Goal: Task Accomplishment & Management: Complete application form

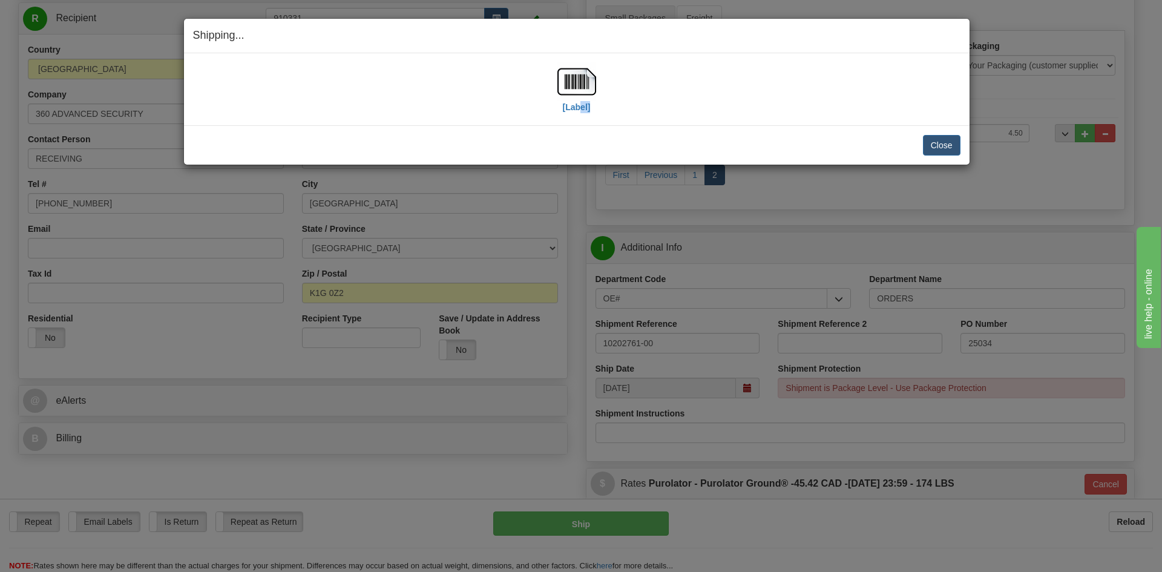
scroll to position [121, 0]
click at [944, 143] on button "Close" at bounding box center [942, 145] width 38 height 21
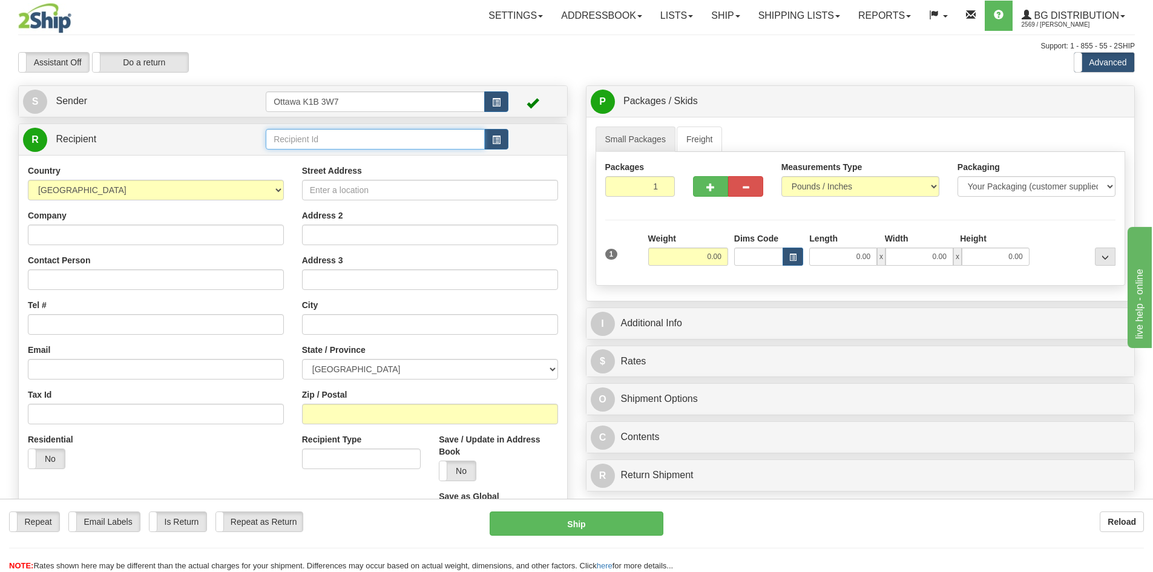
click at [354, 138] on input "text" at bounding box center [375, 139] width 219 height 21
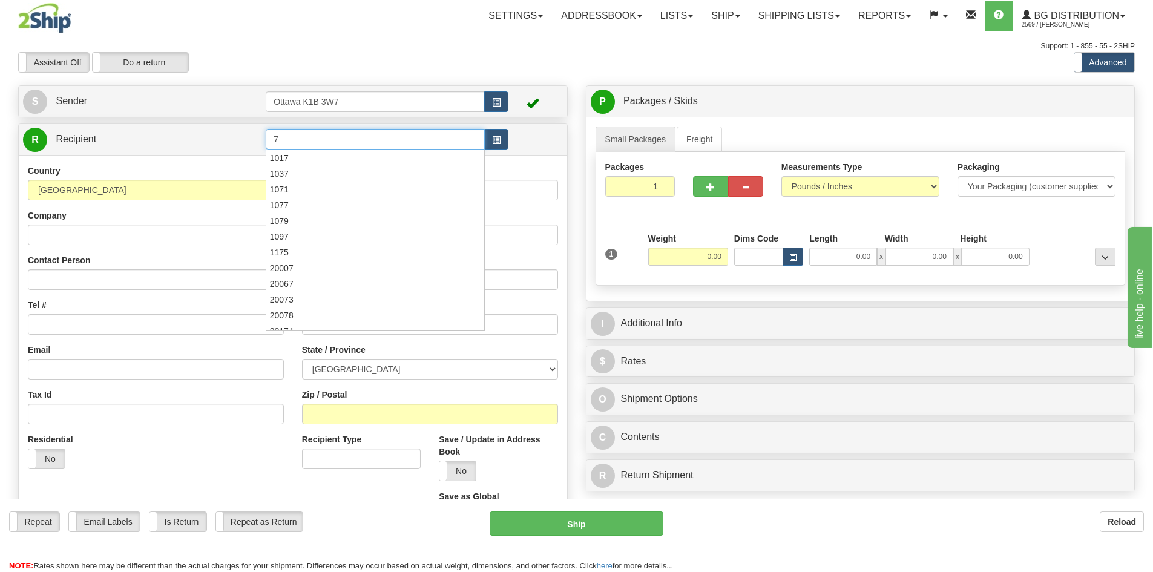
type input "7"
click button "Delete" at bounding box center [0, 0] width 0 height 0
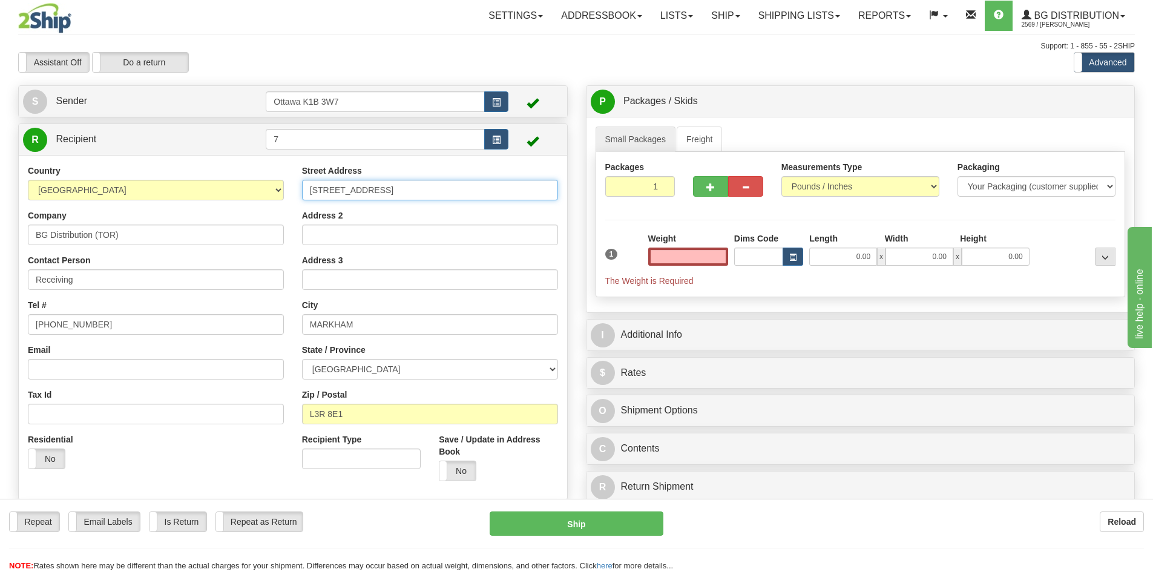
type input "0.00"
drag, startPoint x: 489, startPoint y: 191, endPoint x: 120, endPoint y: 185, distance: 368.7
click at [120, 185] on div "Country AFGHANISTAN ALAND ISLANDS ALBANIA ALGERIA AMERICAN SAMOA ANDORRA ANGOLA…" at bounding box center [293, 328] width 548 height 326
click at [456, 325] on input "MARKHAM" at bounding box center [430, 324] width 256 height 21
drag, startPoint x: 454, startPoint y: 323, endPoint x: 187, endPoint y: 319, distance: 267.0
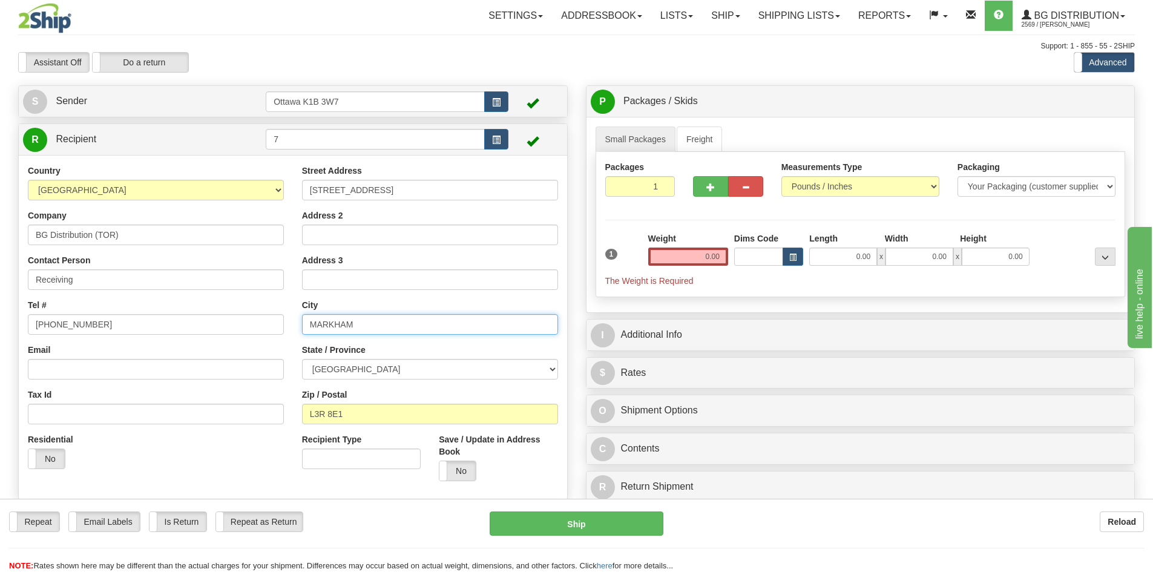
click at [187, 319] on div "Country AFGHANISTAN ALAND ISLANDS ALBANIA ALGERIA AMERICAN SAMOA ANDORRA ANGOLA…" at bounding box center [293, 328] width 548 height 326
paste input "750 COCHRANE DRIVE"
type input "750 COCHRANE DRIVE"
drag, startPoint x: 321, startPoint y: 139, endPoint x: 146, endPoint y: 116, distance: 176.4
click at [139, 124] on div "R Recipient 7" at bounding box center [293, 139] width 548 height 31
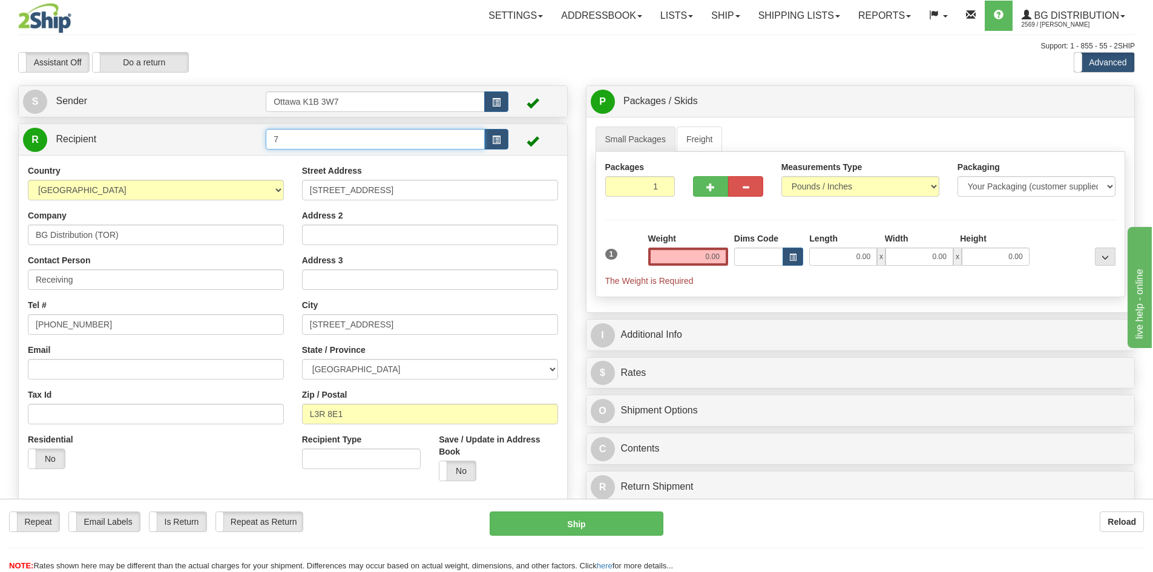
click button "Delete" at bounding box center [0, 0] width 0 height 0
click at [415, 417] on input "L3R 8E1" at bounding box center [430, 414] width 256 height 21
drag, startPoint x: 415, startPoint y: 416, endPoint x: 188, endPoint y: 415, distance: 227.0
click at [188, 415] on div "Country AFGHANISTAN ALAND ISLANDS ALBANIA ALGERIA AMERICAN SAMOA ANDORRA ANGOLA…" at bounding box center [293, 328] width 548 height 326
click at [699, 136] on link "Freight" at bounding box center [700, 139] width 46 height 25
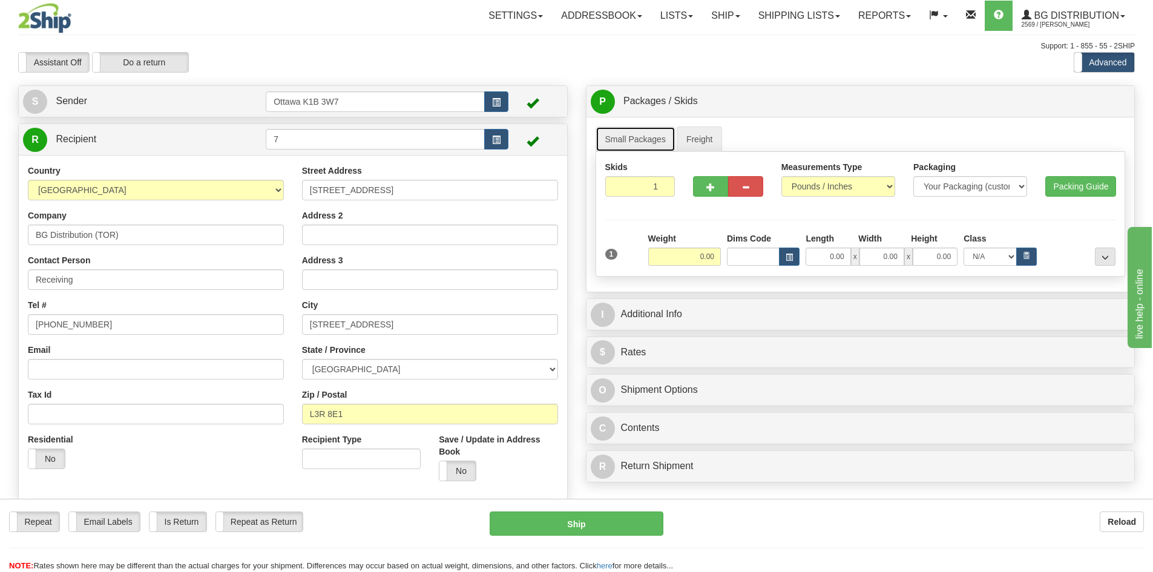
click at [645, 138] on link "Small Packages" at bounding box center [636, 139] width 80 height 25
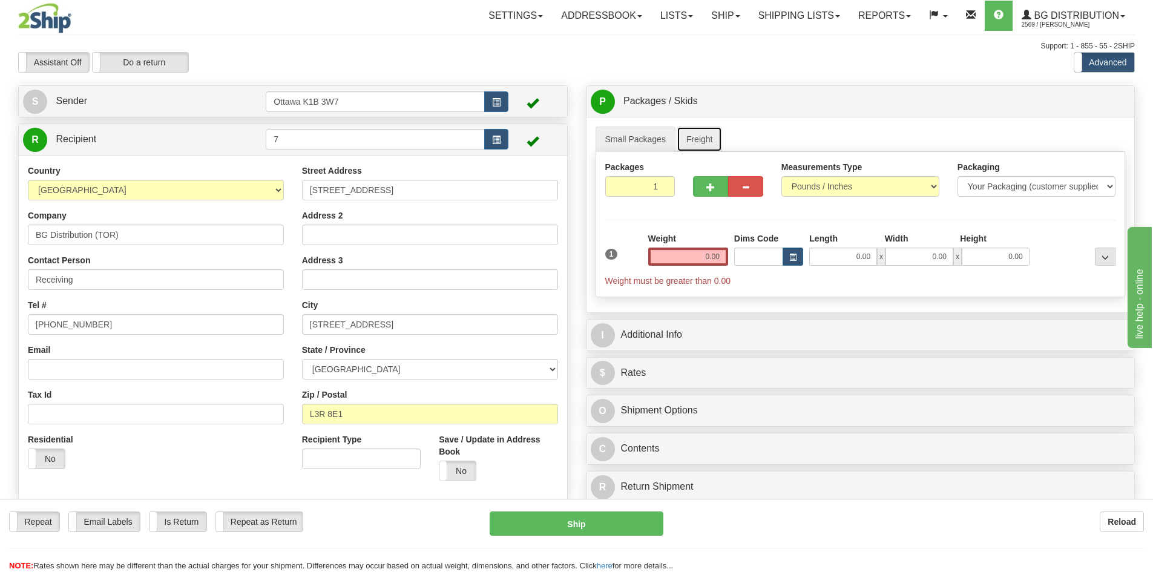
click at [705, 136] on link "Freight" at bounding box center [700, 139] width 46 height 25
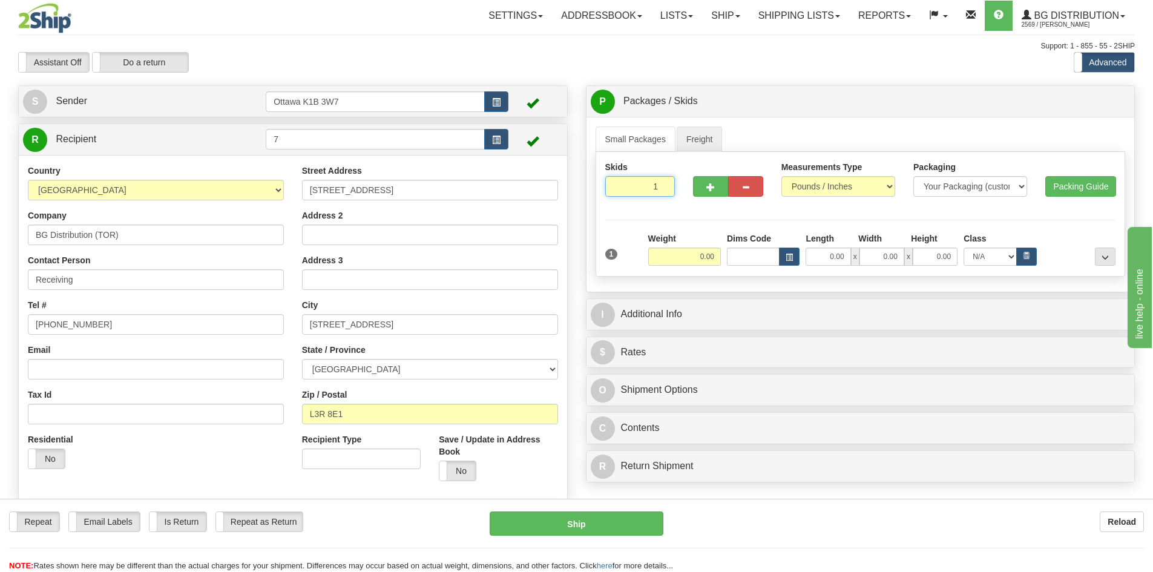
drag, startPoint x: 637, startPoint y: 186, endPoint x: 681, endPoint y: 189, distance: 43.7
click at [666, 186] on input "1" at bounding box center [640, 186] width 70 height 21
type input "2"
click at [930, 65] on div "Assistant On Assistant Off Do a return Do a return Previous Next Standard Advan…" at bounding box center [576, 62] width 1135 height 21
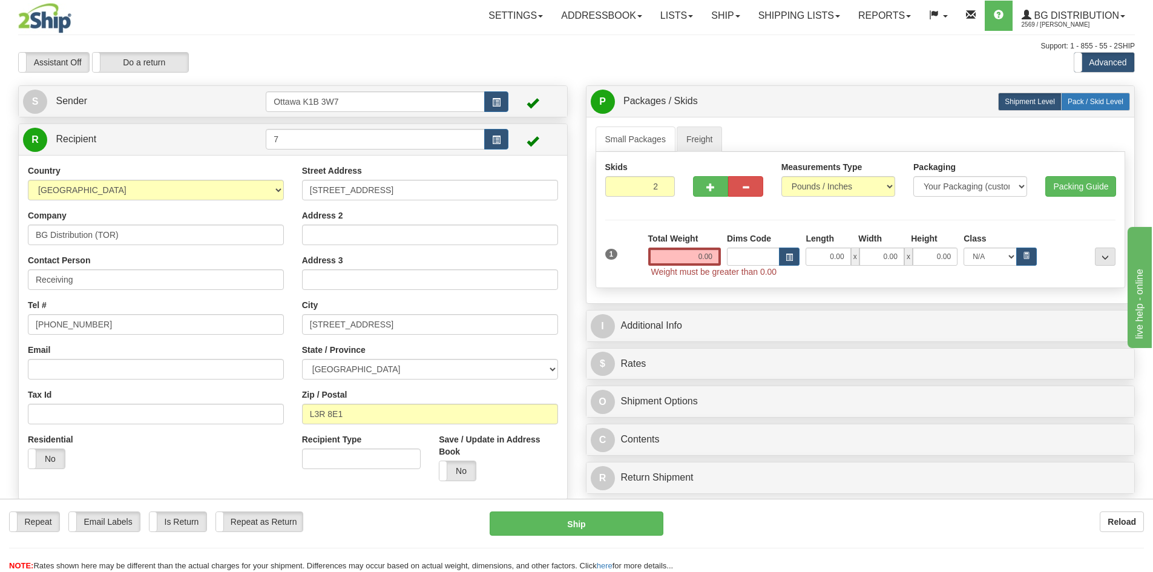
click at [1107, 104] on span "Pack / Skid Level" at bounding box center [1096, 101] width 56 height 8
radio input "true"
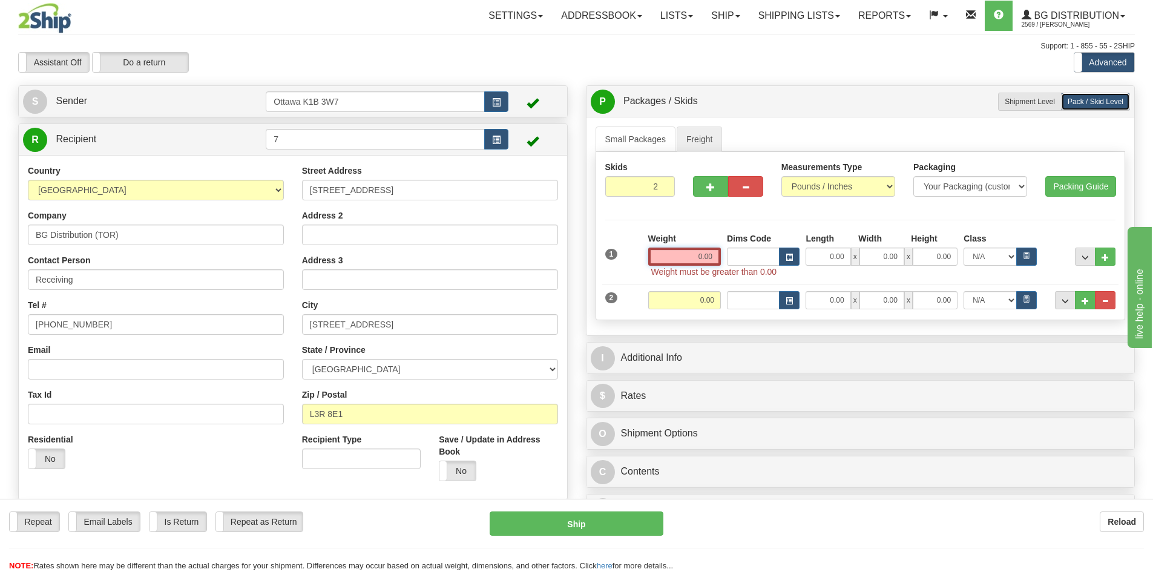
click at [703, 260] on input "0.00" at bounding box center [684, 257] width 73 height 18
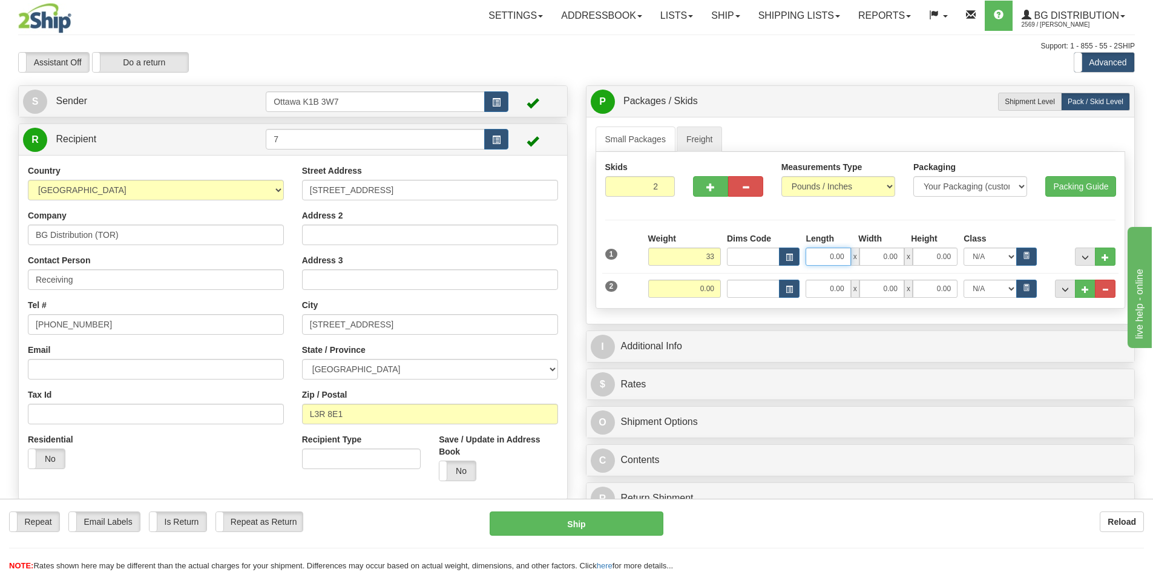
type input "33.00"
click at [821, 257] on input "0.00" at bounding box center [828, 257] width 45 height 18
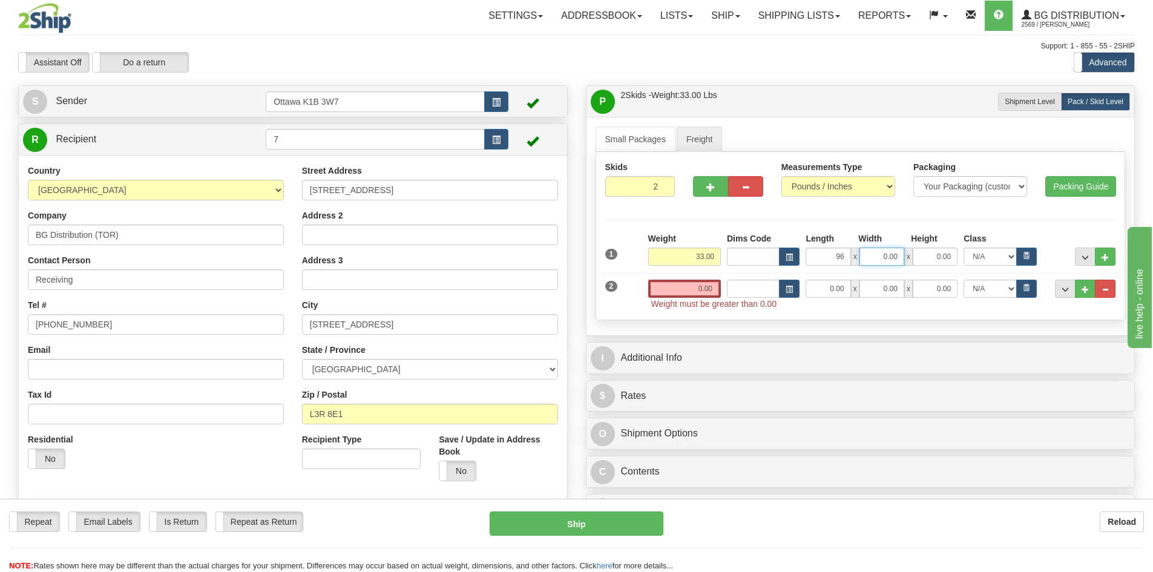
type input "96.00"
type input "5.00"
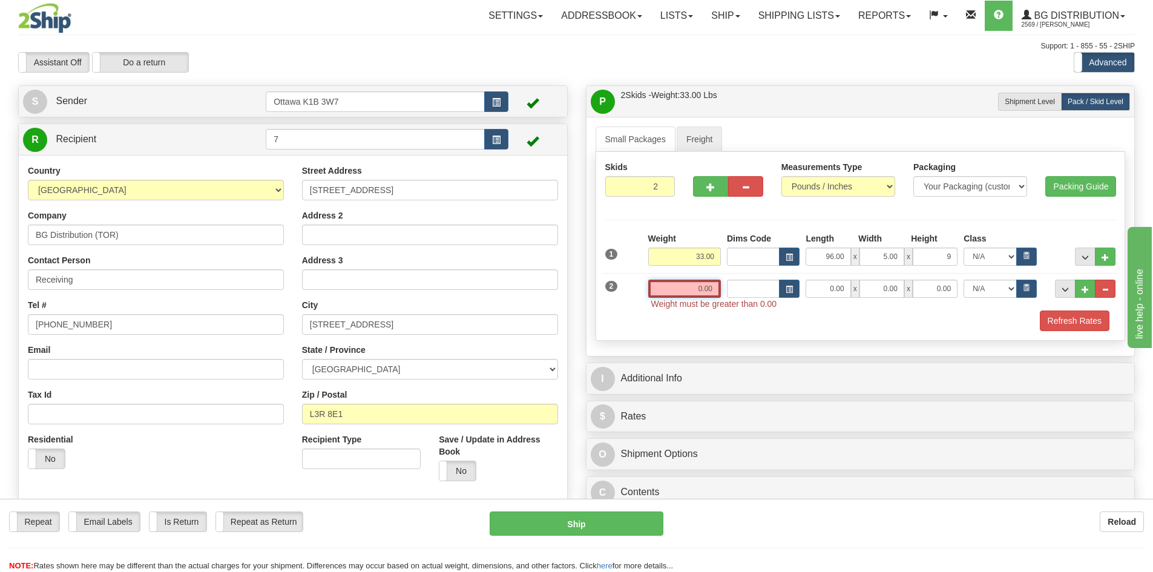
type input "9.00"
click at [673, 283] on input "0.00" at bounding box center [684, 289] width 73 height 18
type input "0.00"
click at [1092, 327] on button "Refresh Rates" at bounding box center [1075, 321] width 70 height 21
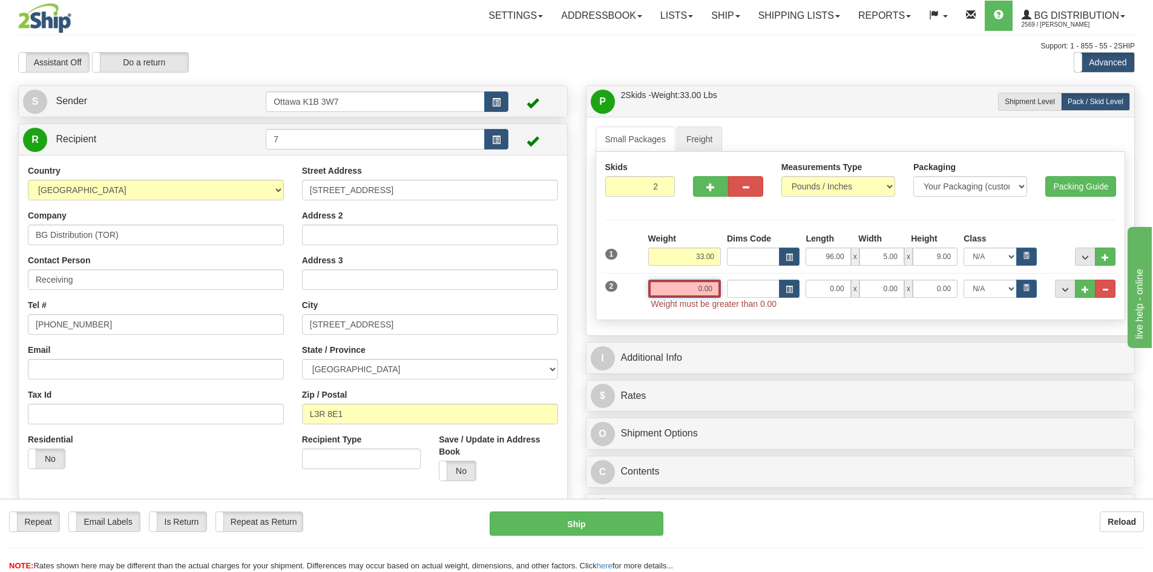
click at [676, 283] on input "0.00" at bounding box center [684, 289] width 73 height 18
click at [703, 283] on input "text" at bounding box center [684, 289] width 73 height 18
type input "0.00"
click at [819, 291] on input "0.00" at bounding box center [828, 289] width 45 height 18
type input "48.00"
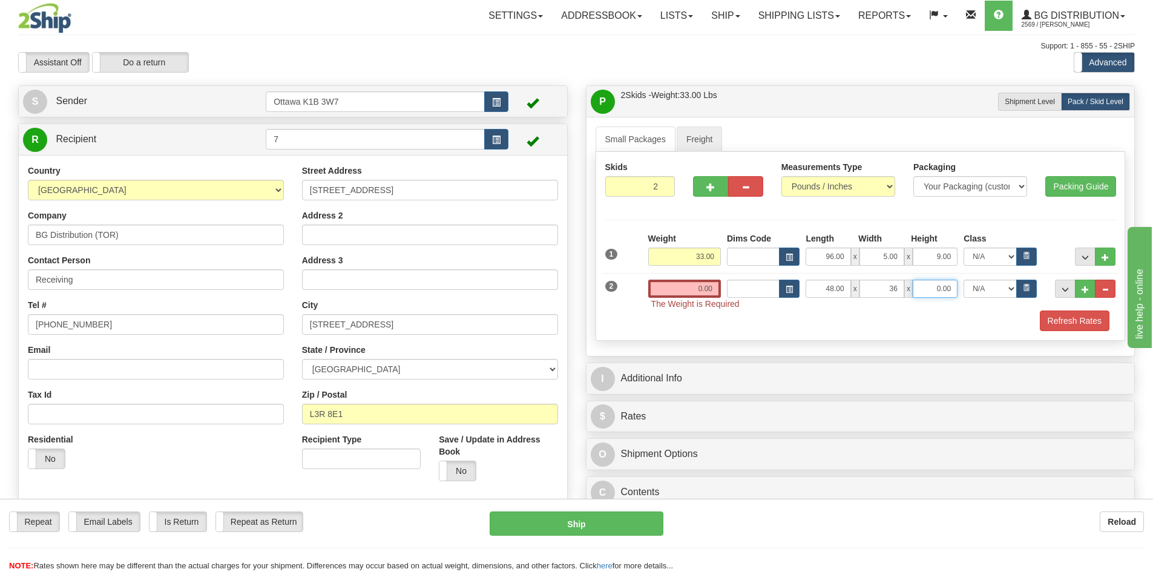
type input "36.00"
type input "41.00"
click at [674, 289] on input "0.00" at bounding box center [684, 289] width 73 height 18
type input "0.00"
drag, startPoint x: 923, startPoint y: 287, endPoint x: 979, endPoint y: 306, distance: 60.1
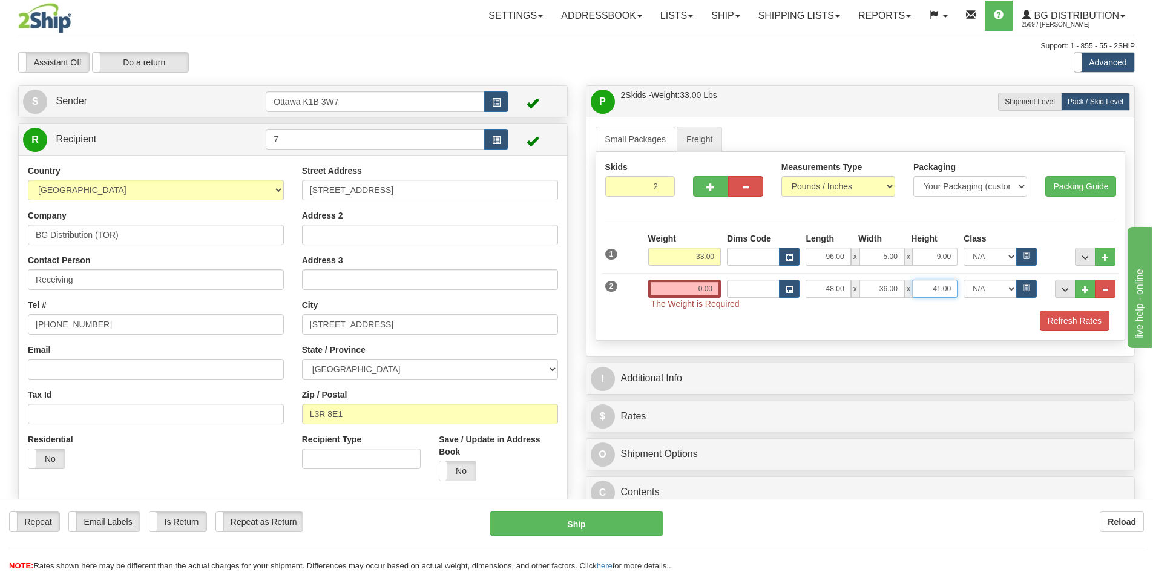
click at [972, 301] on div "Weight 0.00 Dims Code x x" at bounding box center [881, 295] width 473 height 30
type input "47.00"
drag, startPoint x: 1089, startPoint y: 324, endPoint x: 1083, endPoint y: 326, distance: 6.5
click at [1086, 324] on button "Refresh Rates" at bounding box center [1075, 321] width 70 height 21
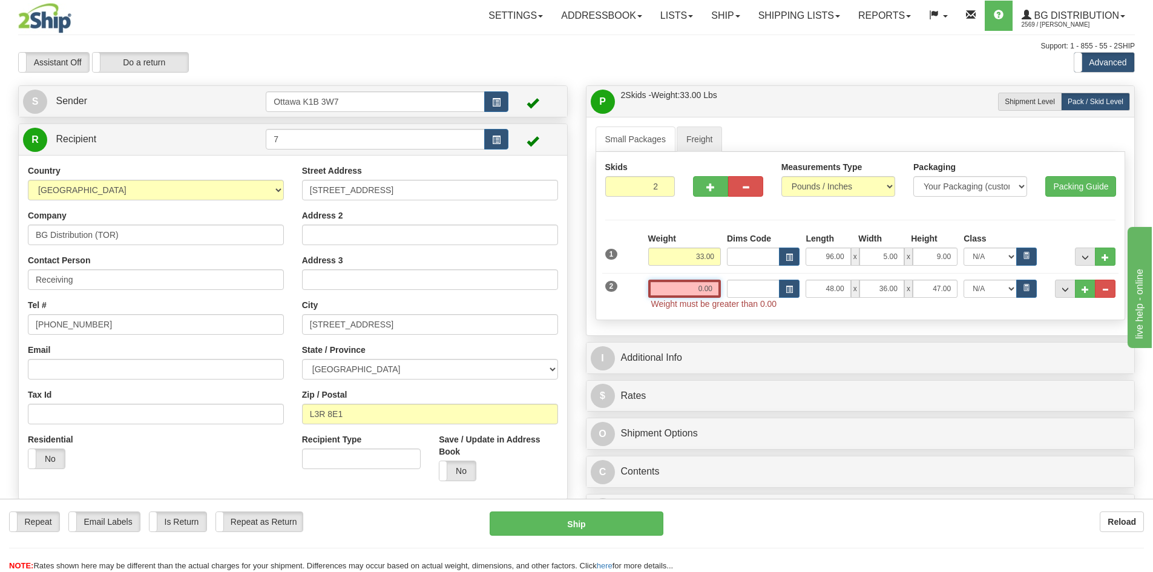
click at [686, 295] on input "0.00" at bounding box center [684, 289] width 73 height 18
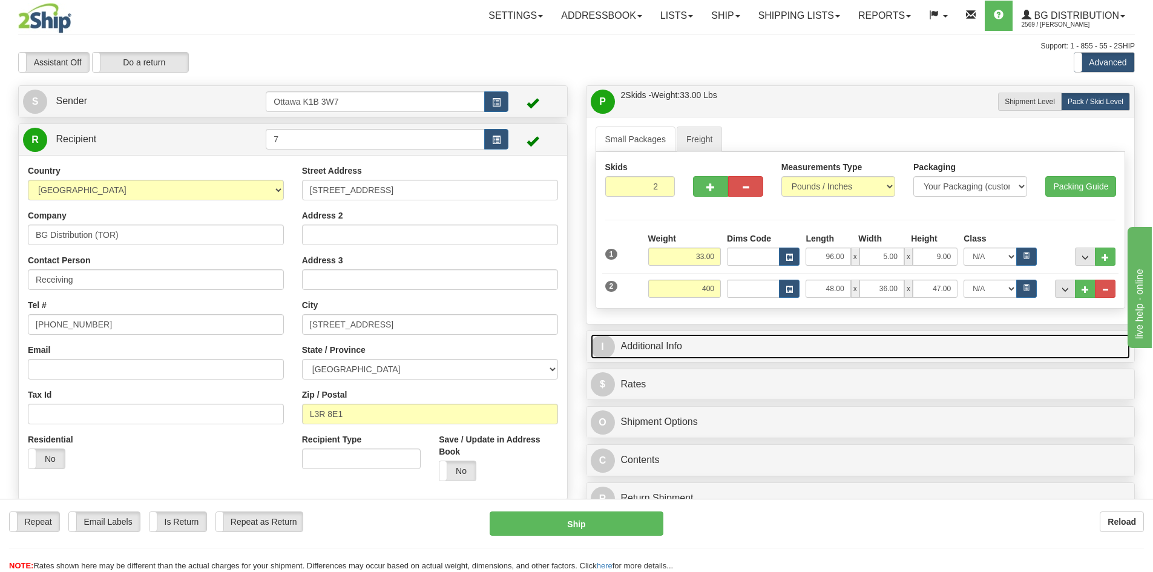
type input "400.00"
click at [945, 337] on link "I Additional Info" at bounding box center [861, 346] width 540 height 25
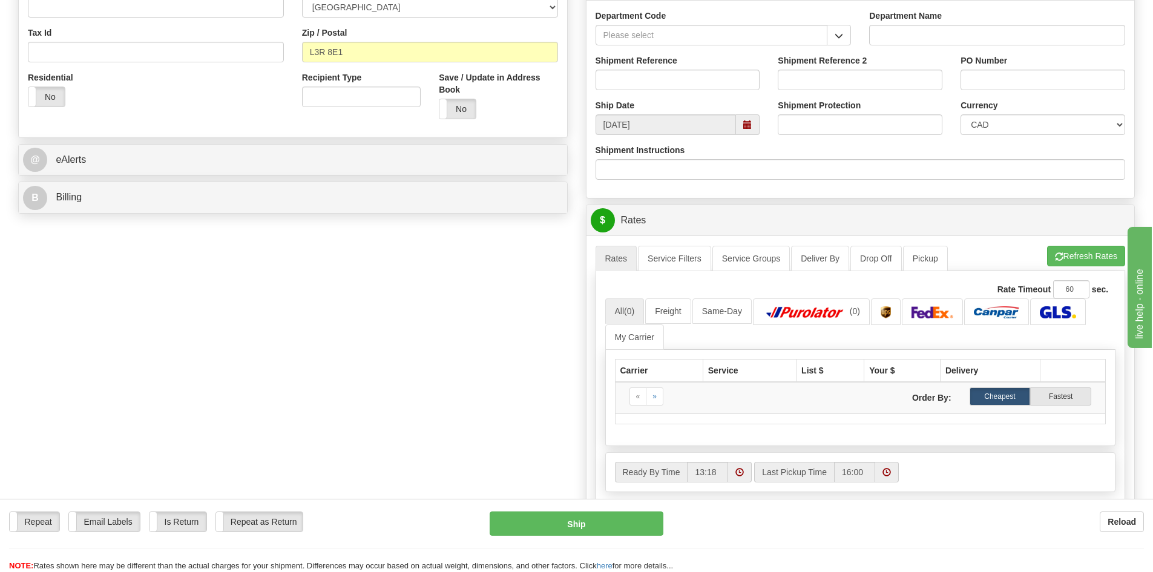
scroll to position [424, 0]
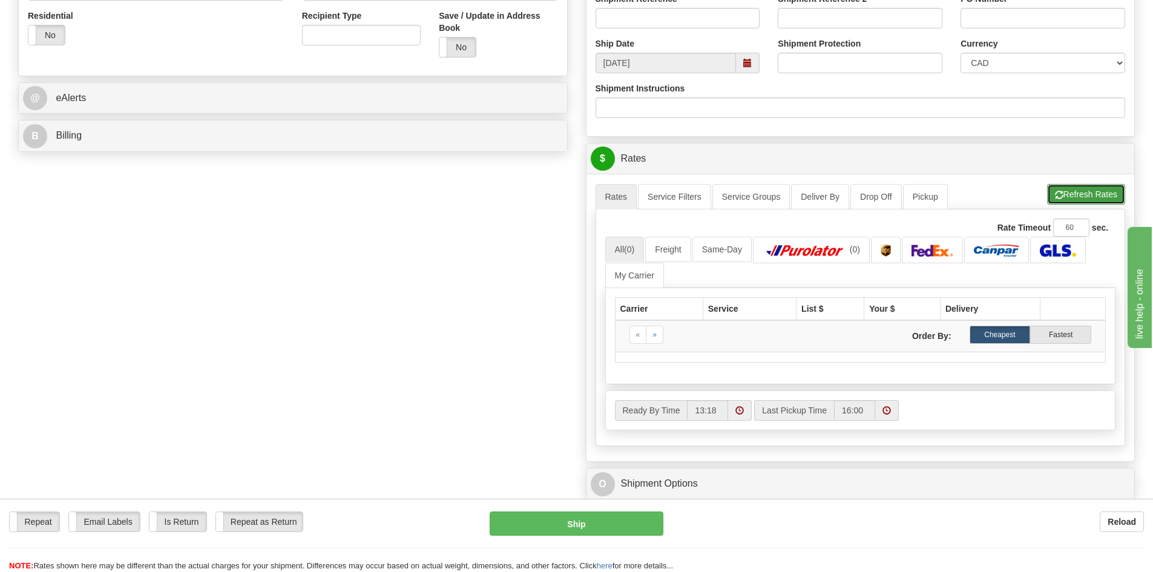
click at [1082, 196] on button "Refresh Rates" at bounding box center [1086, 194] width 78 height 21
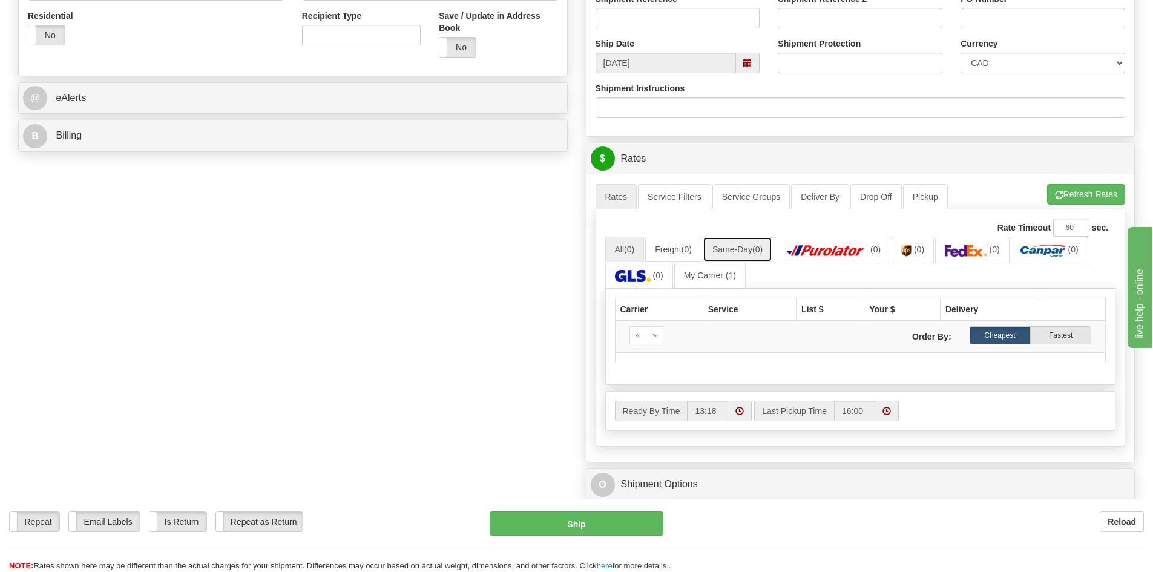
click at [717, 249] on link "Same-Day (0)" at bounding box center [738, 249] width 70 height 25
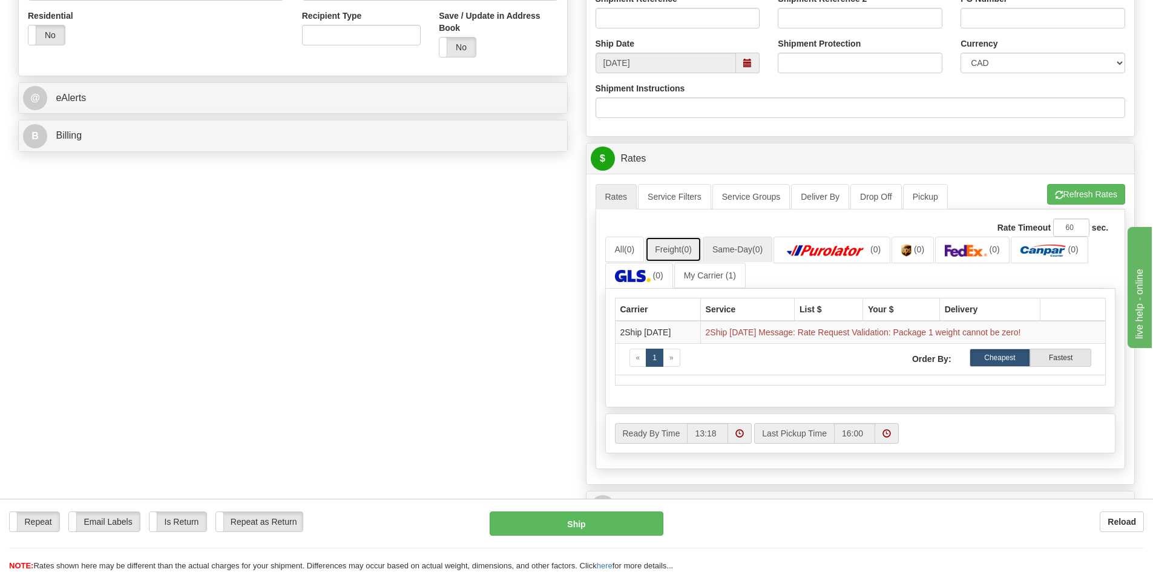
click at [692, 249] on span "(0)" at bounding box center [687, 250] width 10 height 10
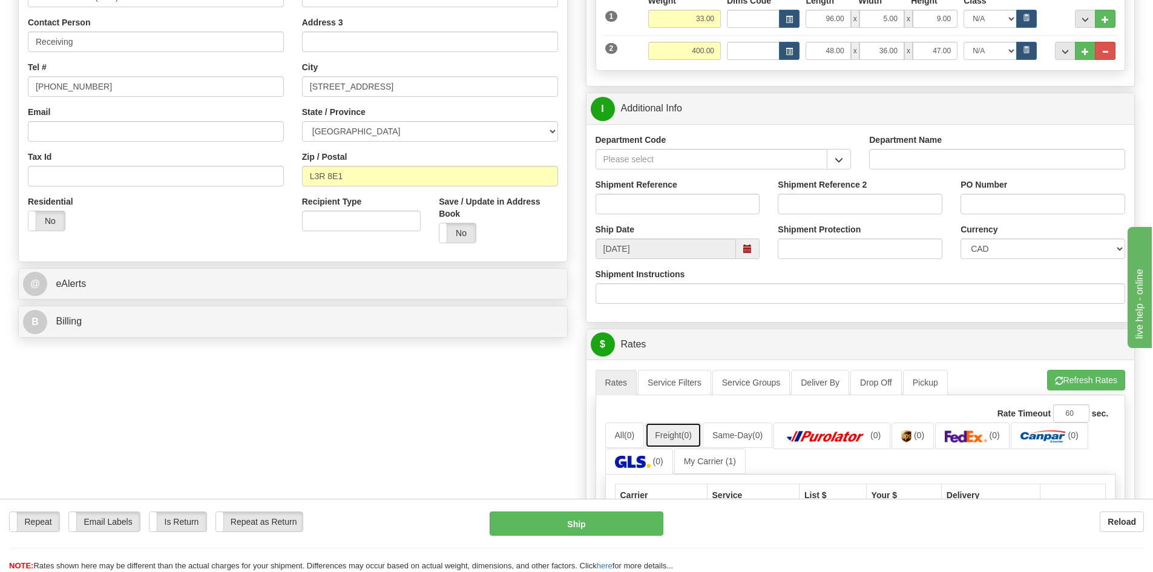
scroll to position [0, 0]
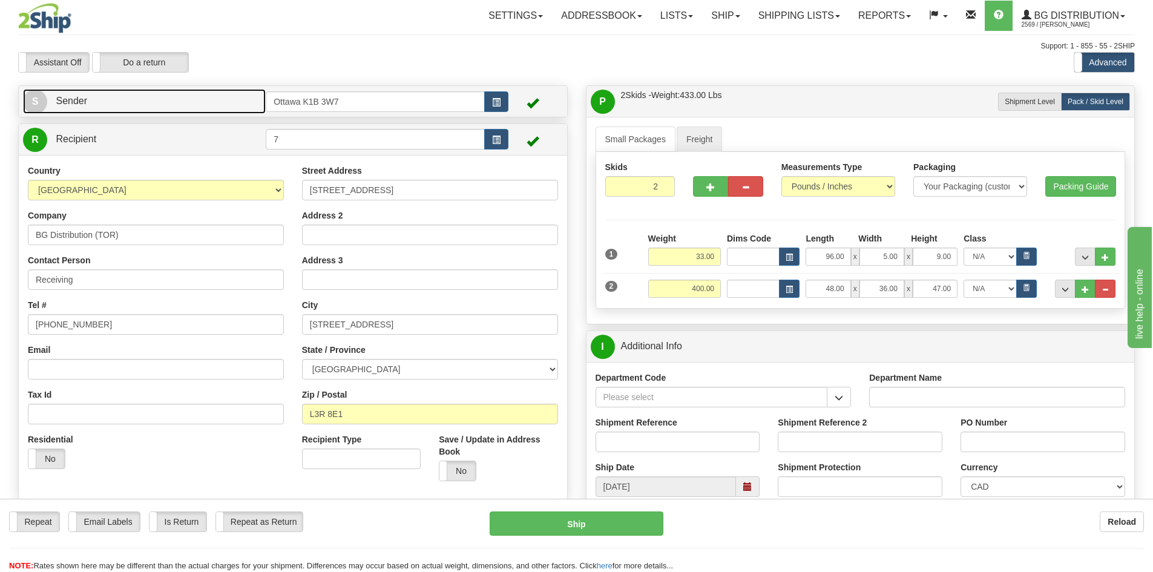
click at [180, 103] on link "S Sender" at bounding box center [144, 101] width 243 height 25
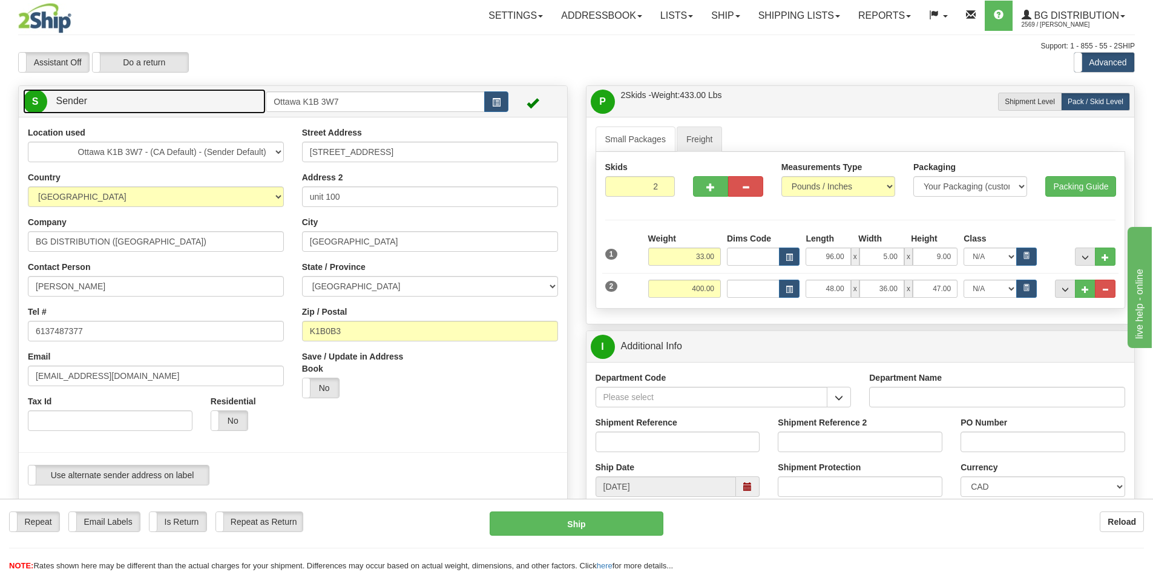
click at [180, 103] on link "S Sender" at bounding box center [144, 101] width 243 height 25
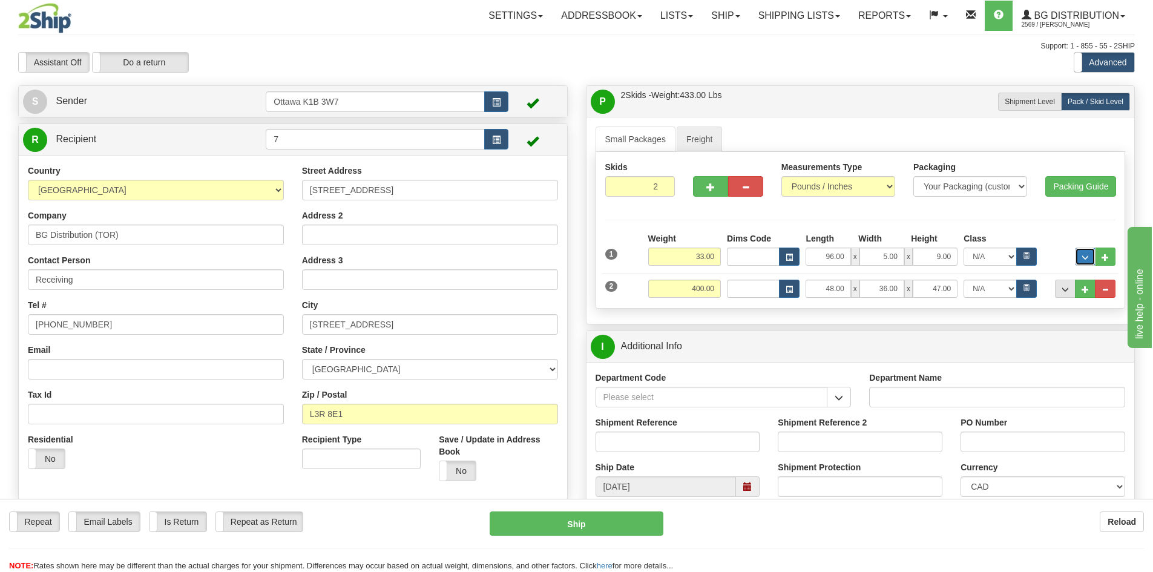
click at [1090, 254] on button "..." at bounding box center [1085, 257] width 21 height 18
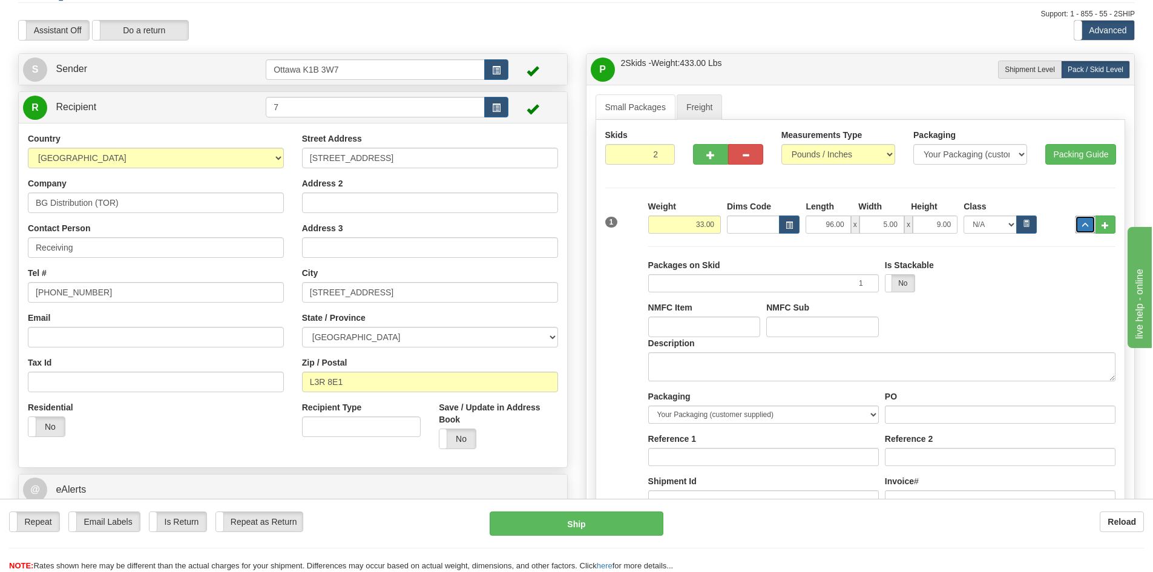
scroll to position [121, 0]
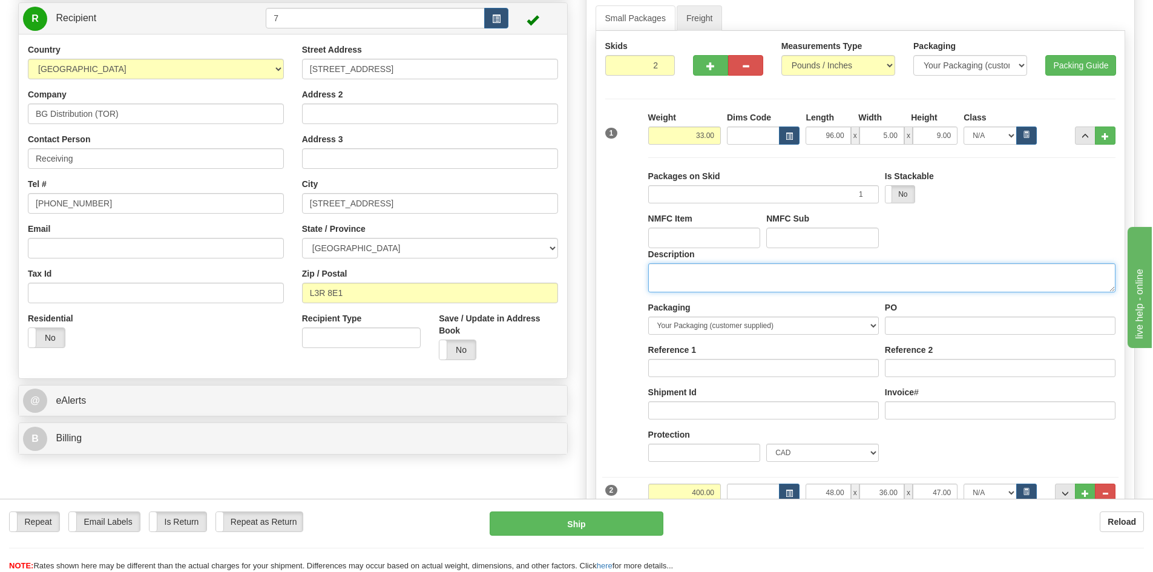
click at [785, 283] on textarea "Description" at bounding box center [881, 277] width 467 height 29
type textarea "DOOR HARDWARE"
click at [1080, 134] on button "..." at bounding box center [1085, 136] width 21 height 18
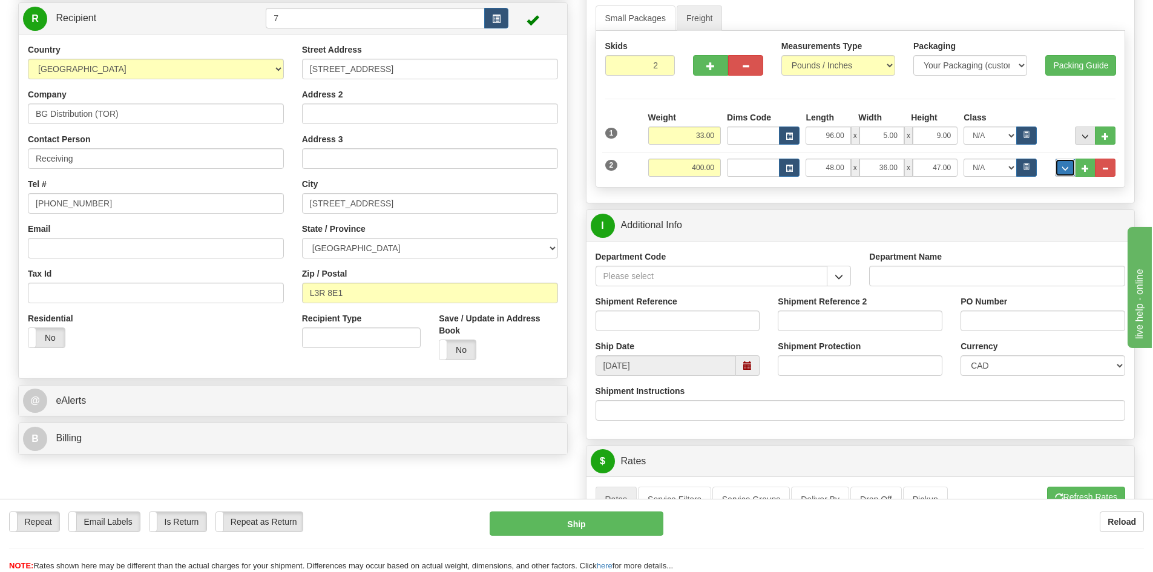
click at [1065, 168] on span "..." at bounding box center [1065, 168] width 7 height 7
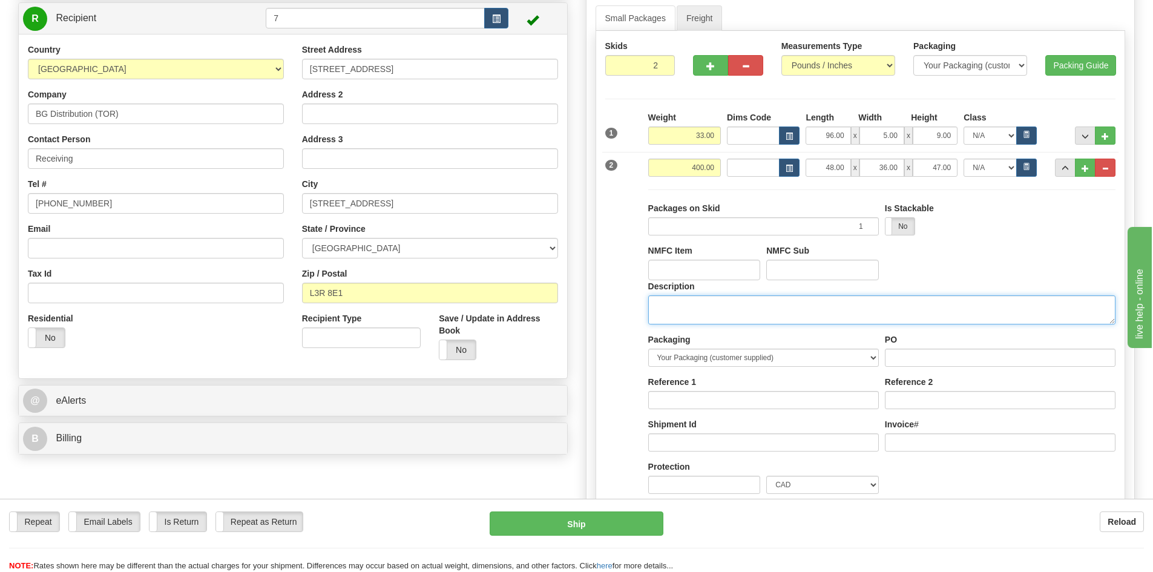
click at [787, 314] on textarea "Description" at bounding box center [881, 309] width 467 height 29
type textarea "DOOR HARDWARE"
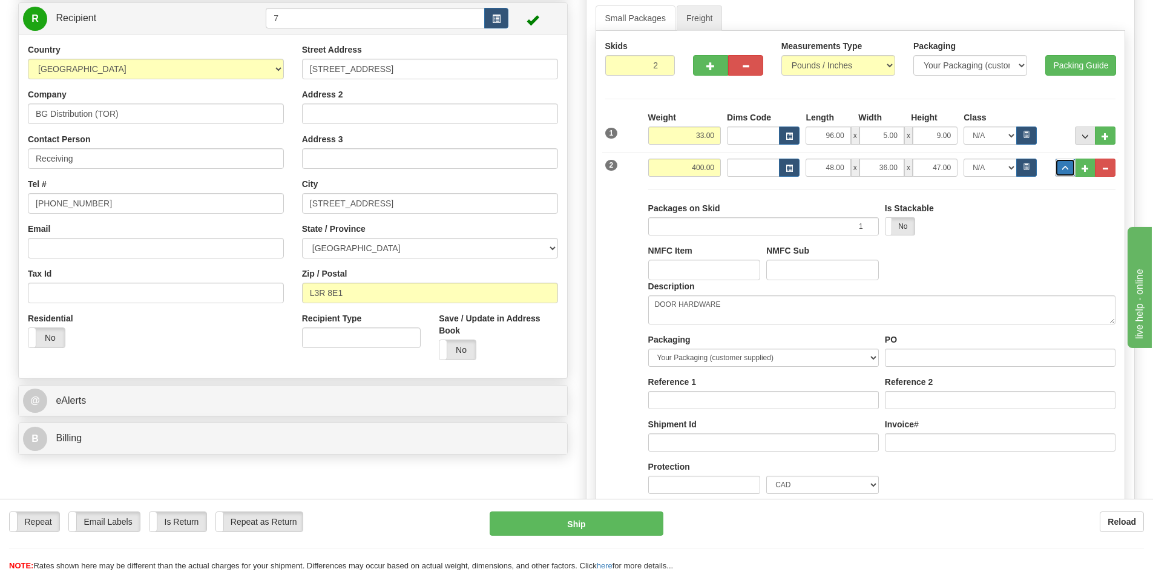
click at [1073, 166] on button "..." at bounding box center [1065, 168] width 21 height 18
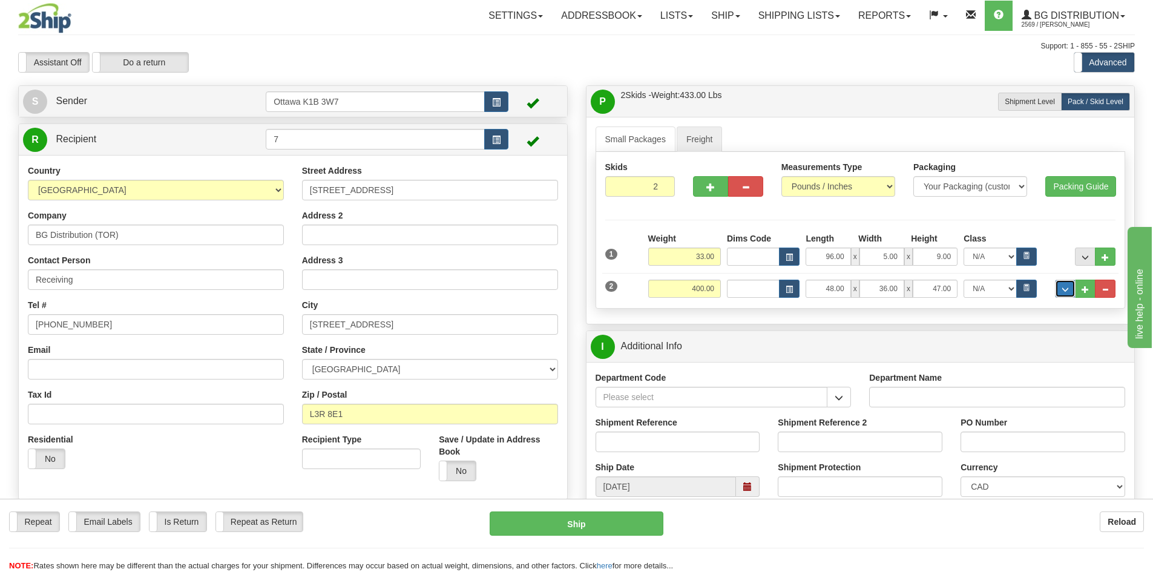
scroll to position [303, 0]
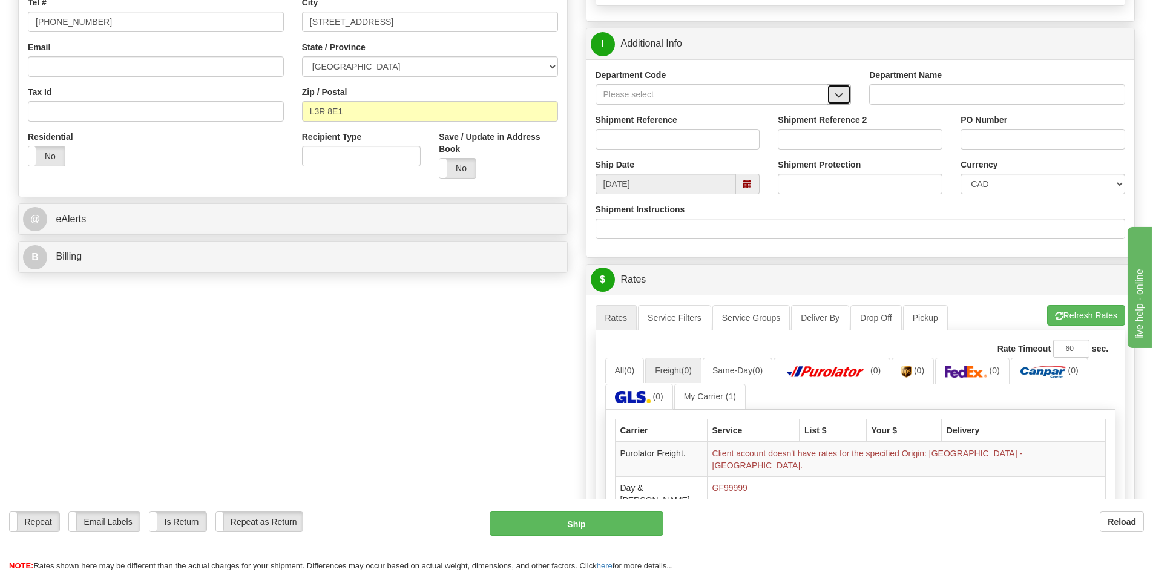
click at [836, 103] on button "button" at bounding box center [839, 94] width 24 height 21
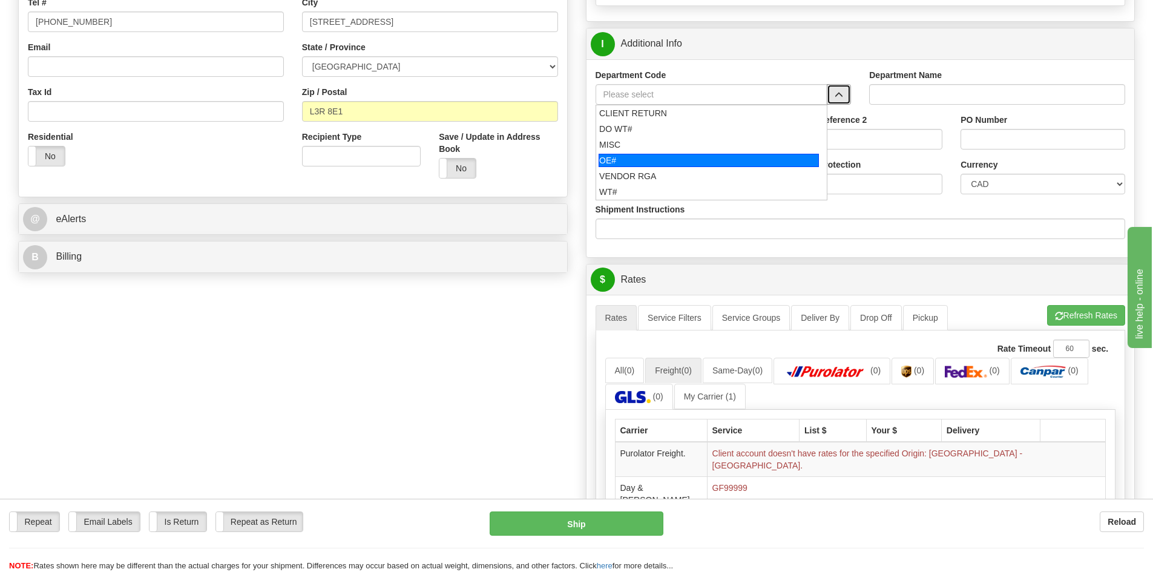
click at [634, 157] on div "OE#" at bounding box center [709, 160] width 220 height 13
type input "OE#"
type input "ORDERS"
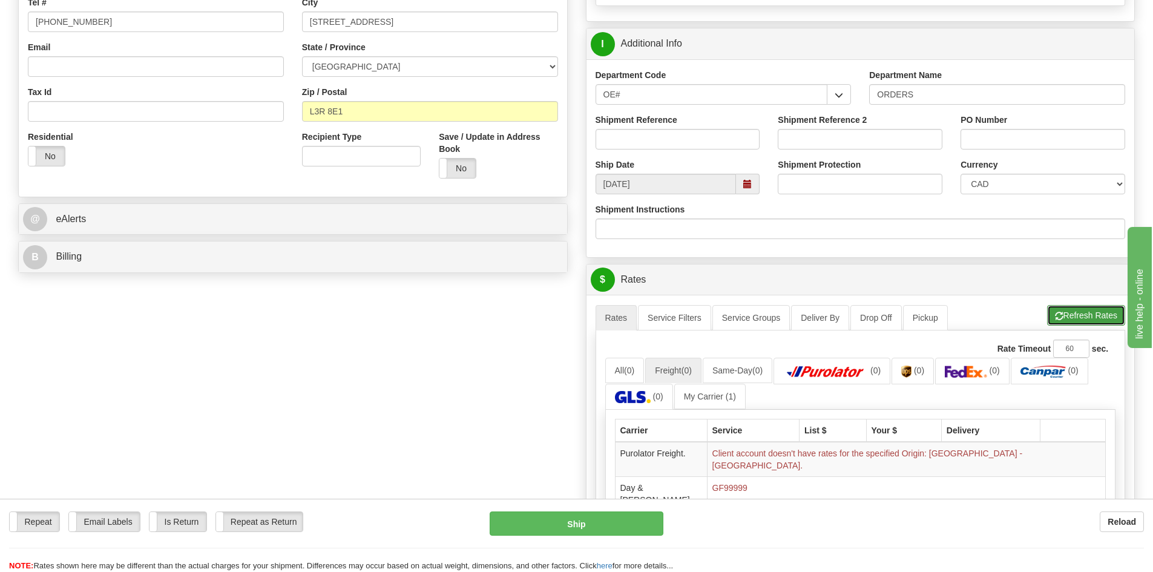
click at [1059, 319] on span "button" at bounding box center [1059, 316] width 8 height 8
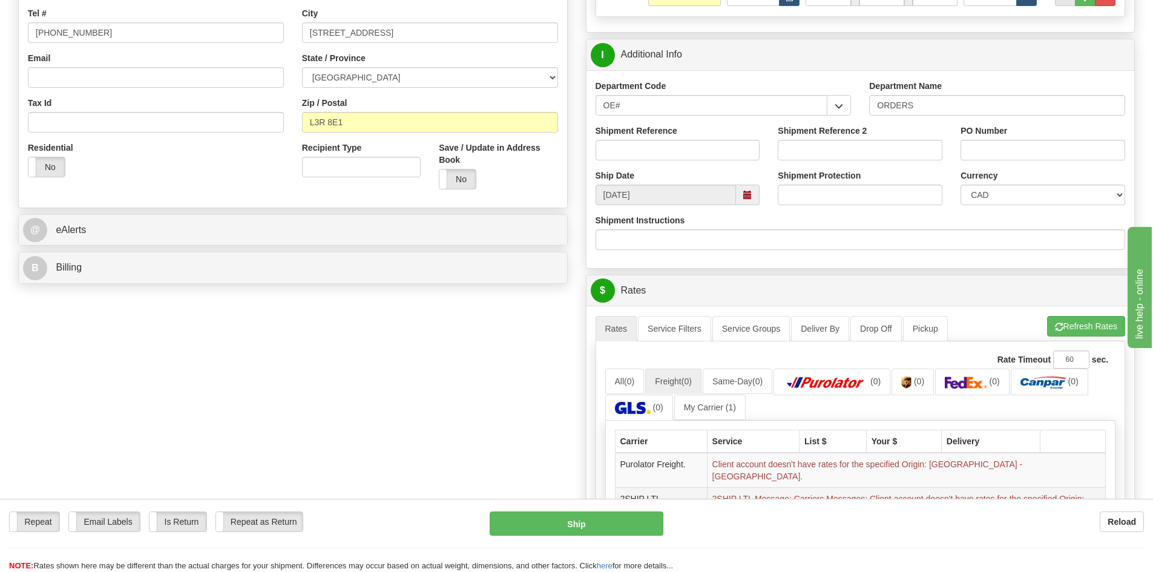
scroll to position [121, 0]
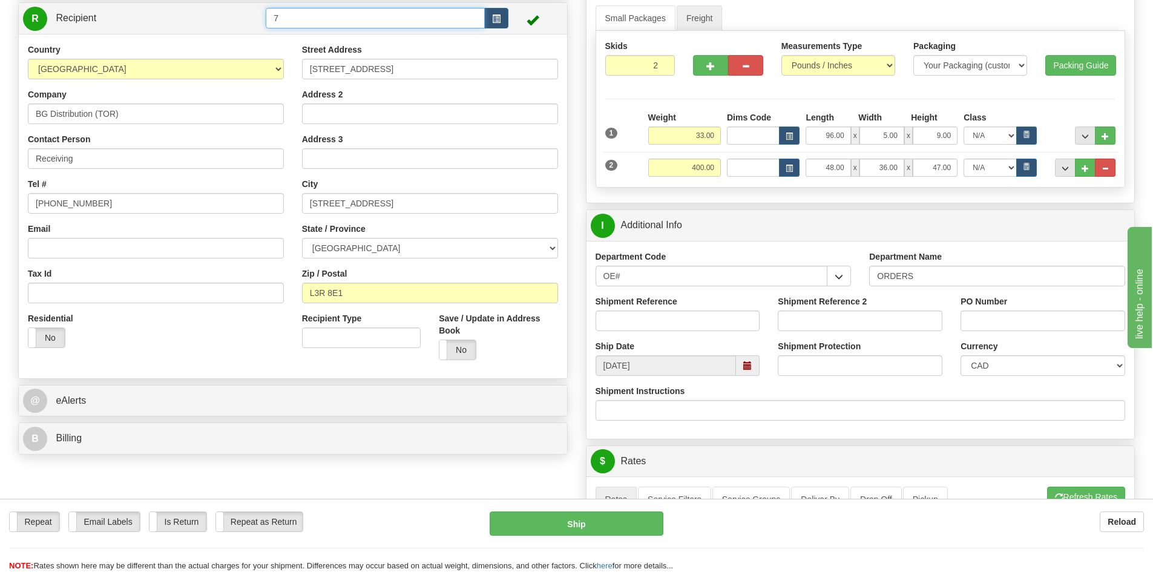
drag, startPoint x: 331, startPoint y: 20, endPoint x: 0, endPoint y: 1, distance: 331.7
click at [0, 11] on div "Toggle navigation Settings Shipping Preferences Fields Preferences New" at bounding box center [576, 483] width 1153 height 1208
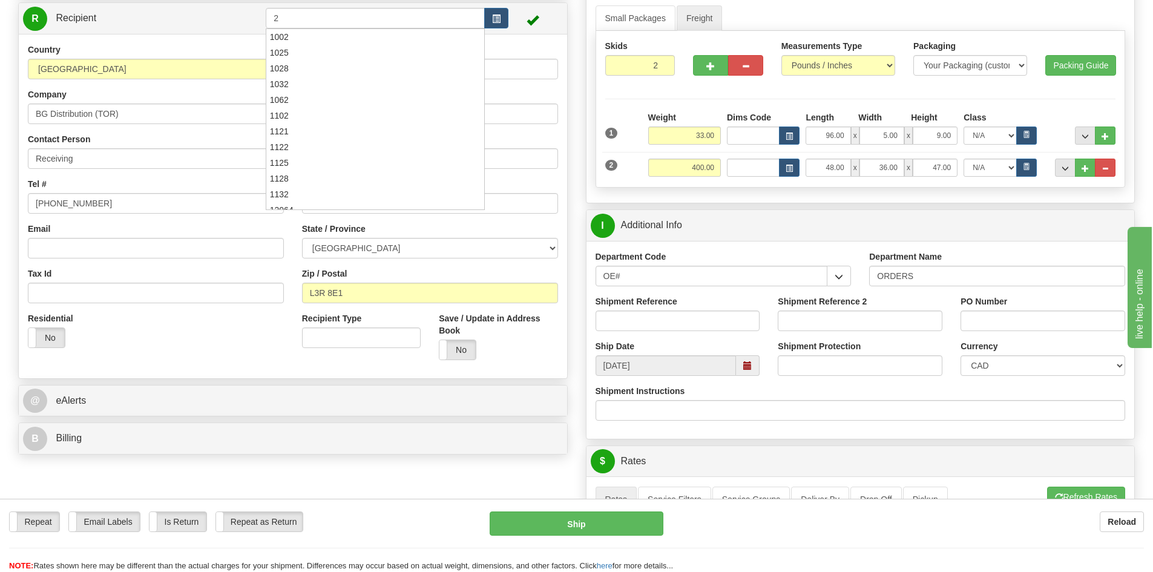
click at [7, 62] on div "Toggle navigation Settings Shipping Preferences Fields Preferences New" at bounding box center [576, 483] width 1153 height 1208
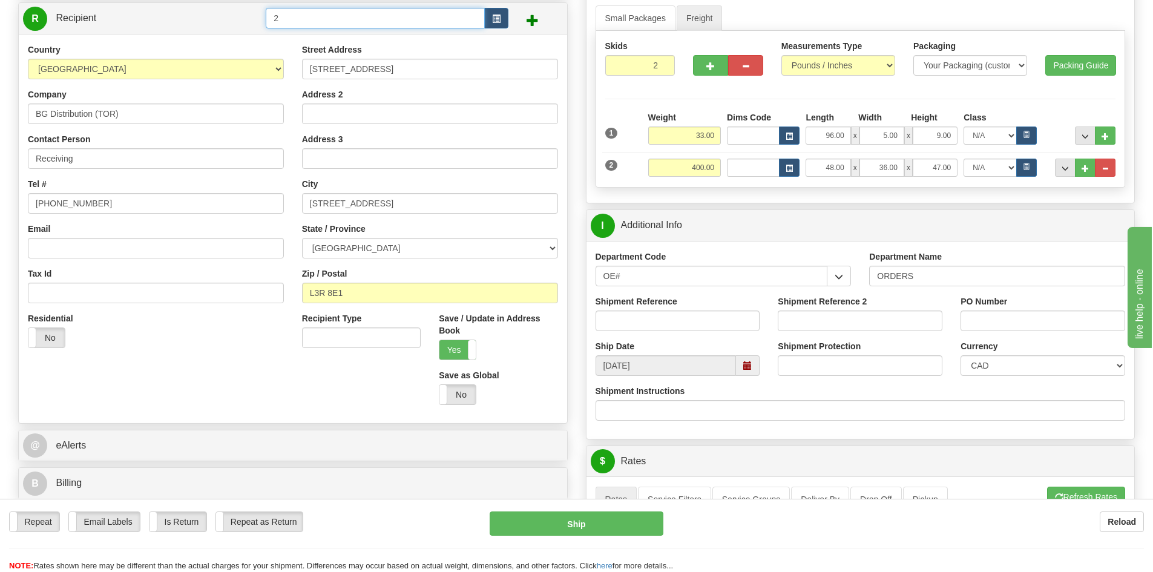
drag, startPoint x: 330, startPoint y: 20, endPoint x: 99, endPoint y: 25, distance: 230.7
click at [156, 22] on tr "R Recipient 2" at bounding box center [293, 18] width 540 height 25
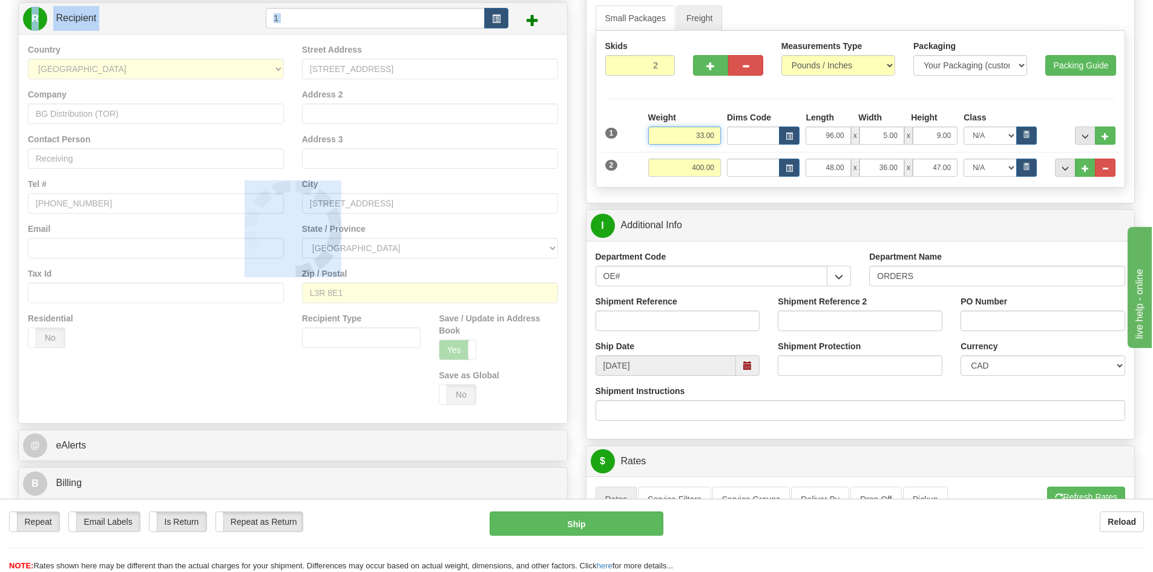
click at [8, 51] on div "Toggle navigation Settings Shipping Preferences Fields Preferences New" at bounding box center [576, 483] width 1153 height 1208
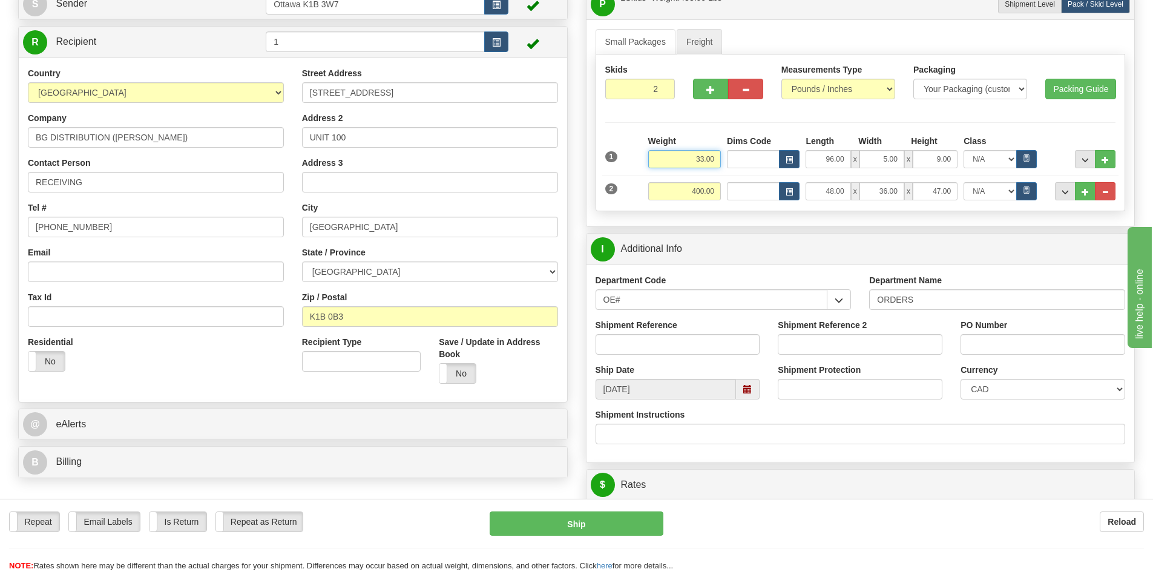
scroll to position [0, 0]
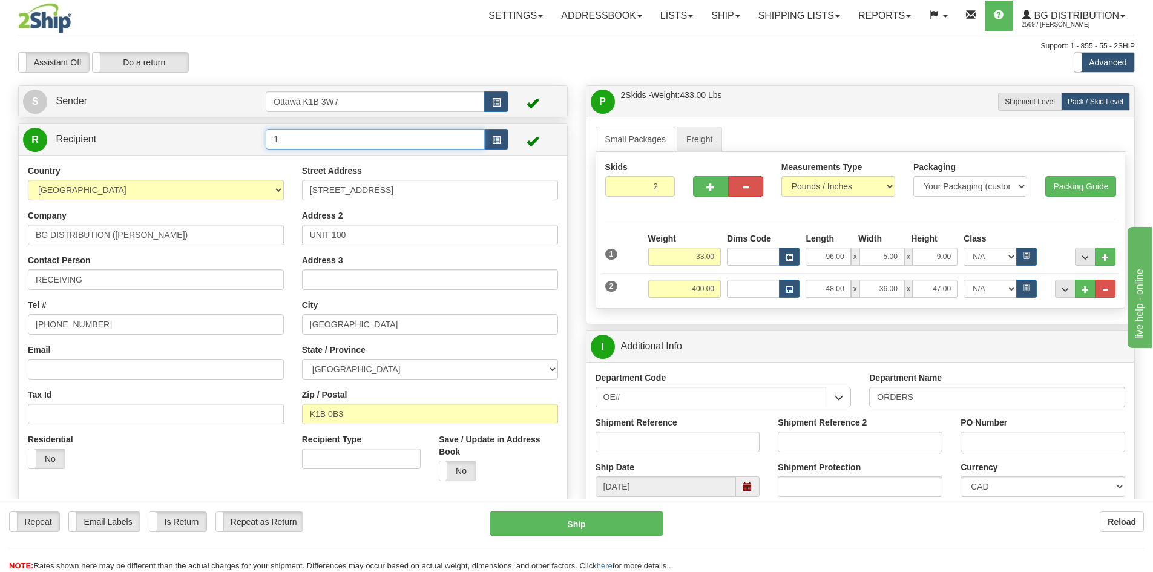
drag, startPoint x: 338, startPoint y: 140, endPoint x: 92, endPoint y: 144, distance: 245.8
click at [109, 142] on tr "R Recipient 1" at bounding box center [293, 139] width 540 height 25
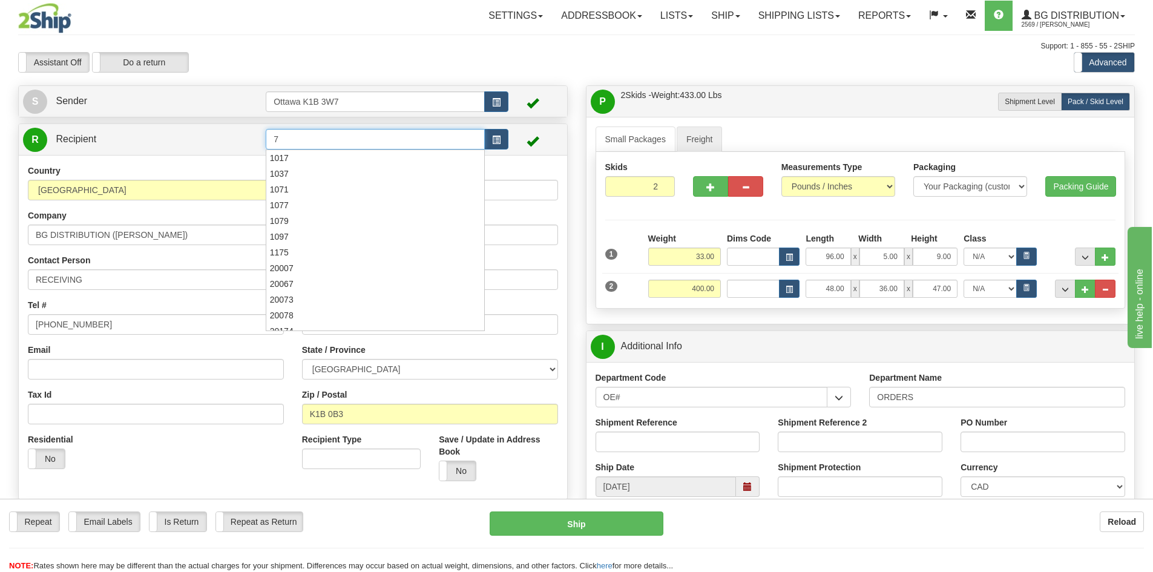
type input "7"
click at [0, 163] on div "Toggle navigation Settings Shipping Preferences Fields Preferences New" at bounding box center [576, 582] width 1153 height 1164
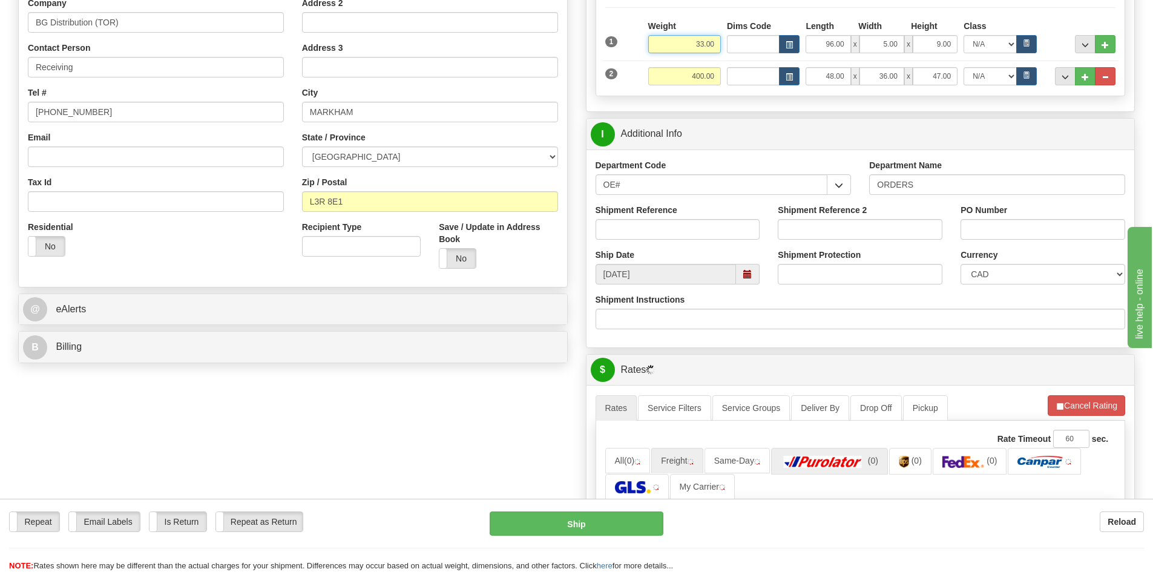
scroll to position [424, 0]
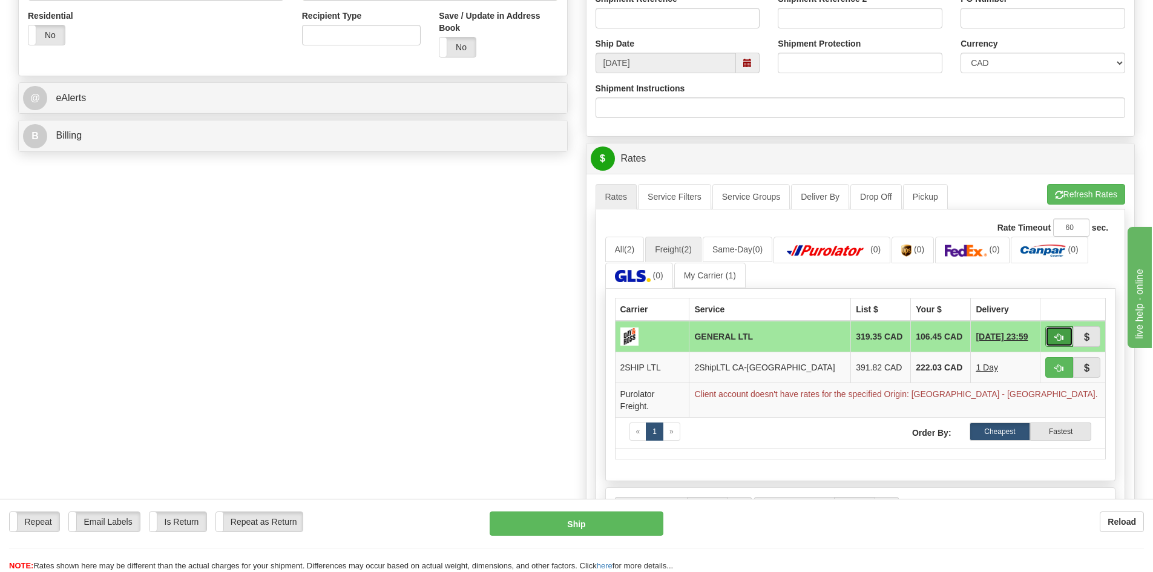
click at [1052, 333] on button "button" at bounding box center [1059, 336] width 28 height 21
type input "GL"
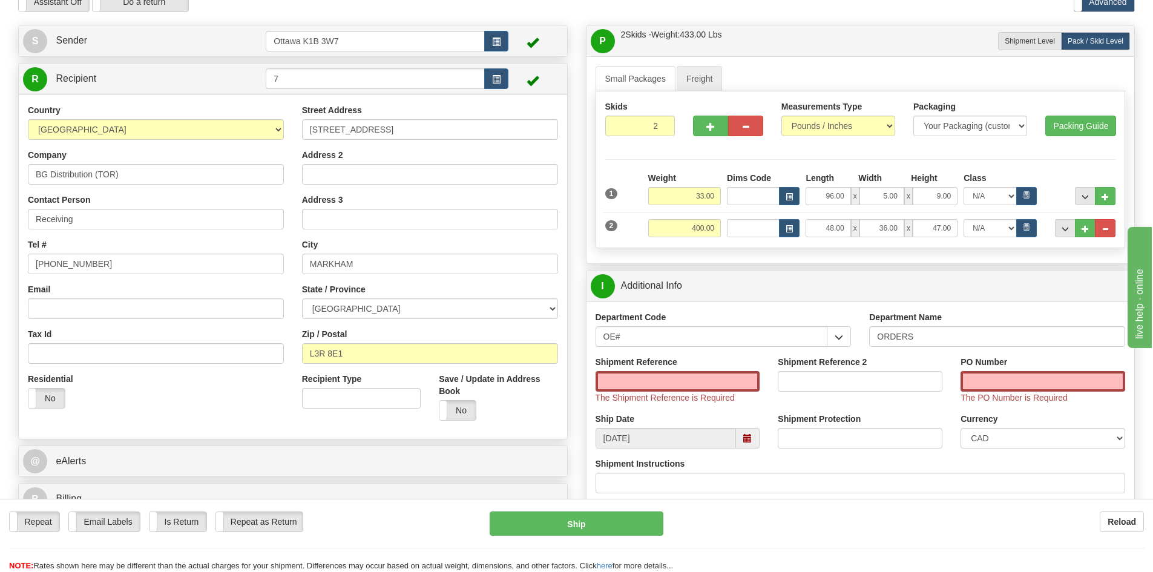
scroll to position [121, 0]
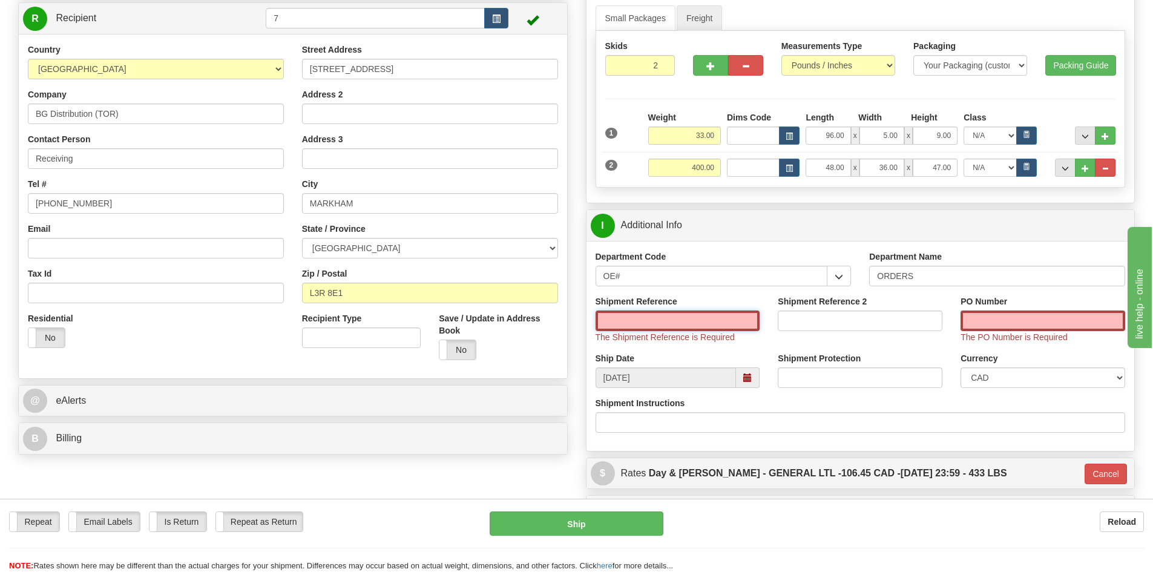
click at [719, 325] on input "Shipment Reference" at bounding box center [678, 321] width 165 height 21
type input "161641-00"
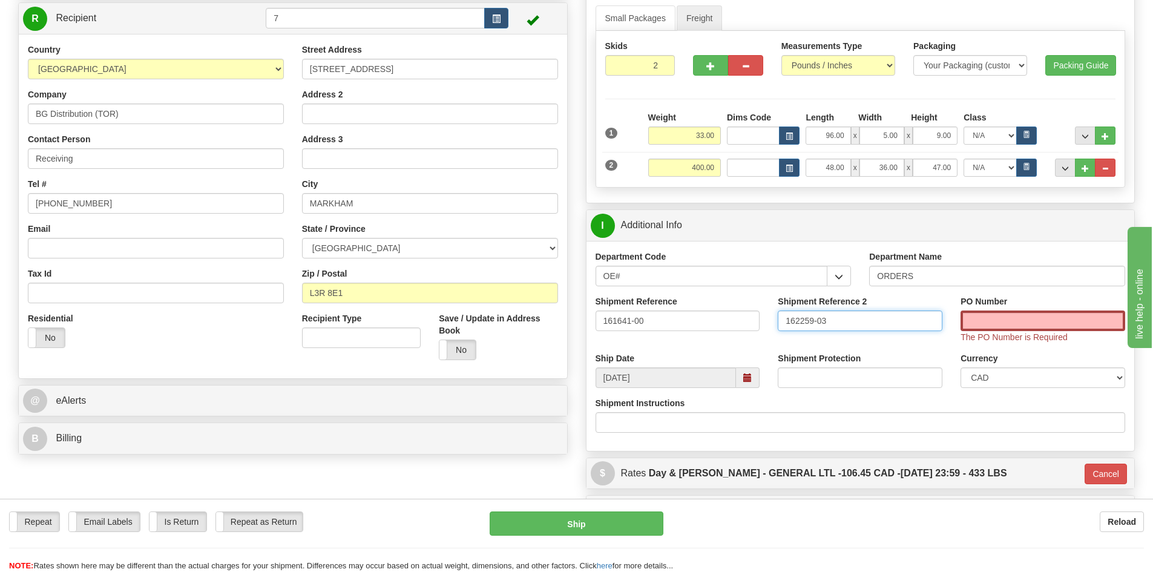
type input "162259-03"
click at [1067, 322] on input "PO Number" at bounding box center [1043, 321] width 165 height 21
type input "N/A"
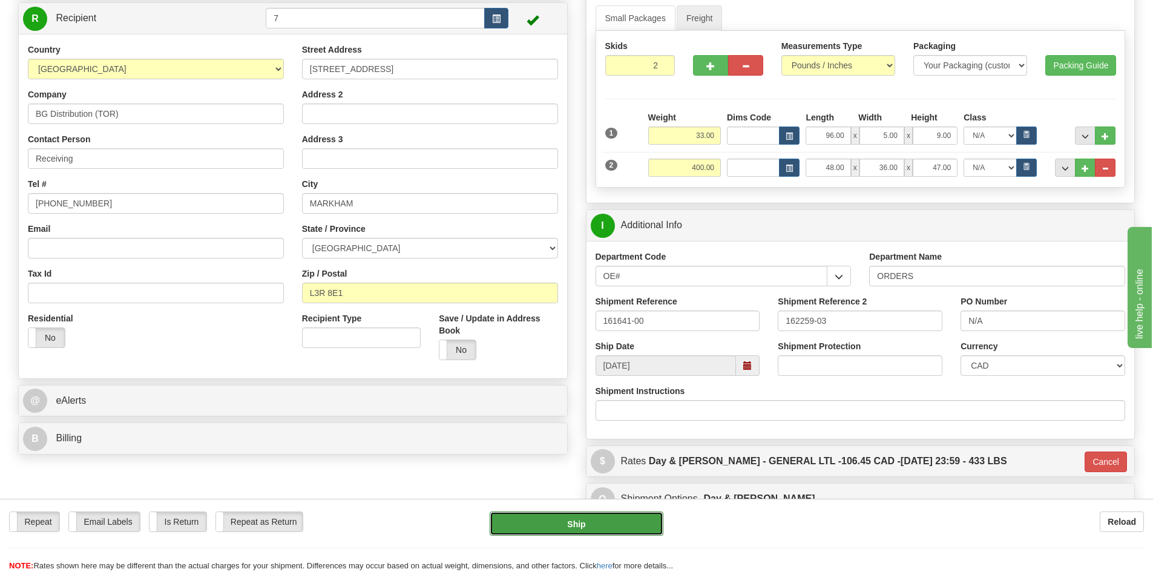
click at [556, 528] on button "Ship" at bounding box center [577, 524] width 174 height 24
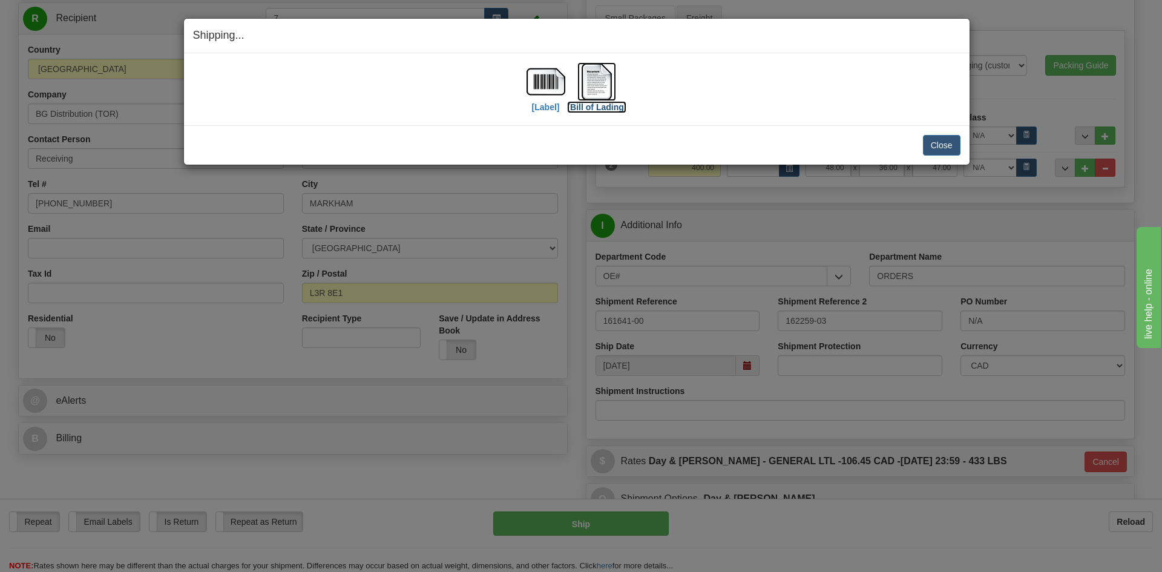
click at [594, 110] on label "[Bill of Lading]" at bounding box center [596, 107] width 59 height 12
click at [542, 101] on label "[Label]" at bounding box center [546, 107] width 28 height 12
click at [546, 107] on label "[Label]" at bounding box center [546, 107] width 28 height 12
click at [933, 145] on button "Close" at bounding box center [942, 145] width 38 height 21
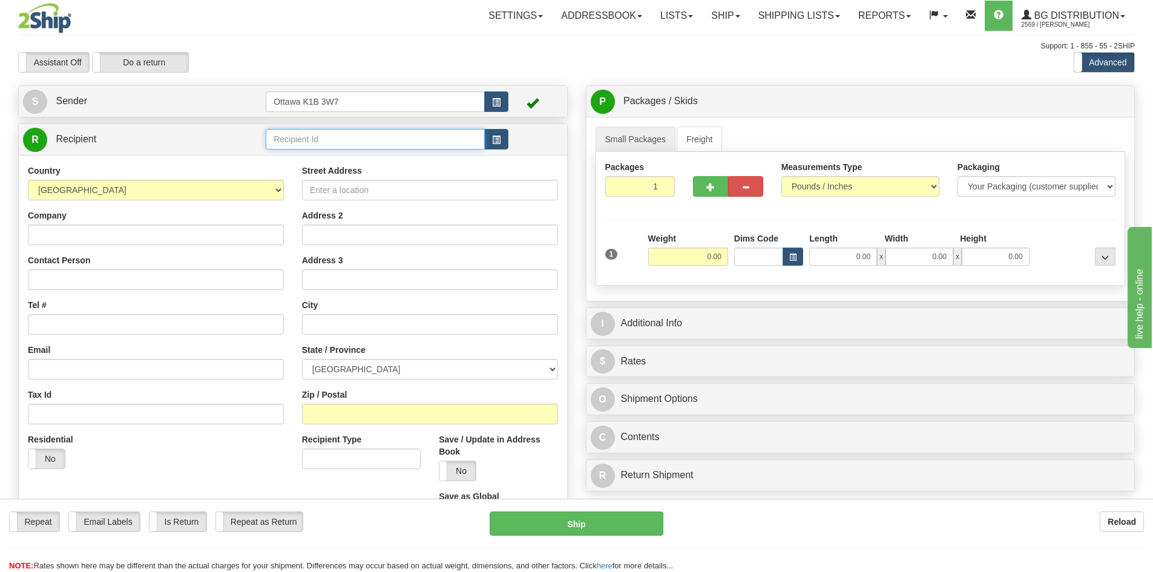
click at [304, 147] on input "text" at bounding box center [375, 139] width 219 height 21
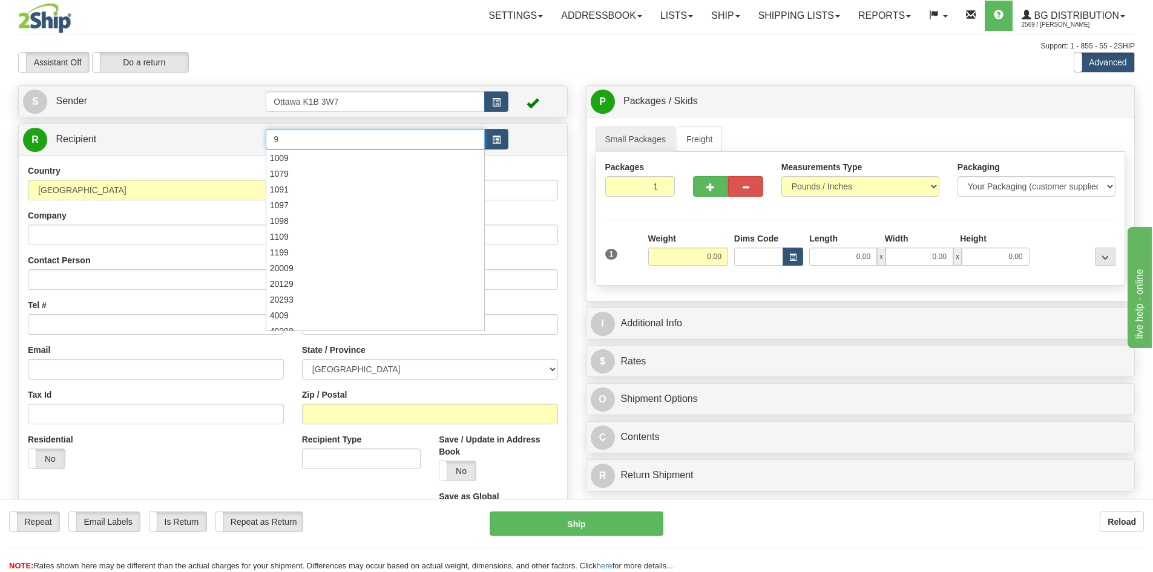
type input "9"
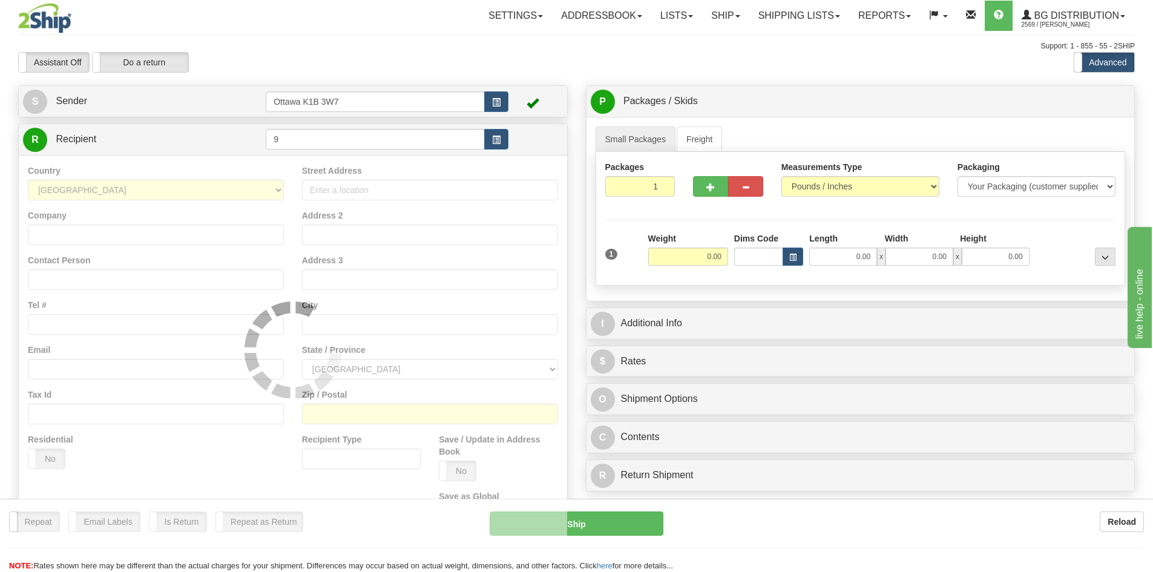
click at [405, 70] on div "Assistant On Assistant Off Do a return Do a return" at bounding box center [245, 62] width 473 height 21
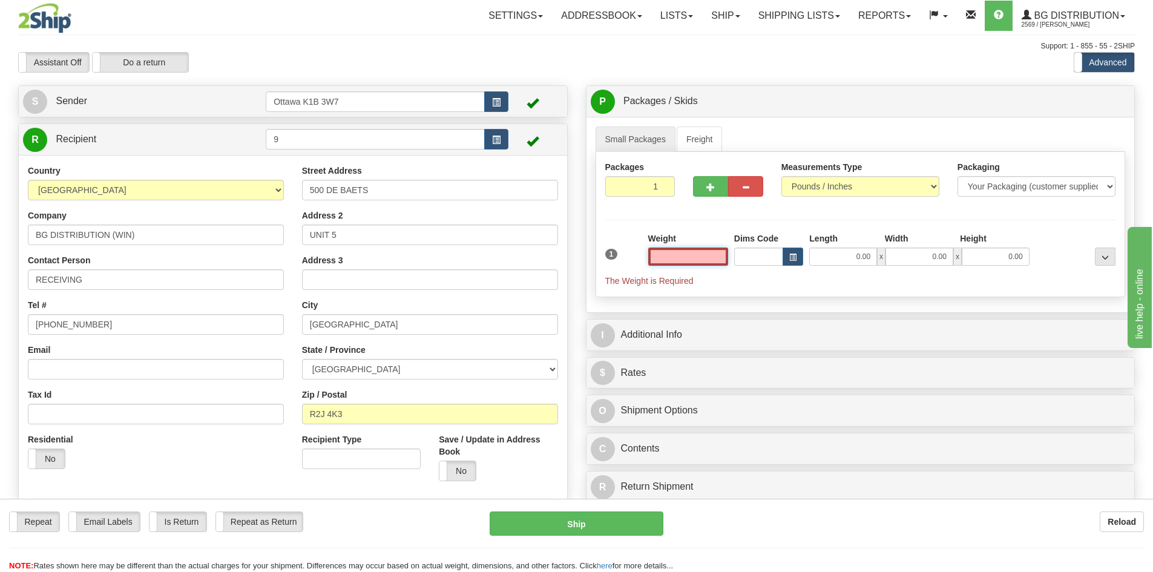
click at [691, 258] on input "text" at bounding box center [688, 257] width 80 height 18
type input "0.00"
drag, startPoint x: 643, startPoint y: 187, endPoint x: 840, endPoint y: 284, distance: 219.8
click at [705, 221] on div "Packages 1 1 Measurements Type" at bounding box center [861, 224] width 530 height 145
type input "4"
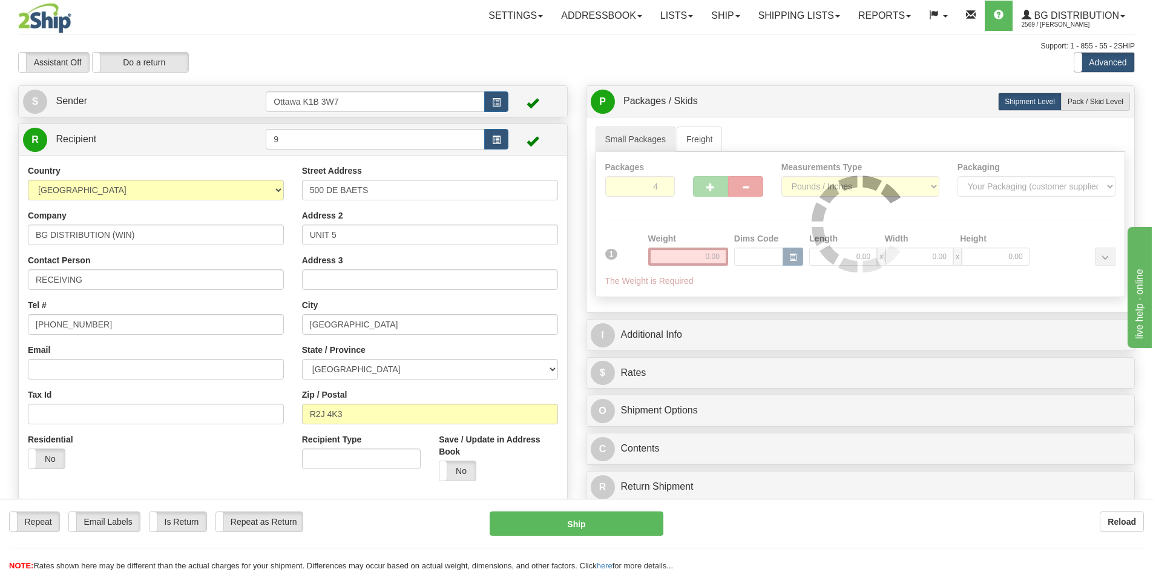
click at [858, 75] on div "Toggle navigation Settings Shipping Preferences Fields Preferences New" at bounding box center [576, 321] width 1153 height 643
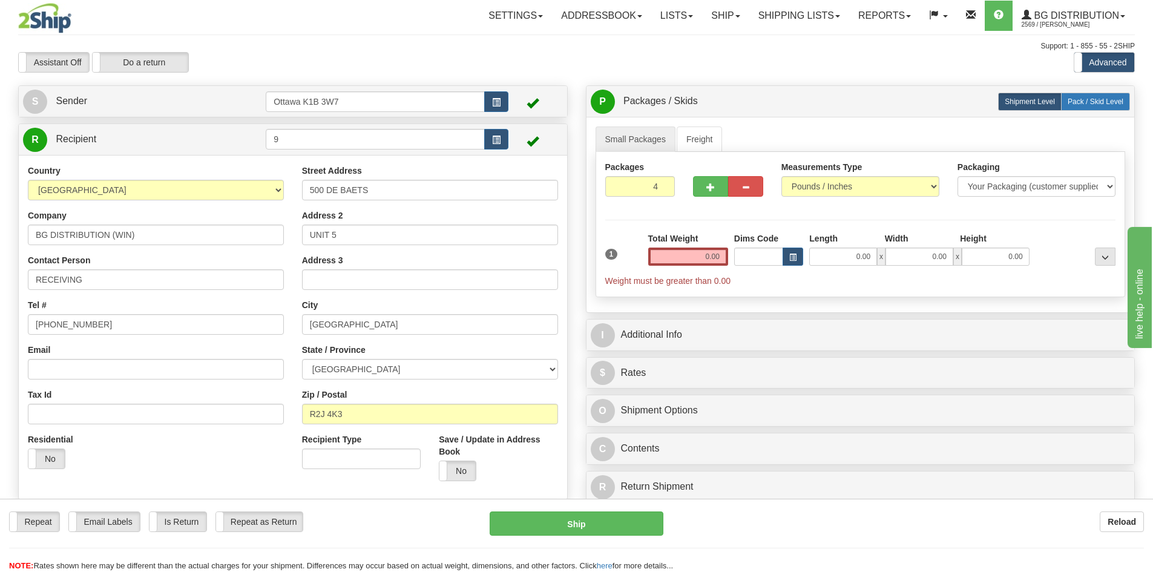
click at [1116, 99] on span "Pack / Skid Level" at bounding box center [1096, 101] width 56 height 8
radio input "true"
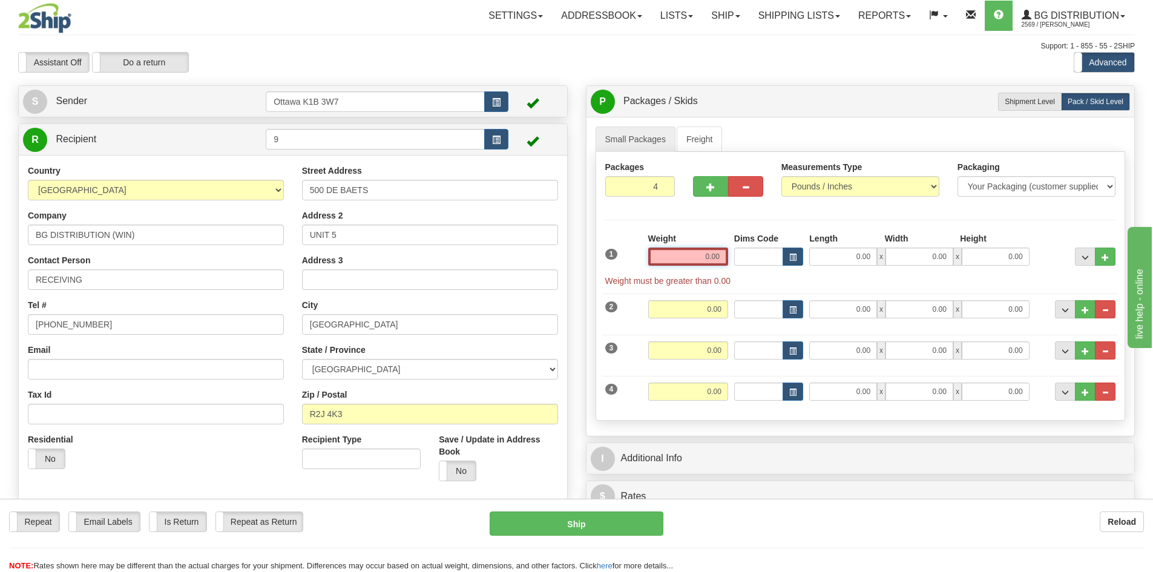
click at [670, 248] on input "0.00" at bounding box center [688, 257] width 80 height 18
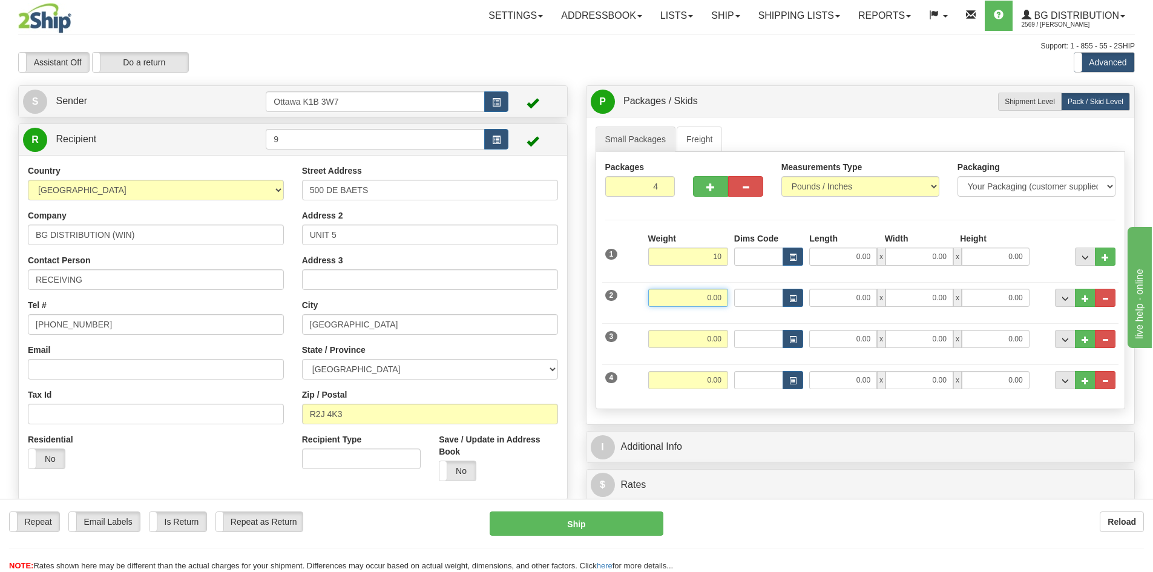
type input "10.00"
click at [714, 300] on input "0.00" at bounding box center [688, 298] width 80 height 18
type input "27.00"
click at [824, 296] on input "0.00" at bounding box center [843, 298] width 68 height 18
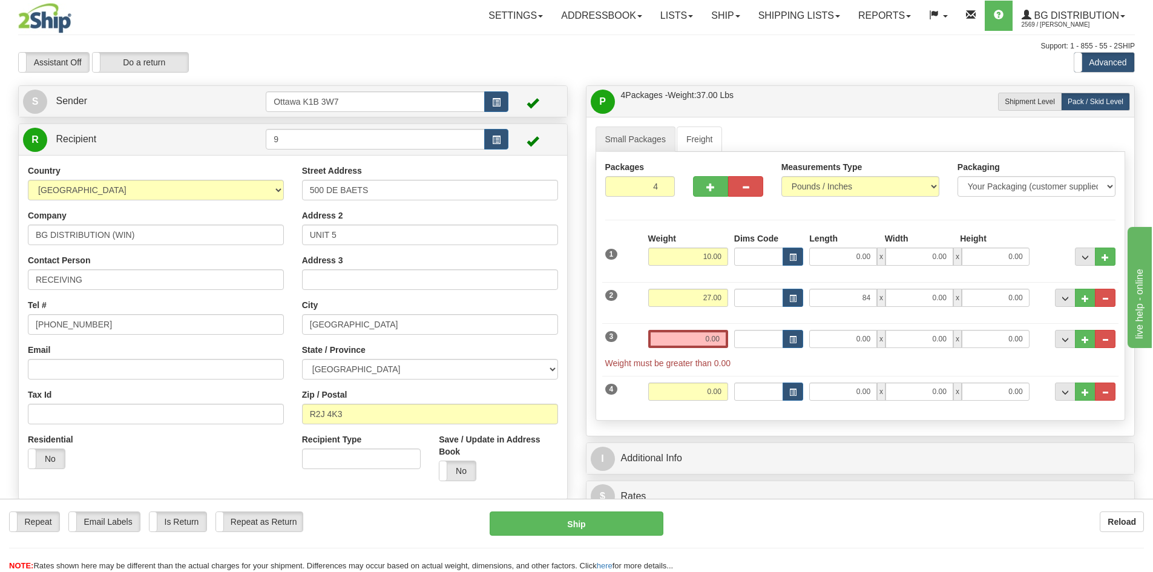
type input "84.00"
click at [679, 349] on div "Weight 0.00" at bounding box center [688, 343] width 86 height 27
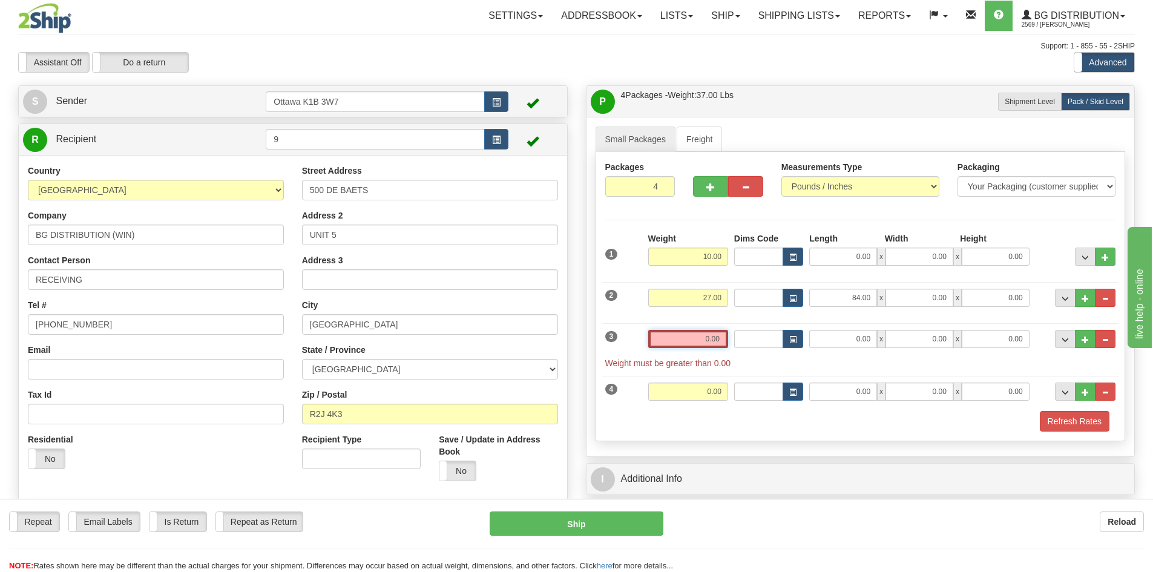
click at [681, 340] on input "0.00" at bounding box center [688, 339] width 80 height 18
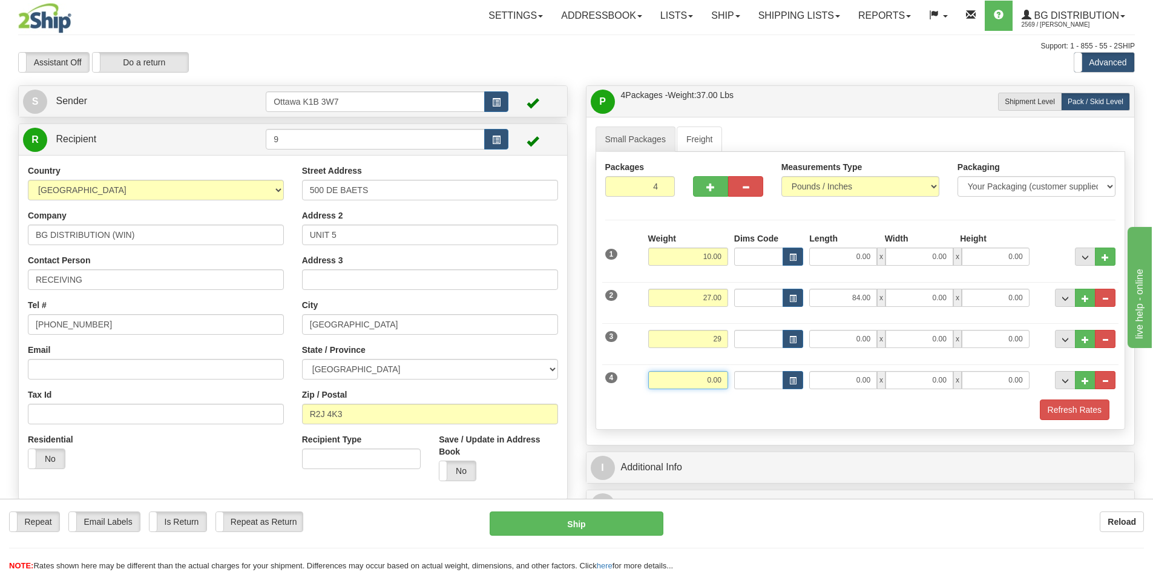
type input "29.00"
click at [719, 375] on input "0.00" at bounding box center [688, 380] width 80 height 18
type input "8.00"
click at [579, 361] on div "P Packages / Skids 4 Packages - Weight: 74.00 Lbs 1 Skids - Weight: 0.00 Lbs Sh…" at bounding box center [861, 491] width 568 height 812
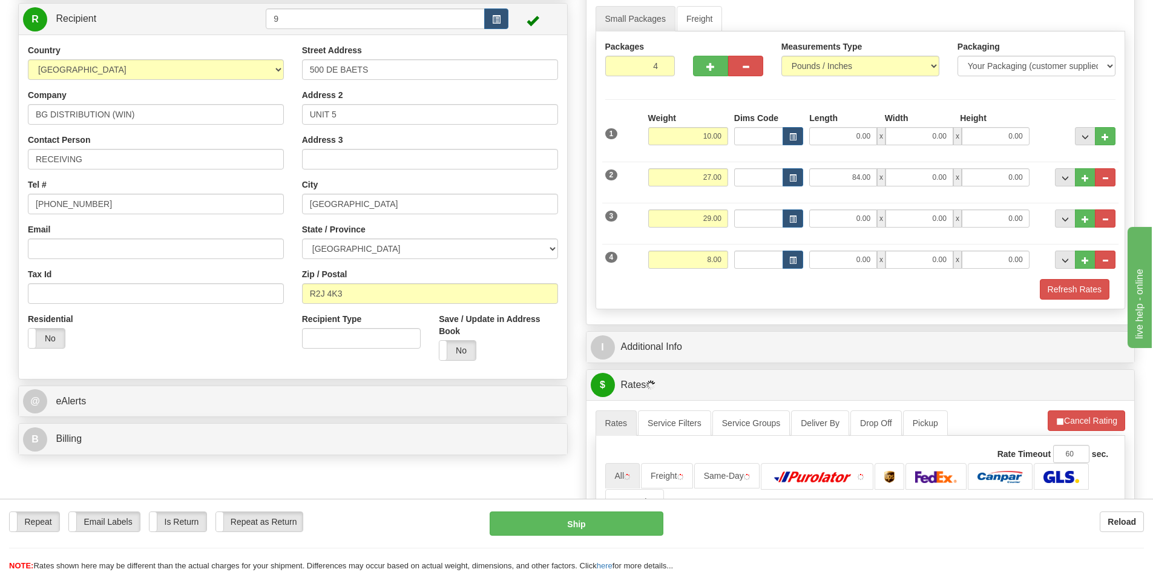
scroll to position [121, 0]
click at [709, 360] on div "I Additional Info" at bounding box center [861, 346] width 548 height 31
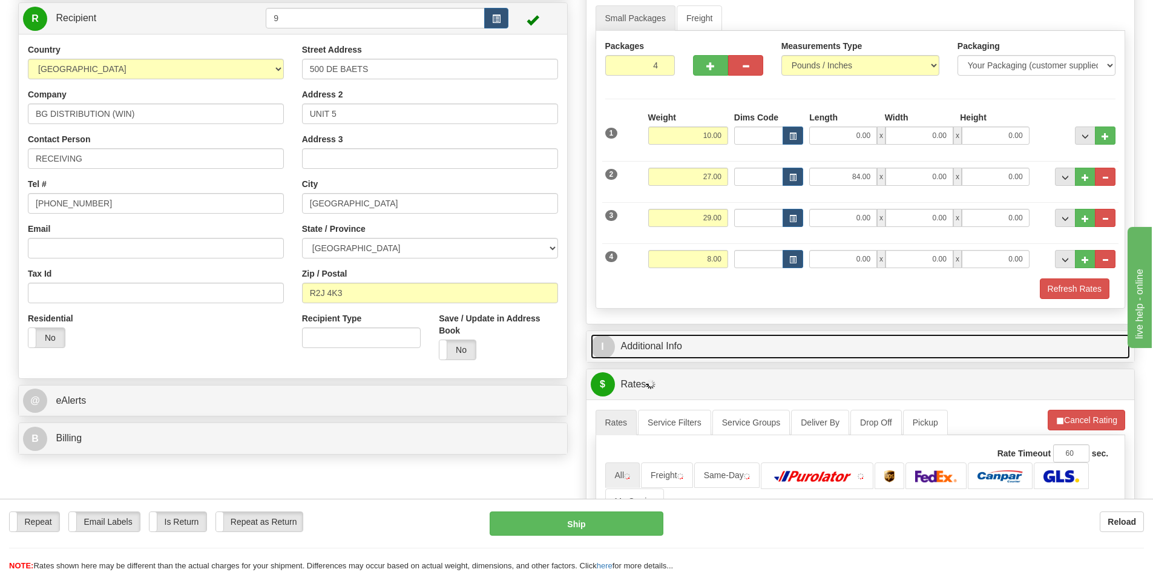
click at [709, 352] on link "I Additional Info" at bounding box center [861, 346] width 540 height 25
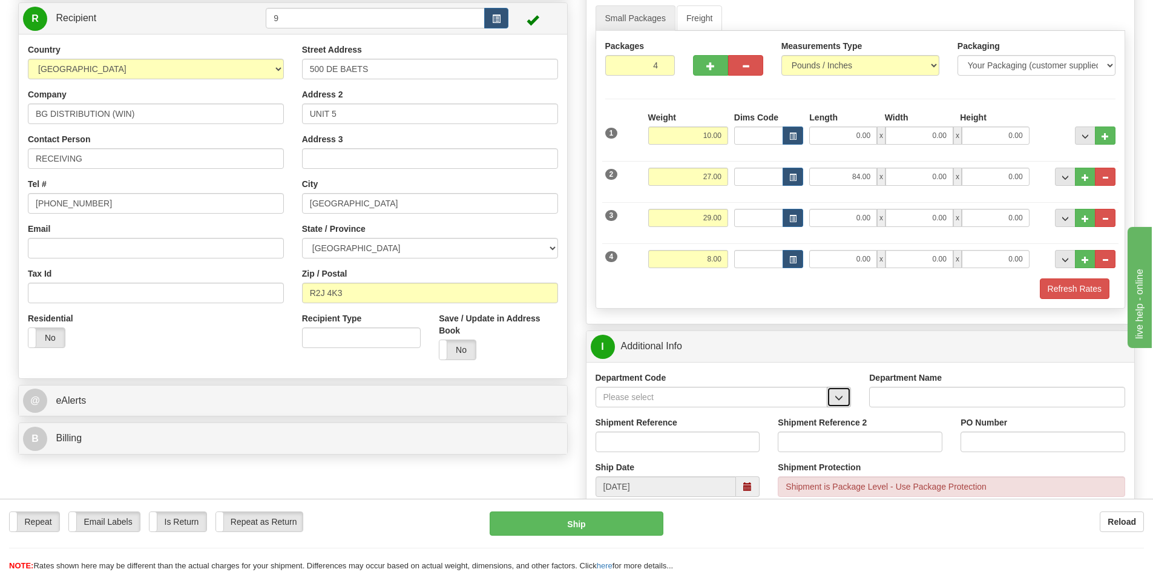
click at [846, 396] on button "button" at bounding box center [839, 397] width 24 height 21
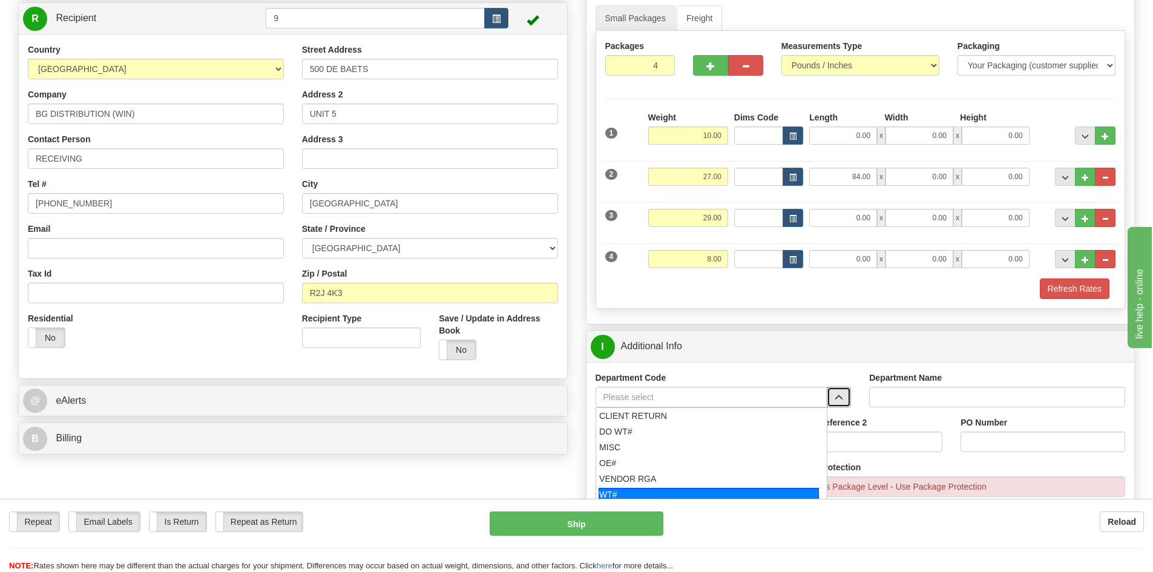
click at [727, 494] on div "WT#" at bounding box center [709, 494] width 220 height 13
type input "WT#"
type input "WAREHOUSE TRANSFERS"
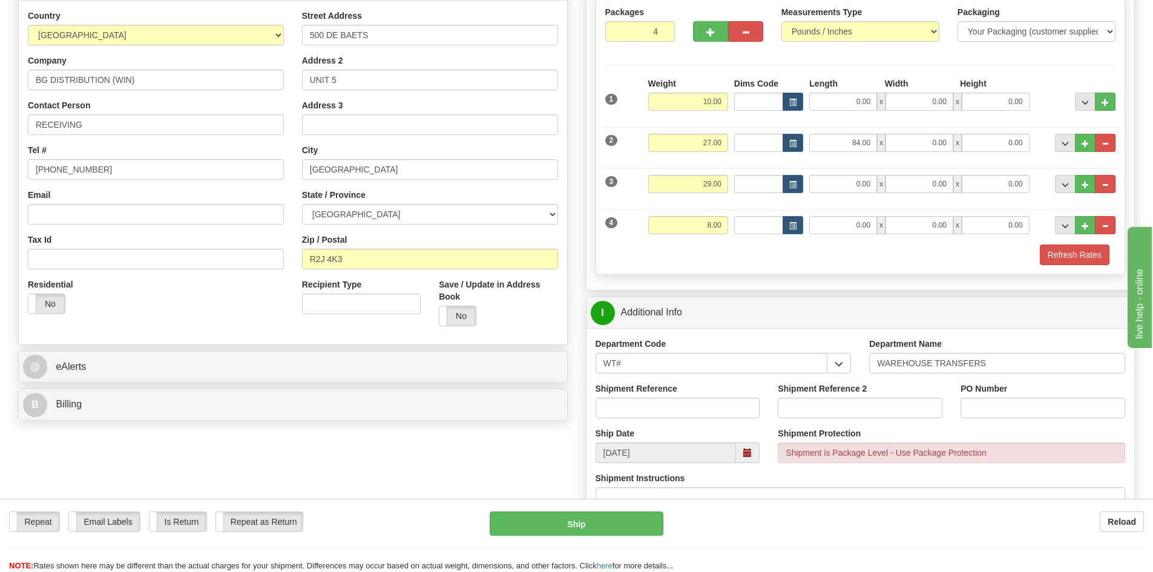
scroll to position [182, 0]
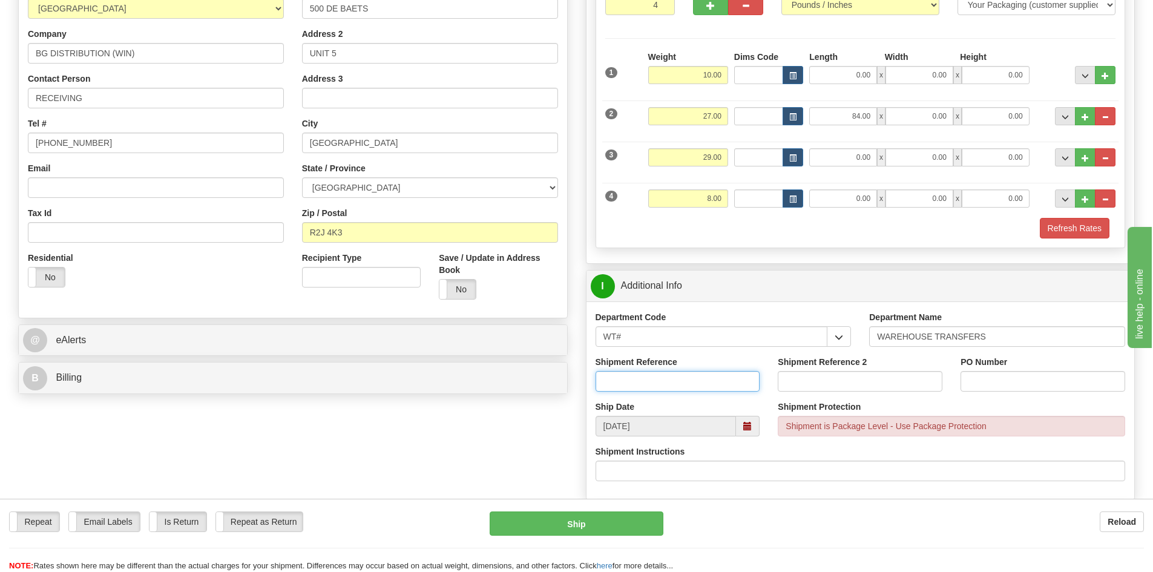
click at [685, 383] on input "Shipment Reference" at bounding box center [678, 381] width 165 height 21
drag, startPoint x: 677, startPoint y: 71, endPoint x: 1033, endPoint y: 148, distance: 363.6
click at [1016, 140] on div "1 Weight 10.00 Dims Code" at bounding box center [860, 145] width 511 height 188
click at [577, 44] on div "P Packages / Skids 4 Packages - Weight: 74.00 Lbs 1 Skids - Weight: 0.00 Lbs Sh…" at bounding box center [861, 505] width 568 height 1203
type input "5.00"
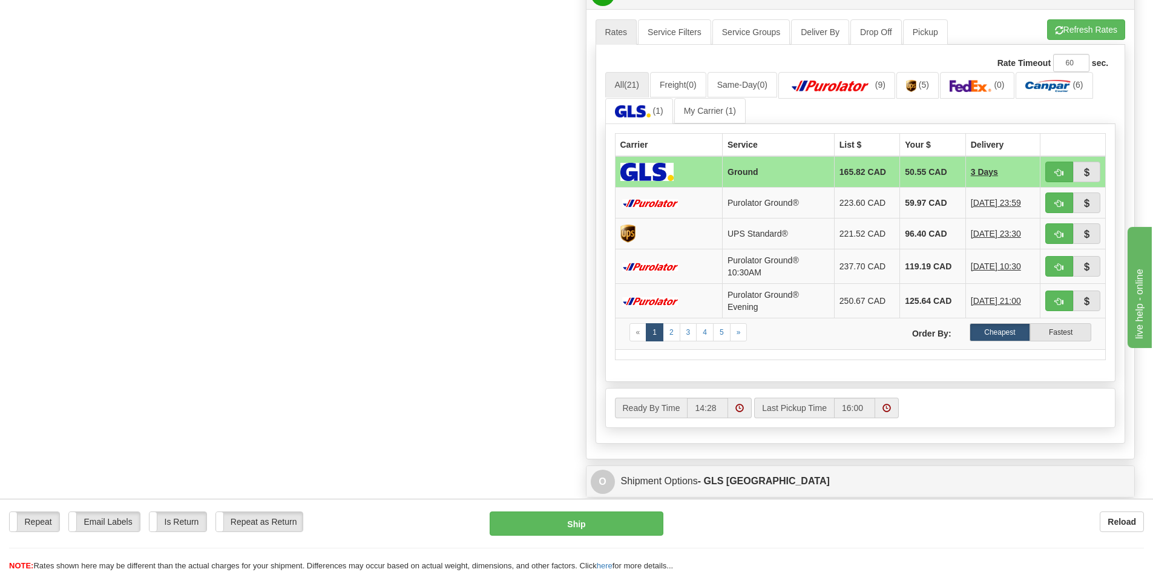
scroll to position [726, 0]
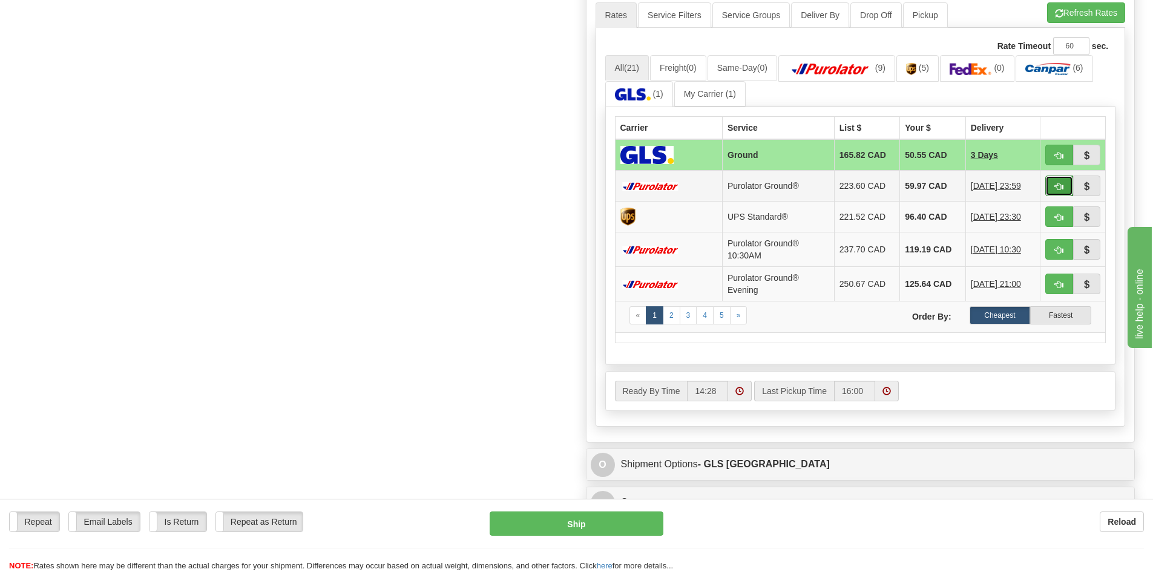
click at [1066, 189] on button "button" at bounding box center [1059, 186] width 28 height 21
type input "260"
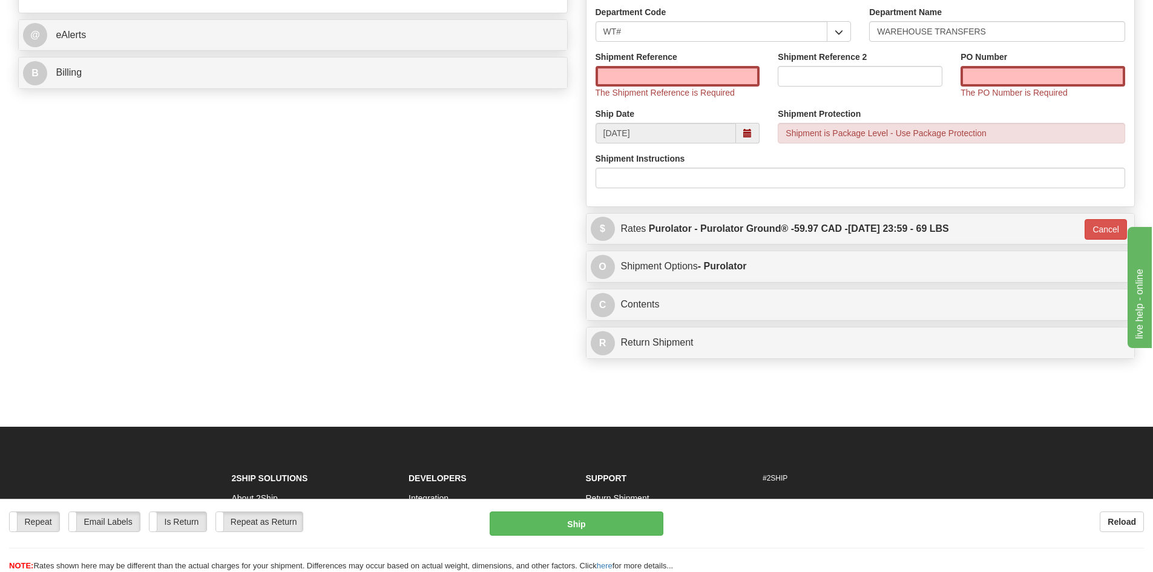
scroll to position [246, 0]
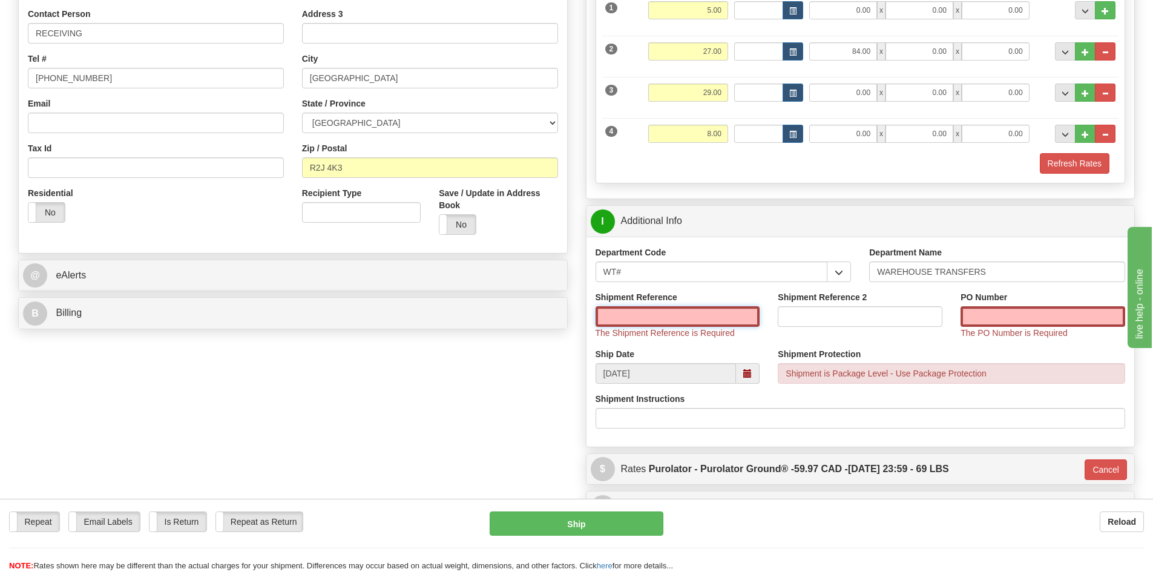
click at [705, 312] on input "Shipment Reference" at bounding box center [678, 316] width 165 height 21
type input "164406-00"
click at [886, 328] on div "Shipment Reference 2" at bounding box center [860, 313] width 183 height 45
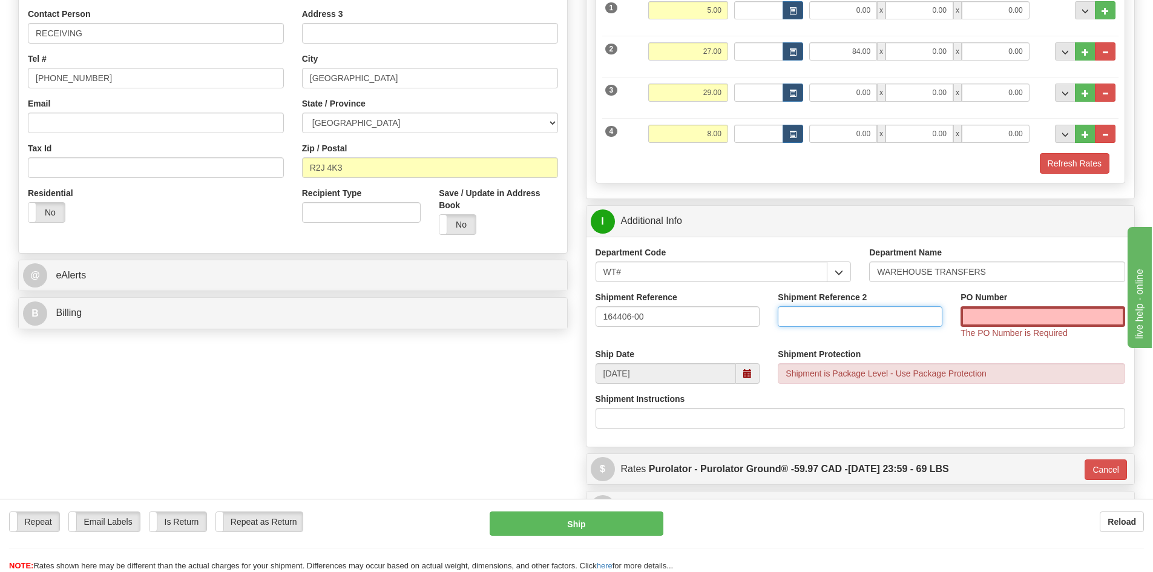
click at [886, 321] on input "Shipment Reference 2" at bounding box center [860, 316] width 165 height 21
type input "164414-00"
click at [1034, 314] on input "PO Number" at bounding box center [1043, 316] width 165 height 21
type input "N/A"
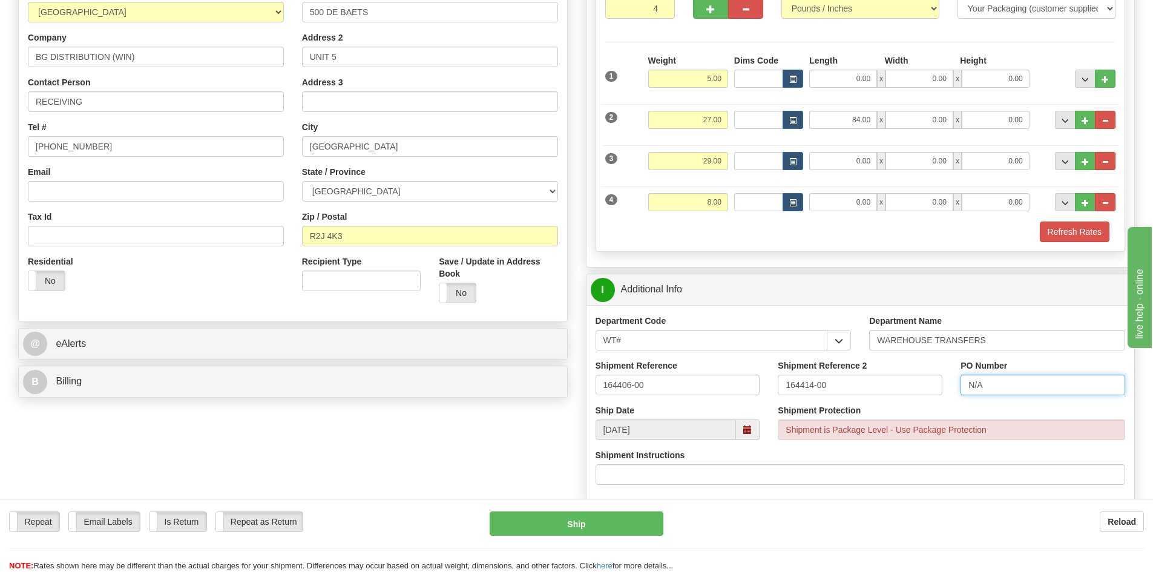
scroll to position [65, 0]
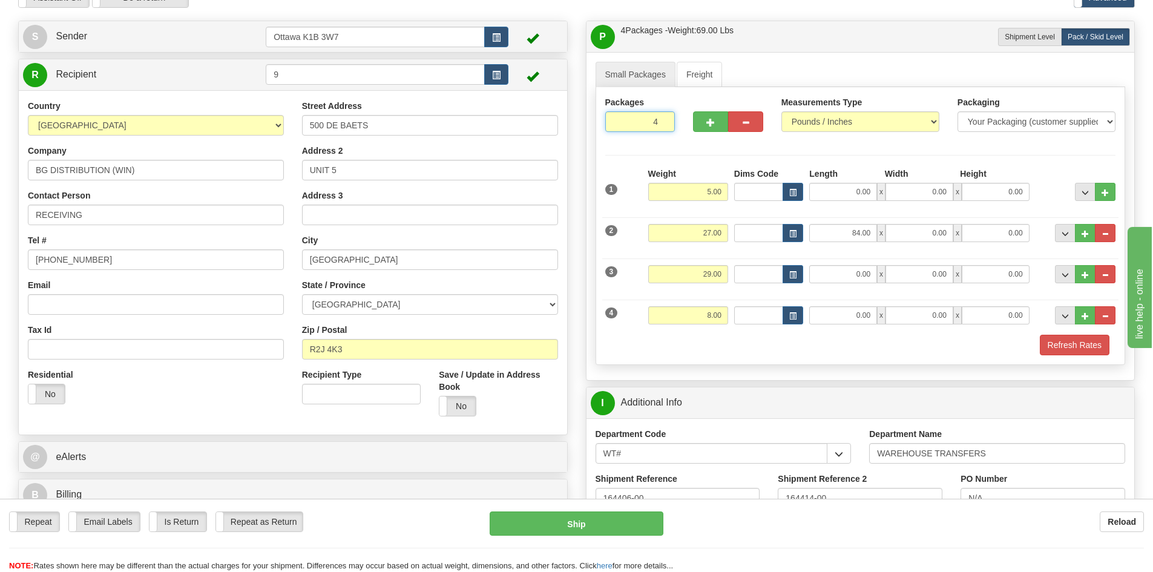
drag, startPoint x: 636, startPoint y: 122, endPoint x: 857, endPoint y: 203, distance: 235.2
click at [829, 189] on div "Packages 4 4 Measurements Type" at bounding box center [861, 226] width 530 height 278
type input "1"
radio input "true"
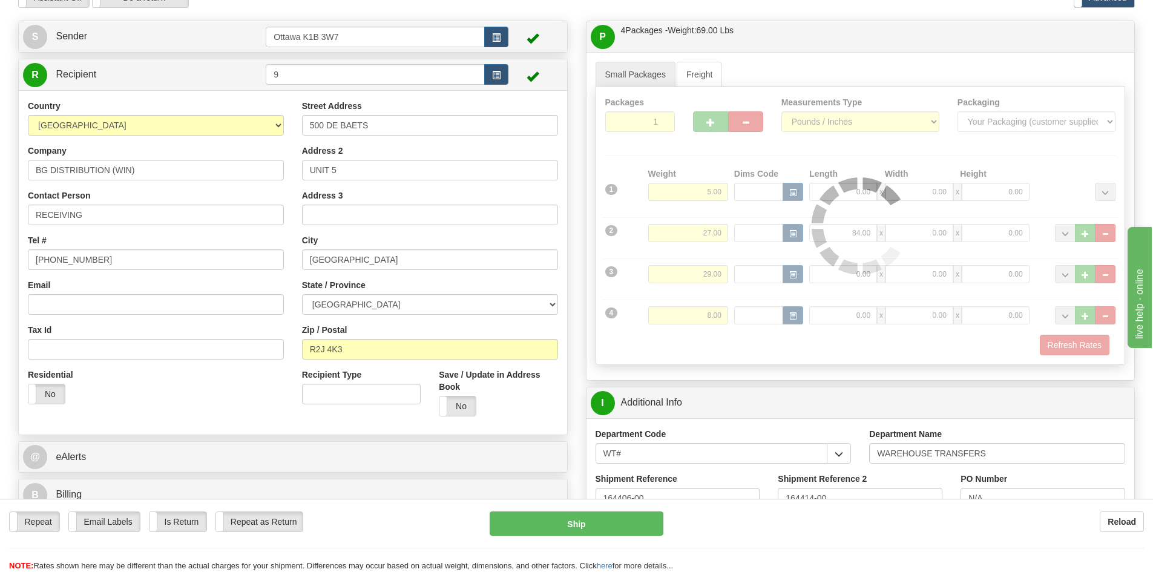
click at [581, 122] on div "P Packages / Skids 4 Packages - Weight: 69.00 Lbs 1 Skids - Weight: 0.00 Lbs Sh…" at bounding box center [861, 398] width 568 height 754
type input "260"
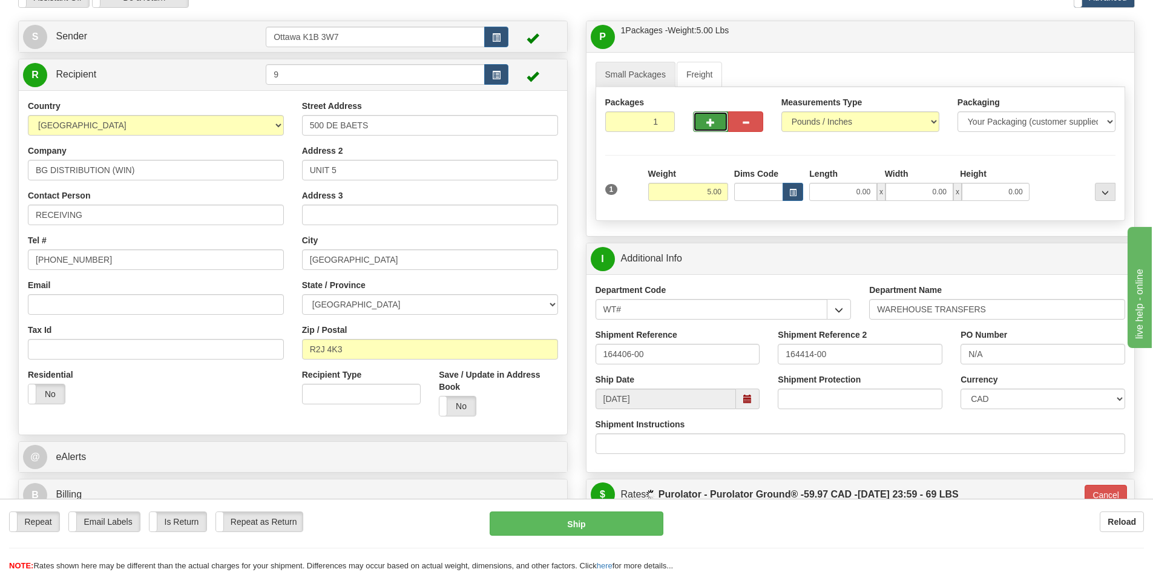
click at [703, 122] on button "button" at bounding box center [710, 121] width 35 height 21
type input "2"
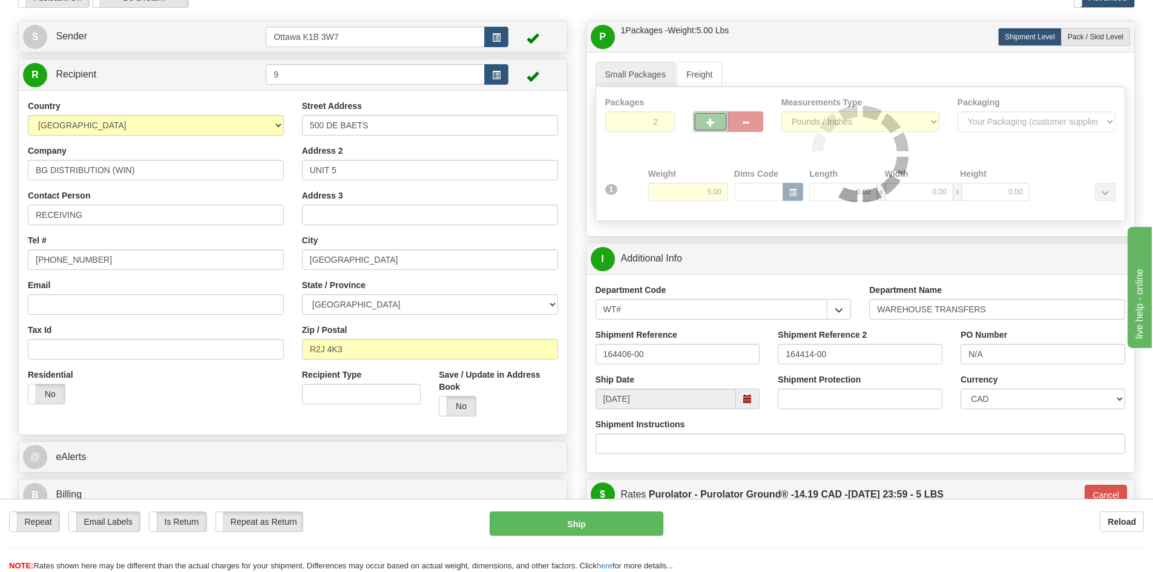
type input "260"
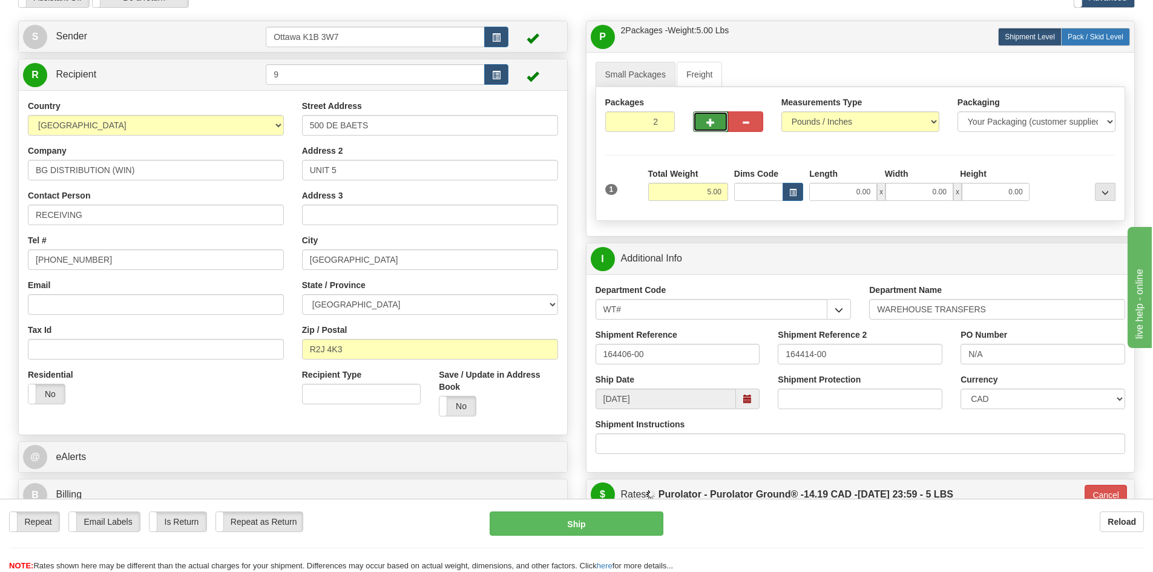
click at [1088, 40] on span "Pack / Skid Level" at bounding box center [1096, 37] width 56 height 8
radio input "true"
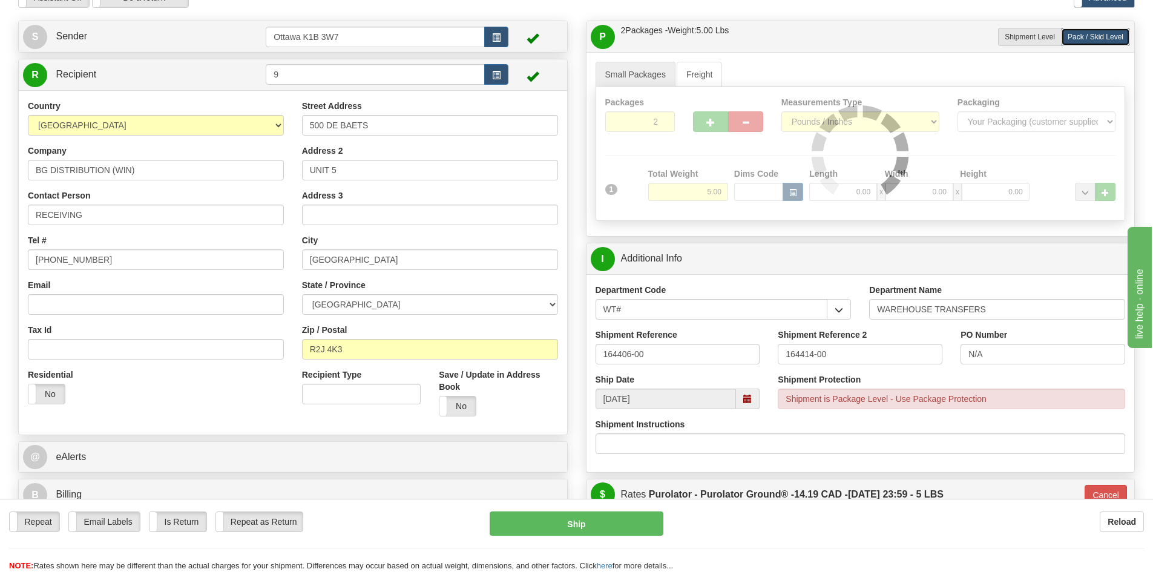
type input "260"
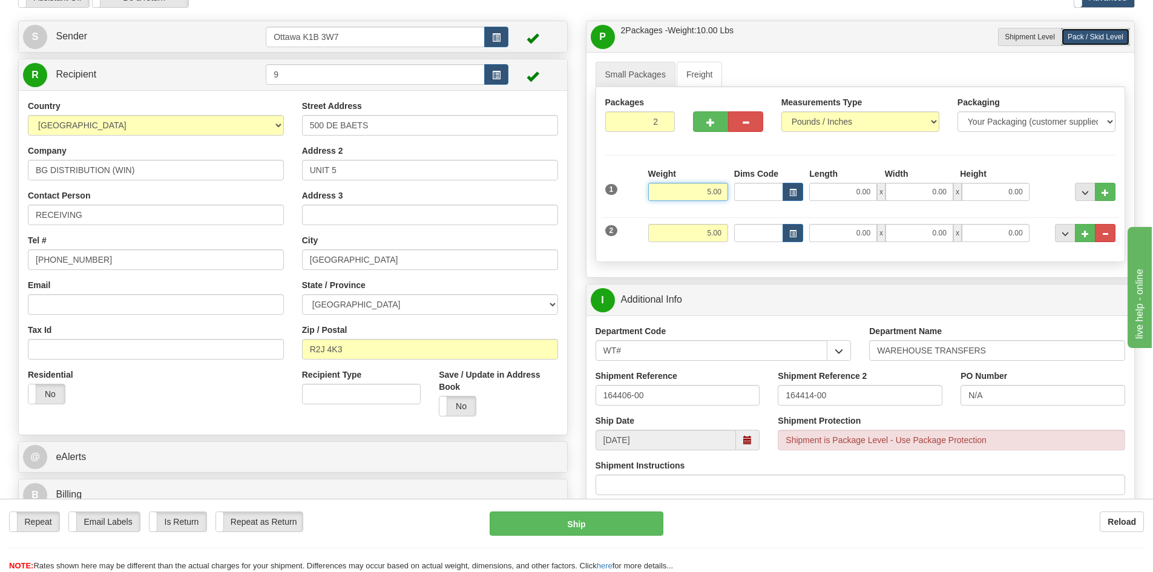
drag, startPoint x: 691, startPoint y: 192, endPoint x: 845, endPoint y: 255, distance: 166.4
click at [788, 225] on div "1 Weight 5.00 Dims Code x" at bounding box center [860, 210] width 511 height 85
type input "26"
type input "260"
type input "26.00"
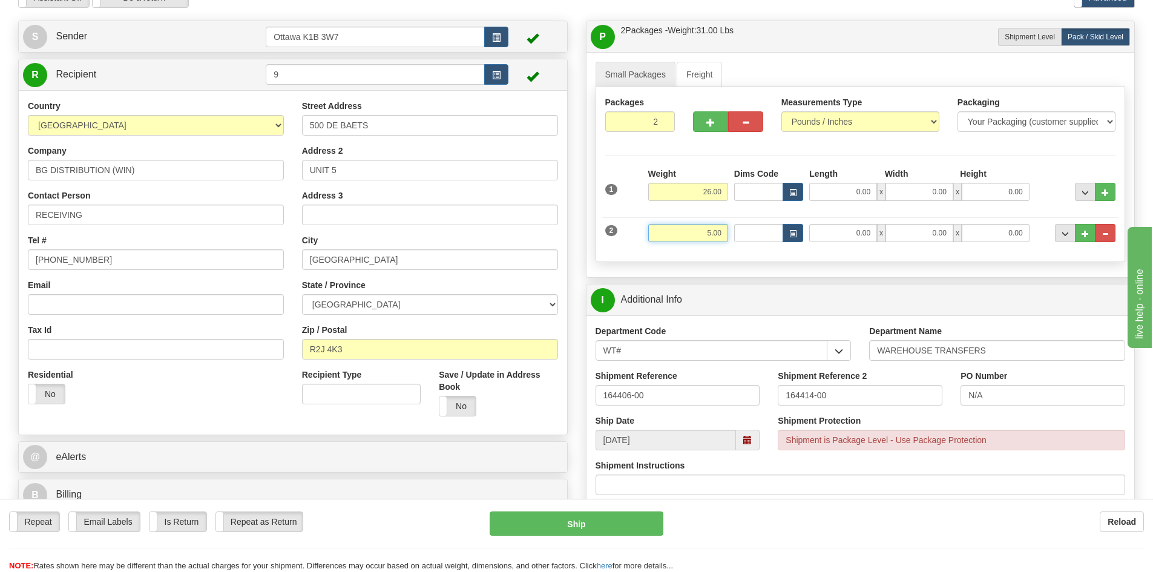
drag, startPoint x: 703, startPoint y: 236, endPoint x: 730, endPoint y: 237, distance: 26.6
click at [729, 235] on div "Weight 5.00" at bounding box center [688, 237] width 86 height 27
type input "10"
type input "260"
type input "10.00"
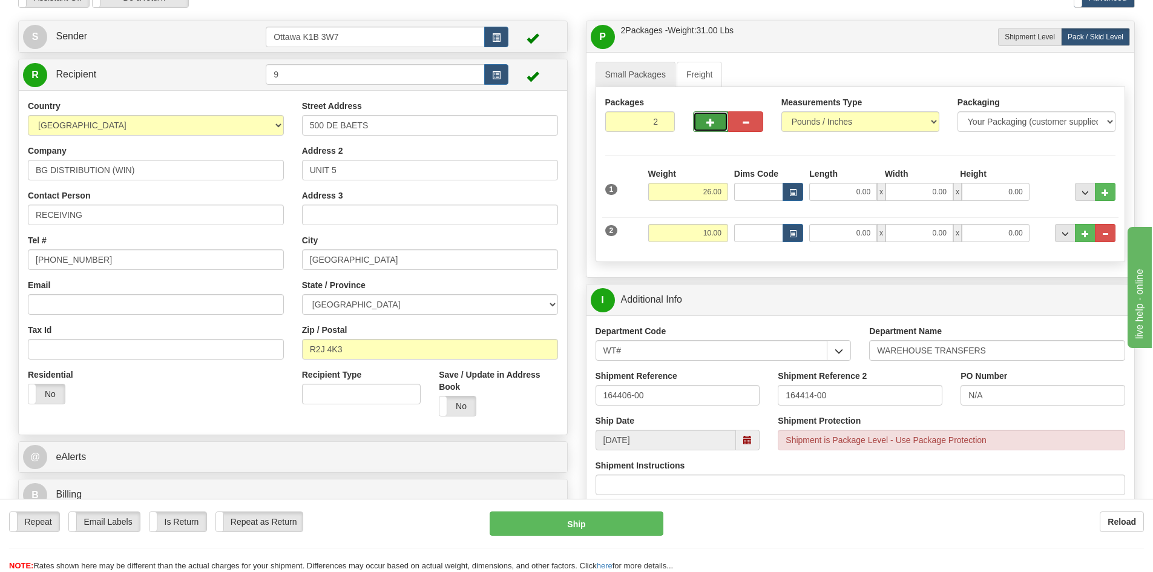
click at [715, 126] on button "button" at bounding box center [710, 121] width 35 height 21
type input "3"
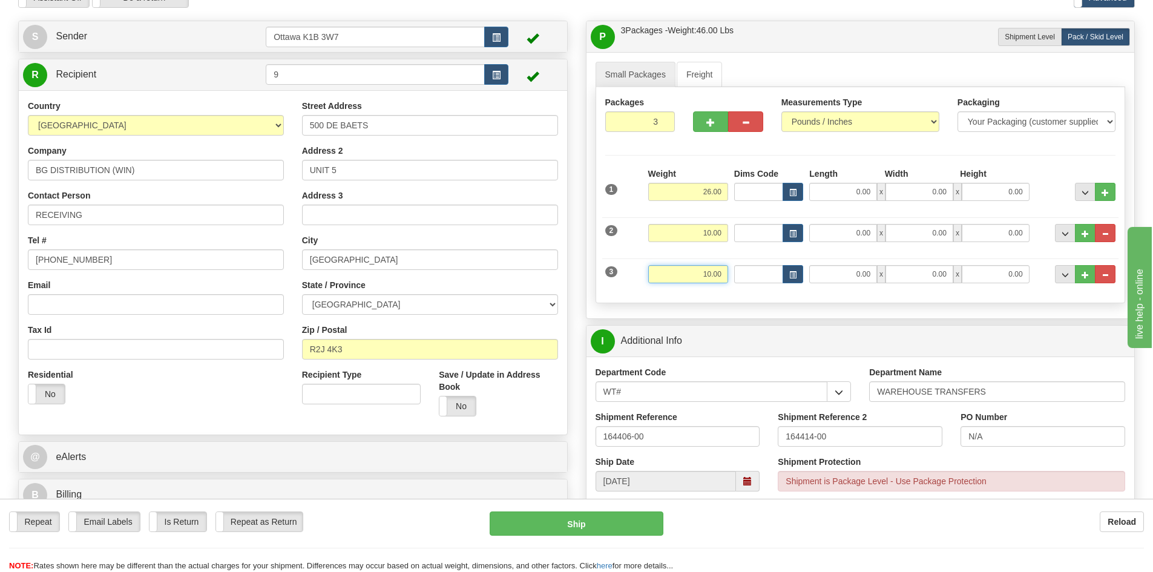
drag, startPoint x: 673, startPoint y: 269, endPoint x: 847, endPoint y: 313, distance: 179.9
click at [835, 311] on div "Small Packages Freight Packages 3 3 Measurements Type" at bounding box center [861, 185] width 548 height 266
type input "27"
type input "260"
type input "27.00"
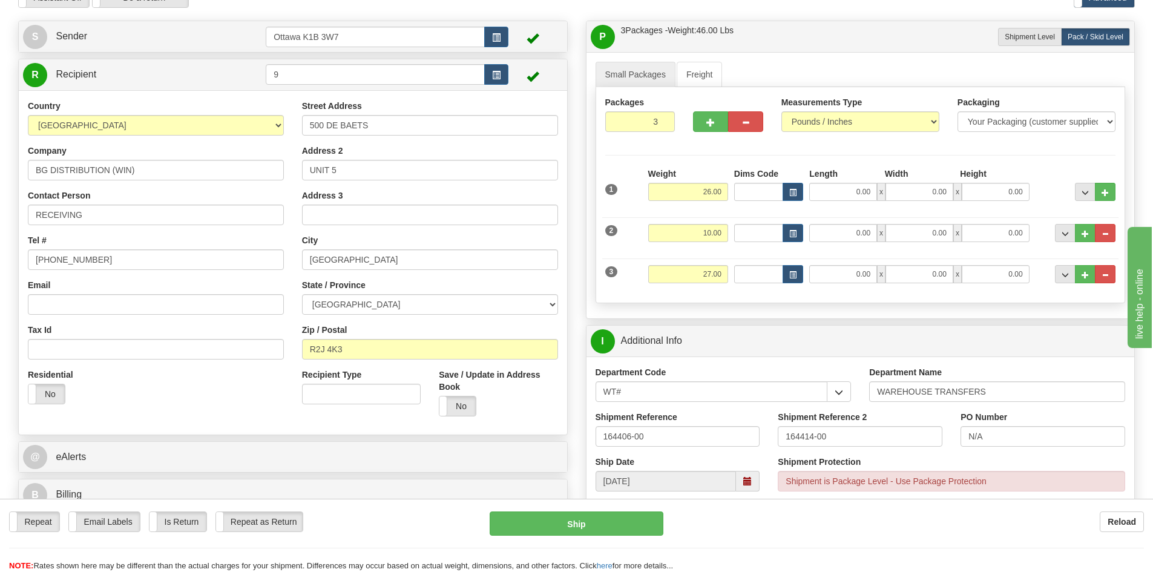
click at [579, 290] on div "P Packages / Skids 3 Packages - Weight: 46.00 Lbs 1 Skids - Weight: 0.00 Lbs Sh…" at bounding box center [861, 526] width 568 height 1011
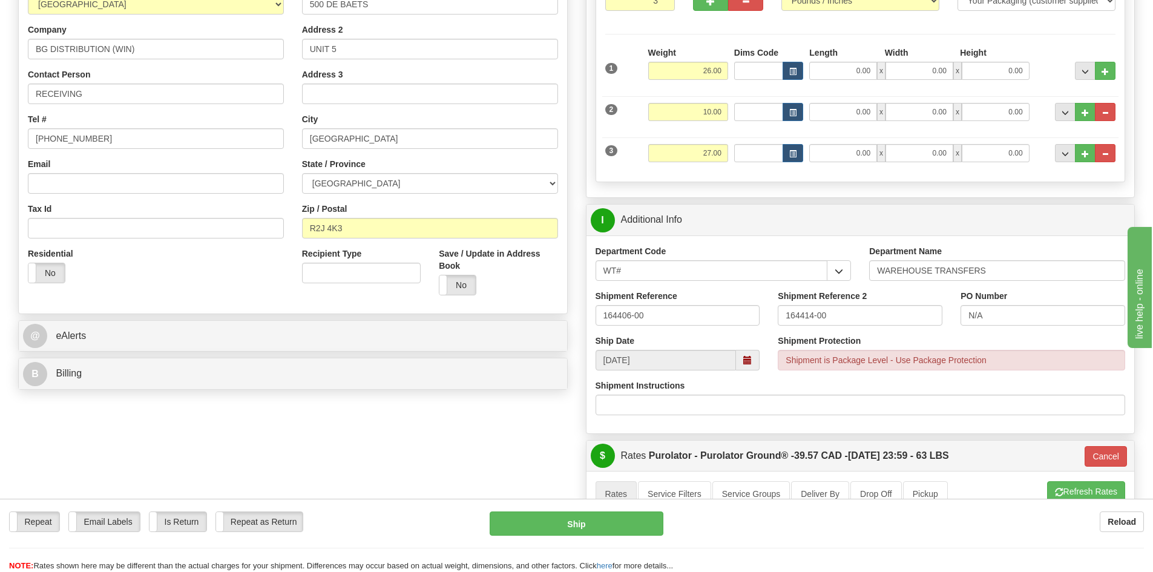
scroll to position [428, 0]
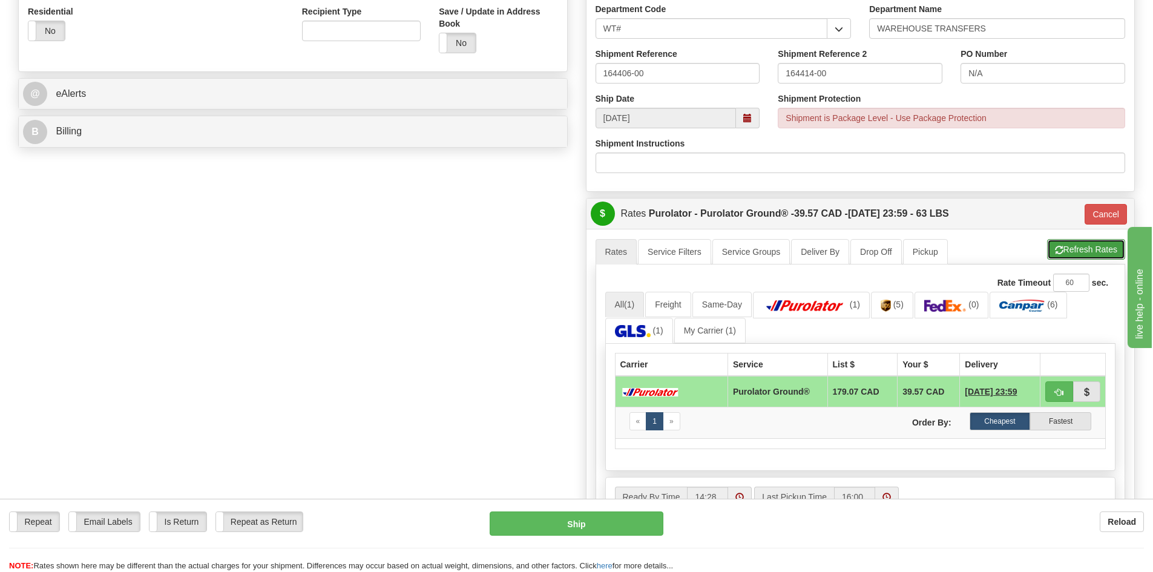
click at [1094, 242] on button "Refresh Rates" at bounding box center [1086, 249] width 78 height 21
type input "260"
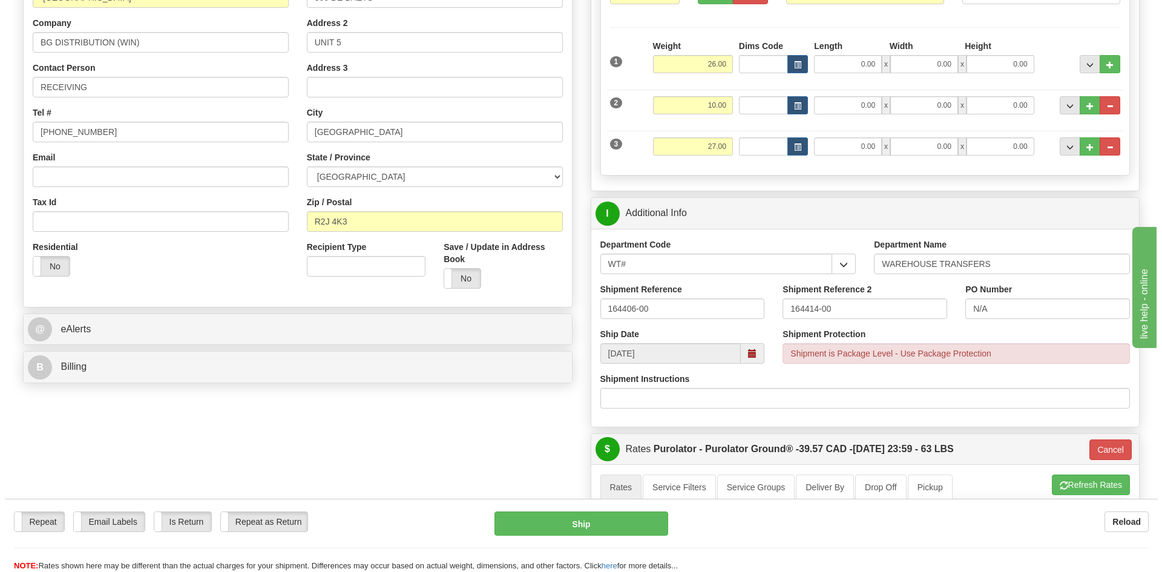
scroll to position [186, 0]
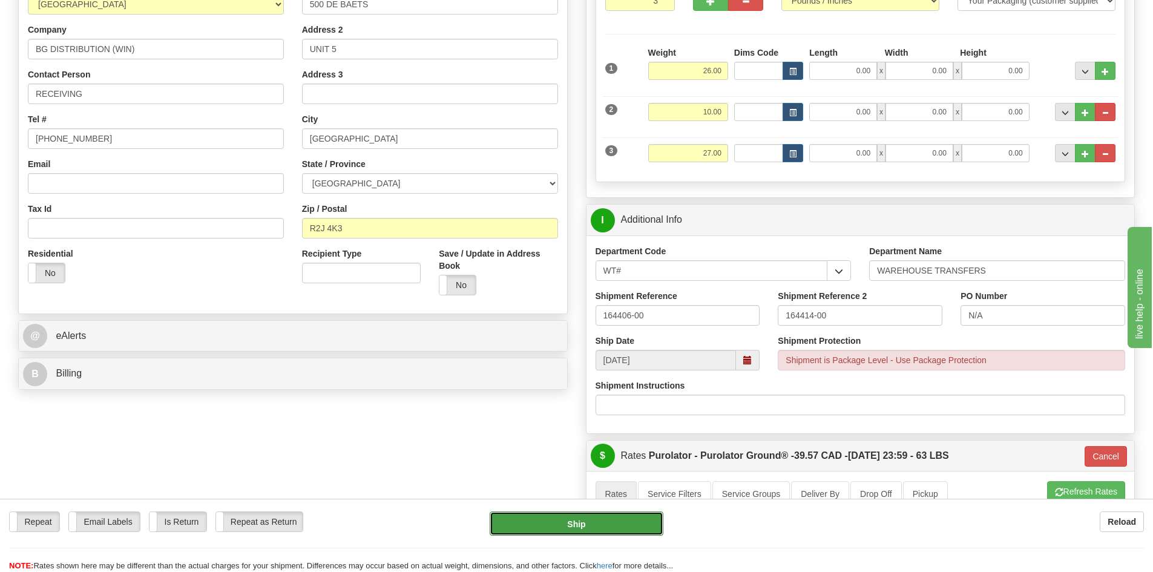
click at [648, 528] on button "Ship" at bounding box center [577, 524] width 174 height 24
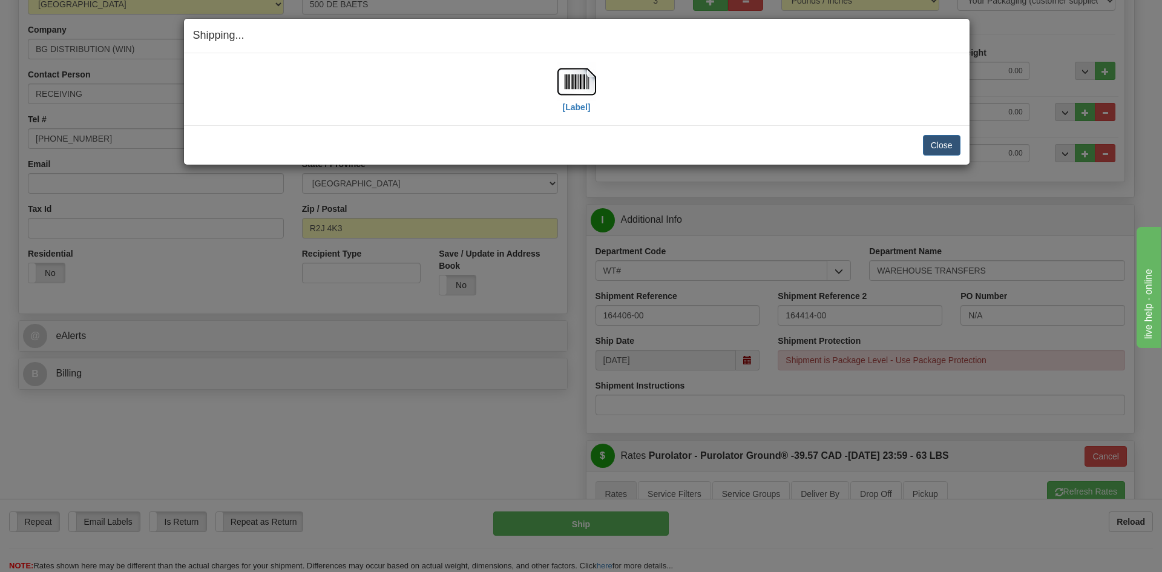
click at [567, 114] on div "[Label]" at bounding box center [577, 89] width 39 height 54
click at [567, 109] on label "[Label]" at bounding box center [577, 107] width 28 height 12
click at [936, 139] on button "Close" at bounding box center [942, 145] width 38 height 21
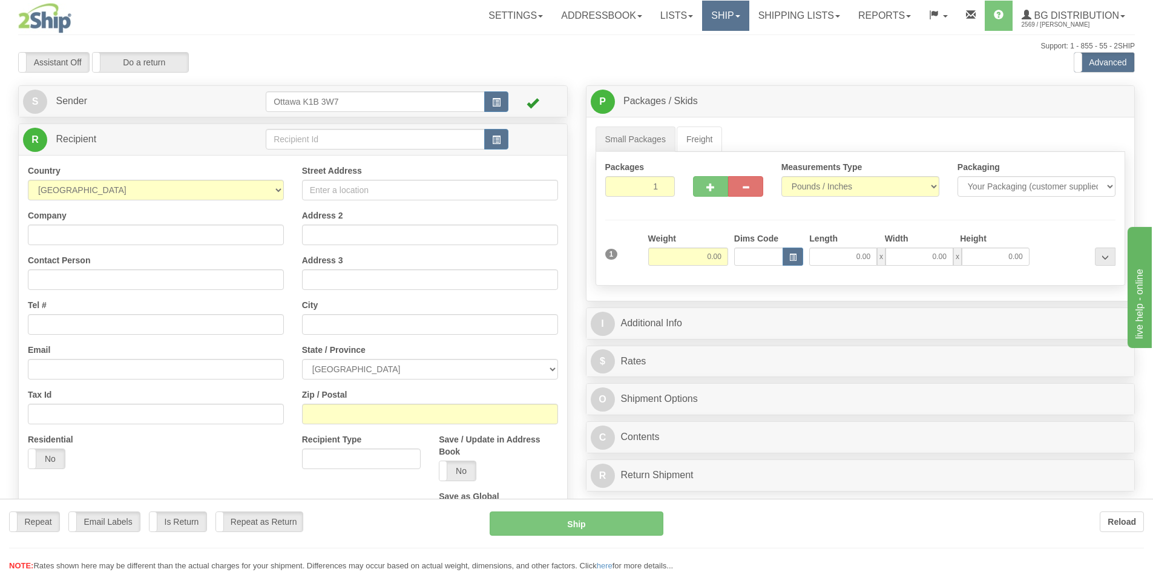
click at [725, 10] on div "Toggle navigation Settings Shipping Preferences Fields Preferences New" at bounding box center [576, 344] width 1153 height 688
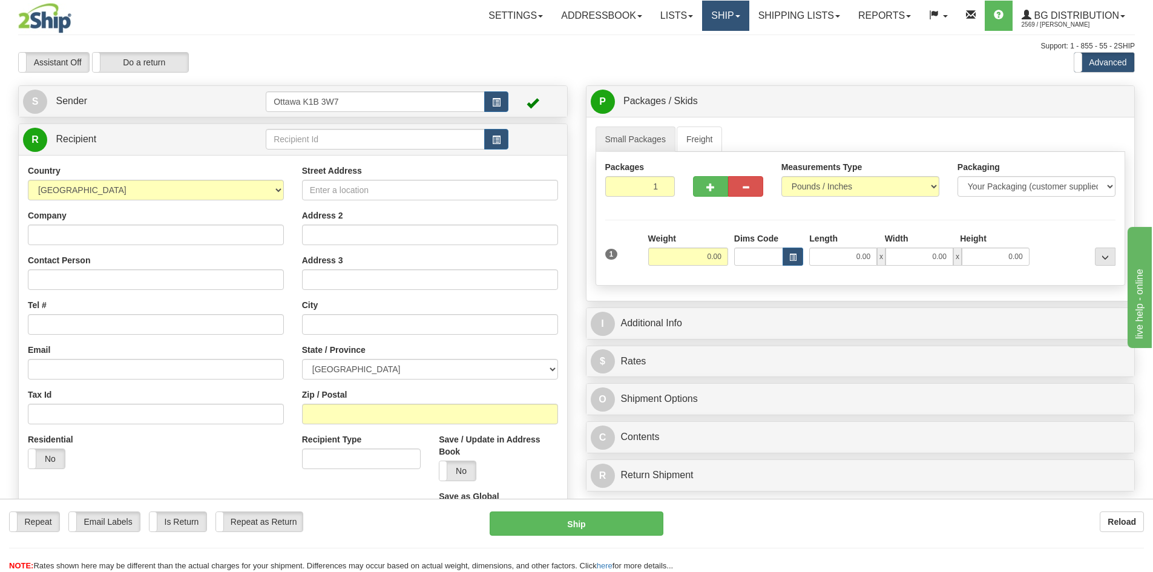
click at [722, 15] on link "Ship" at bounding box center [725, 16] width 47 height 30
click at [714, 38] on link "Ship Screen" at bounding box center [701, 43] width 96 height 16
click at [791, 15] on link "Shipping lists" at bounding box center [799, 16] width 100 height 30
click at [786, 24] on div at bounding box center [576, 286] width 1153 height 572
click at [790, 16] on link "Shipping lists" at bounding box center [799, 16] width 100 height 30
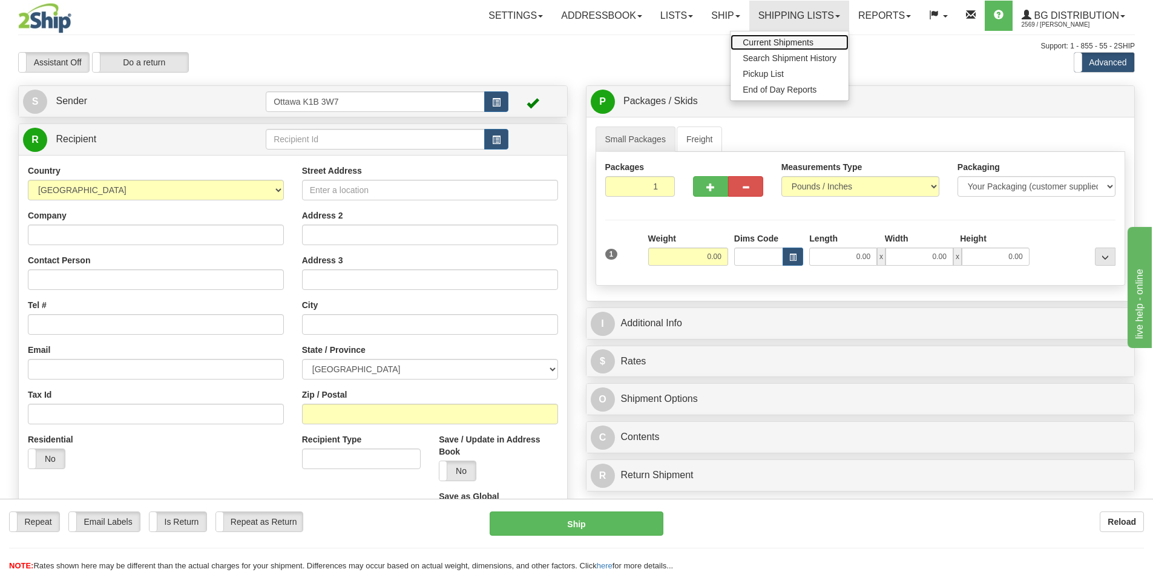
click at [788, 38] on link "Current Shipments" at bounding box center [790, 43] width 118 height 16
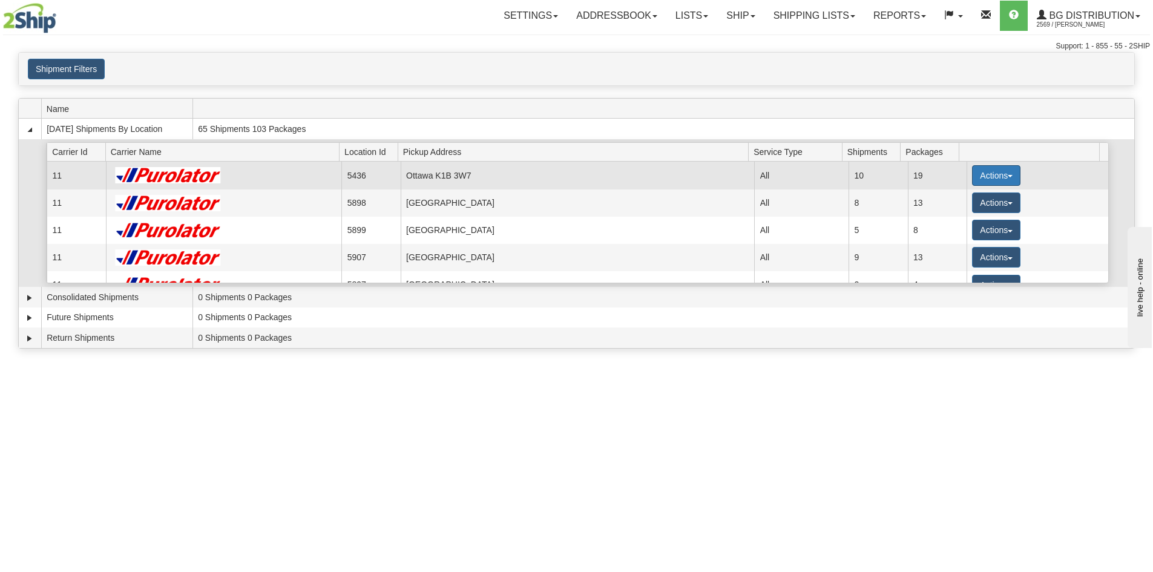
click at [994, 173] on button "Actions" at bounding box center [996, 175] width 48 height 21
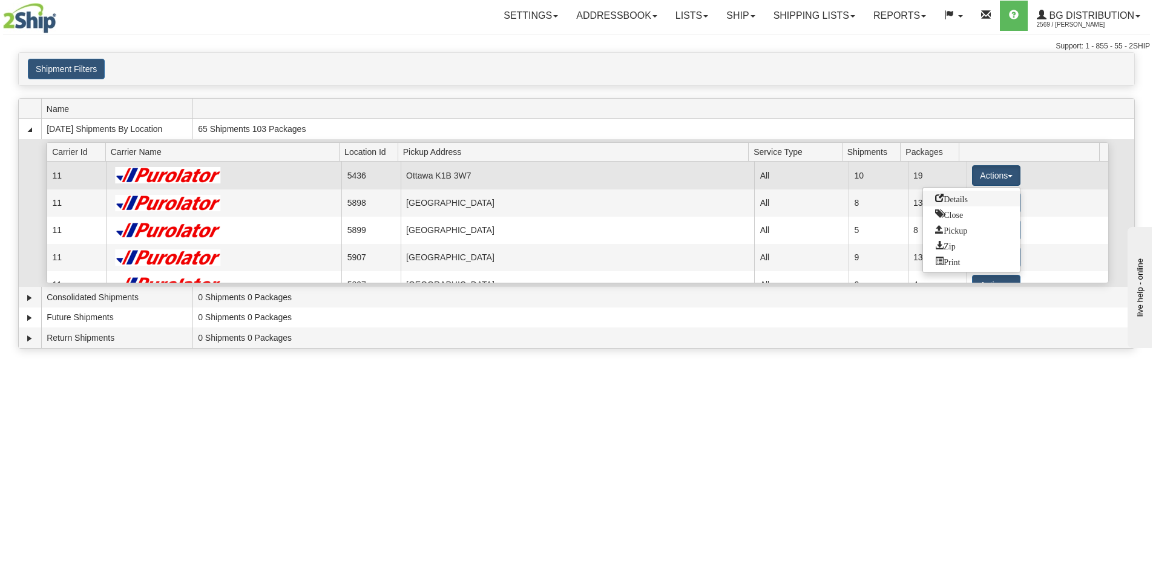
click at [996, 194] on link "Details" at bounding box center [971, 199] width 97 height 16
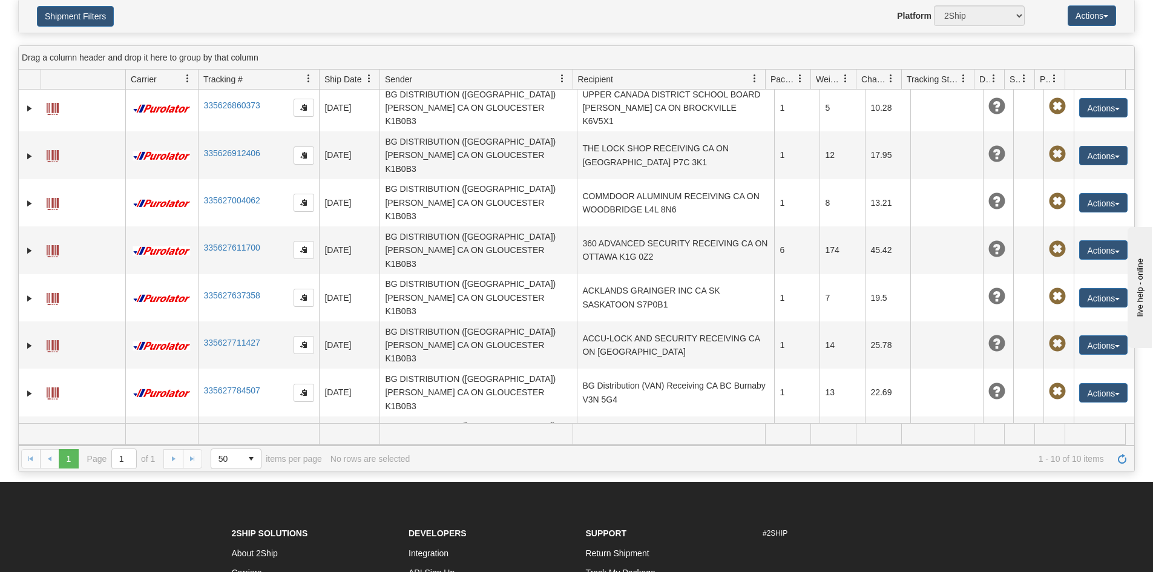
scroll to position [251, 0]
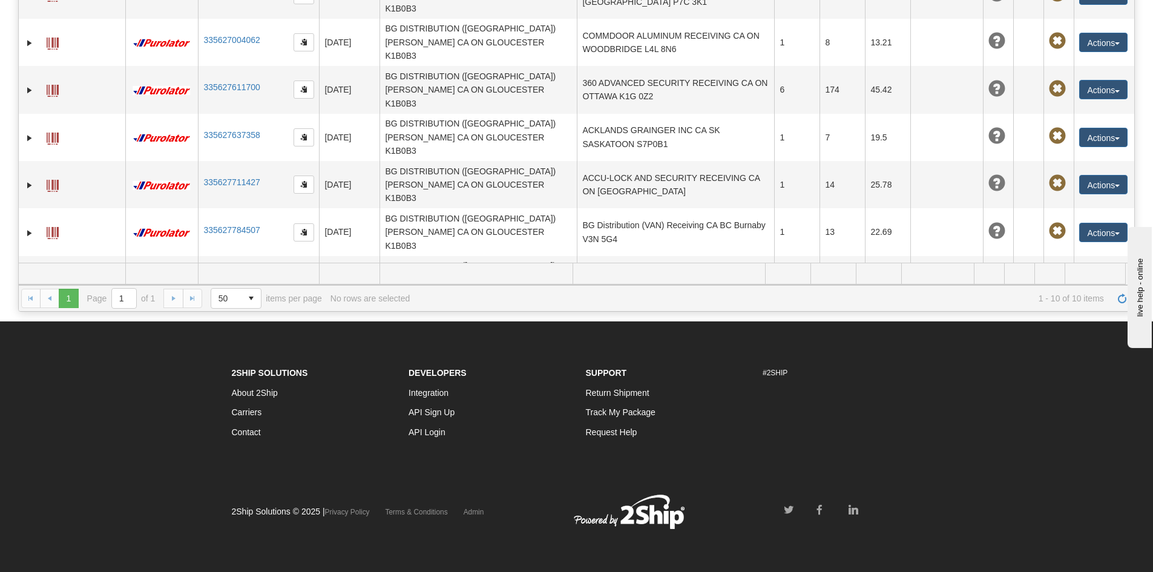
click at [1091, 365] on button "Actions" at bounding box center [1103, 374] width 48 height 19
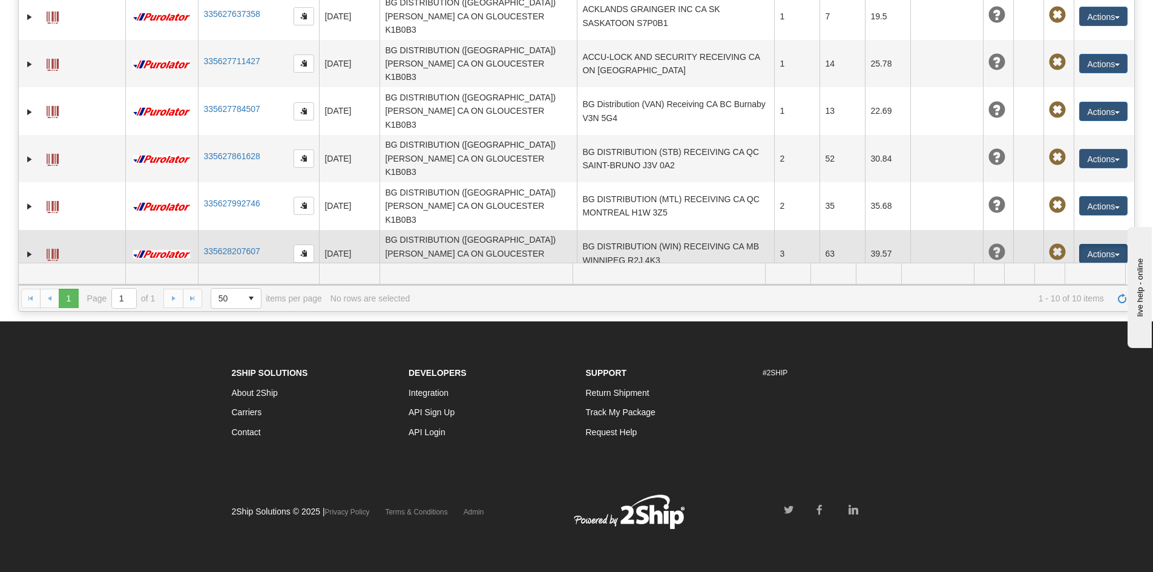
click at [1068, 268] on link "Edit" at bounding box center [1078, 276] width 97 height 16
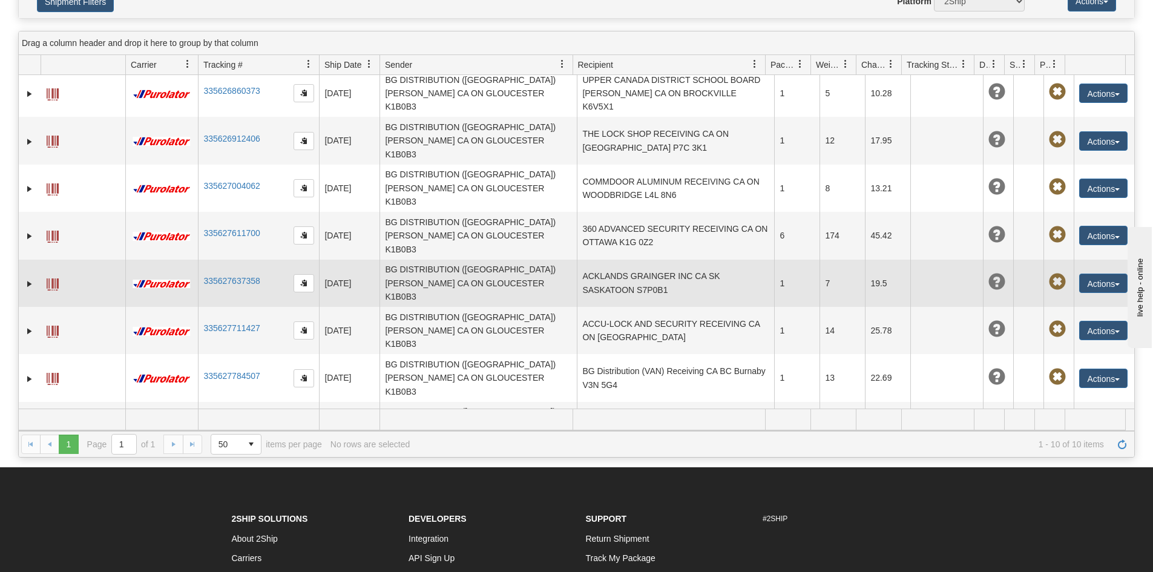
scroll to position [0, 0]
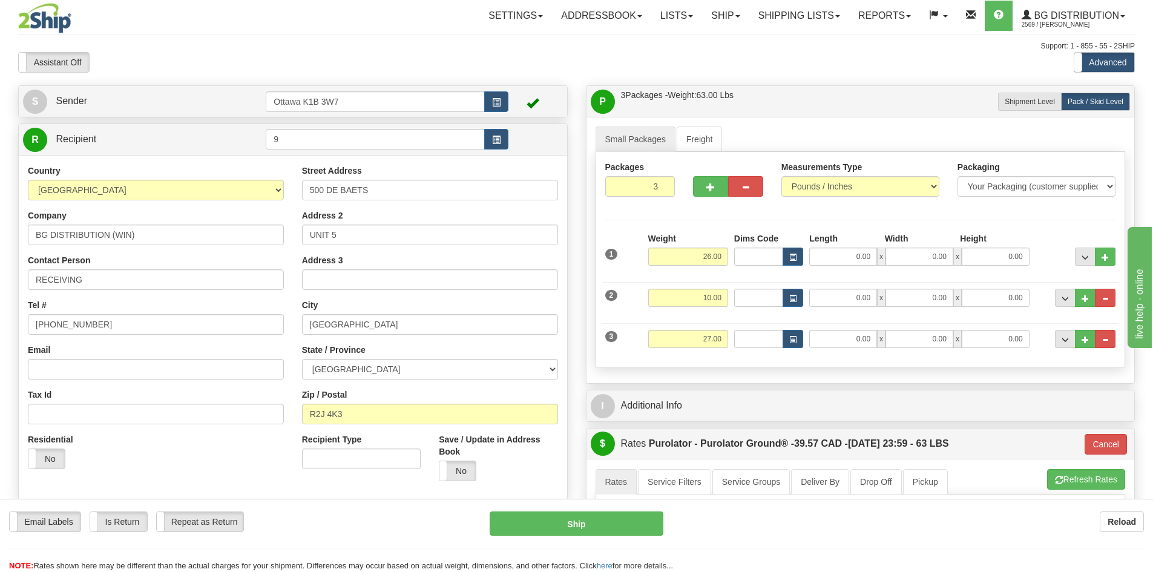
click at [855, 357] on div at bounding box center [860, 357] width 517 height 1
click at [850, 344] on input "0.00" at bounding box center [843, 339] width 68 height 18
type input "84.00"
click at [575, 337] on div "S Sender [STREET_ADDRESS]" at bounding box center [293, 333] width 568 height 496
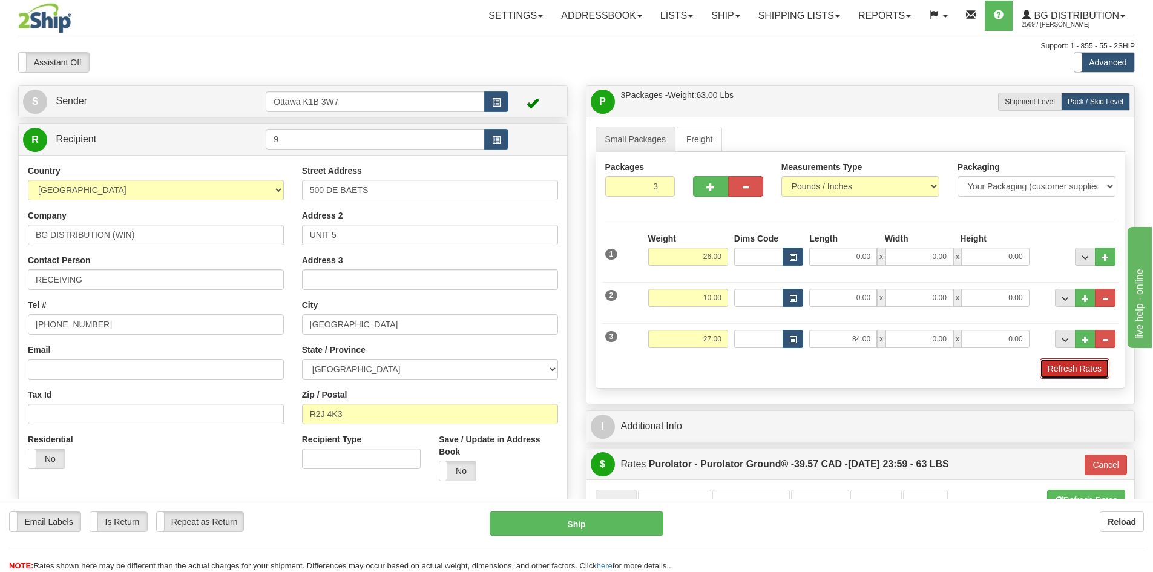
click at [1090, 374] on button "Refresh Rates" at bounding box center [1075, 368] width 70 height 21
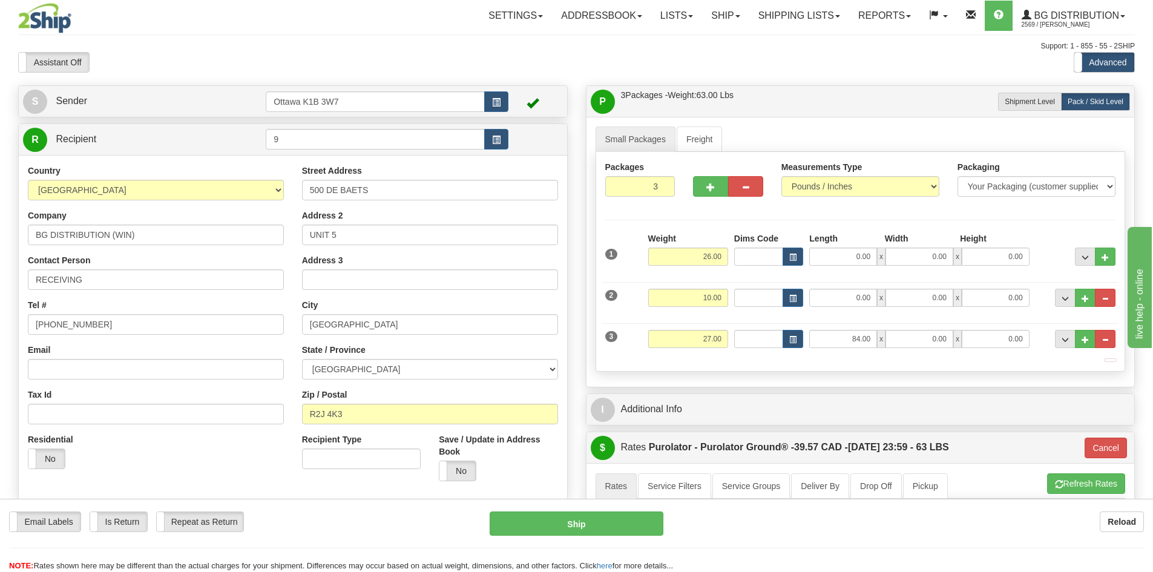
type input "260"
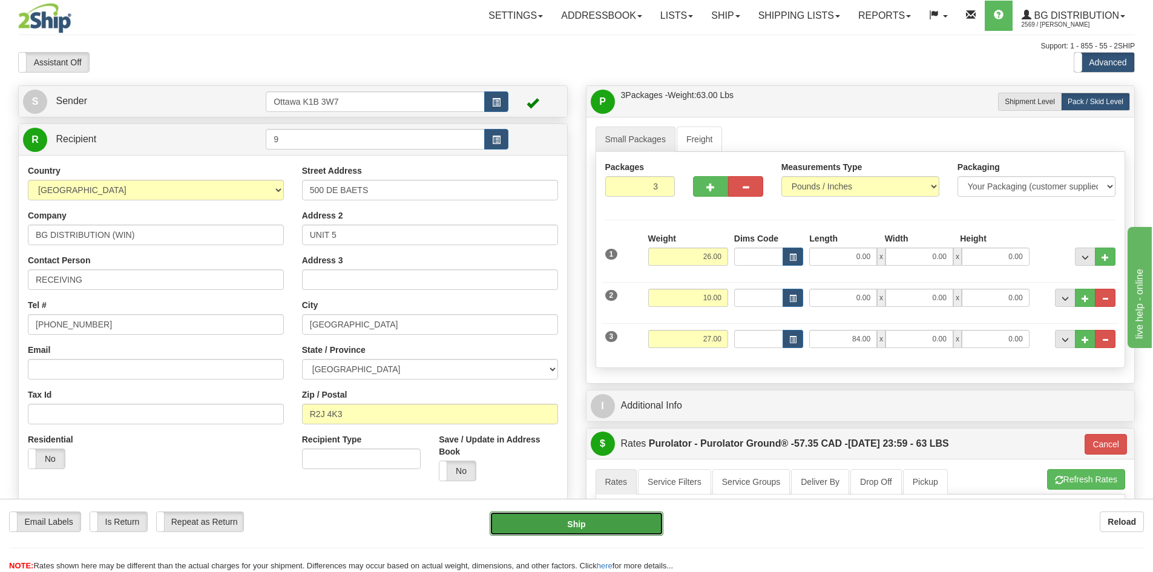
click at [607, 521] on button "Ship" at bounding box center [577, 524] width 174 height 24
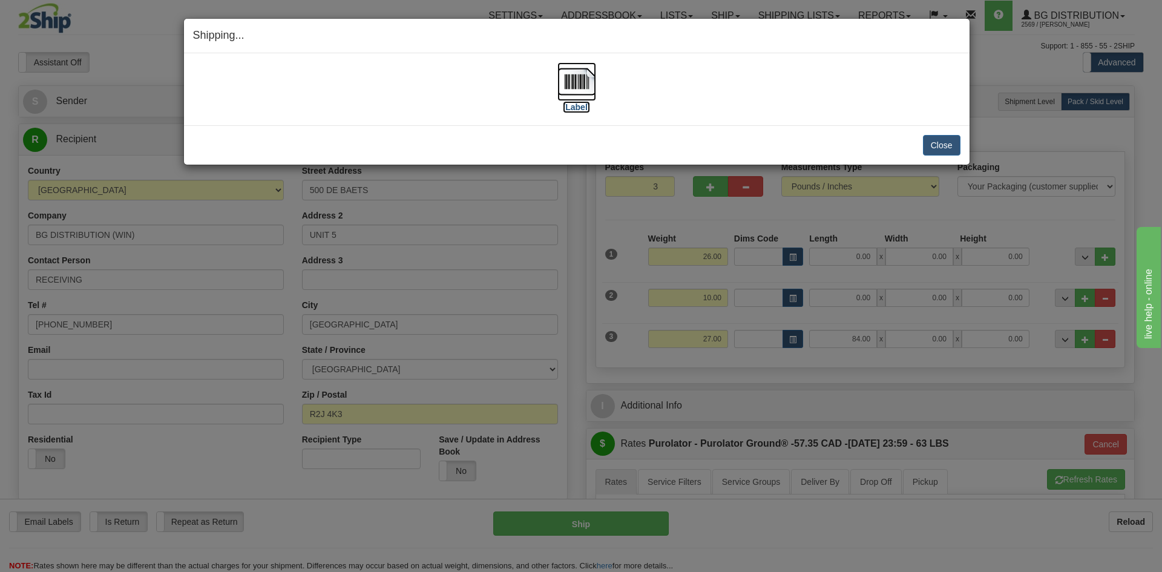
click at [578, 111] on label "[Label]" at bounding box center [577, 107] width 28 height 12
click at [935, 145] on button "Close" at bounding box center [942, 145] width 38 height 21
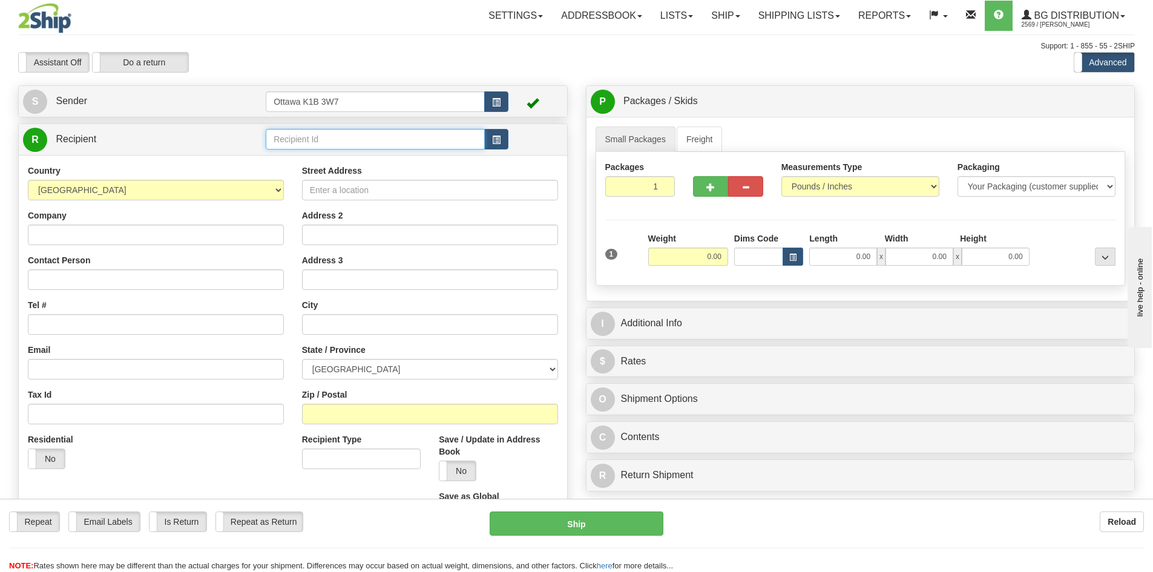
click at [359, 142] on input "text" at bounding box center [375, 139] width 219 height 21
type input "60379"
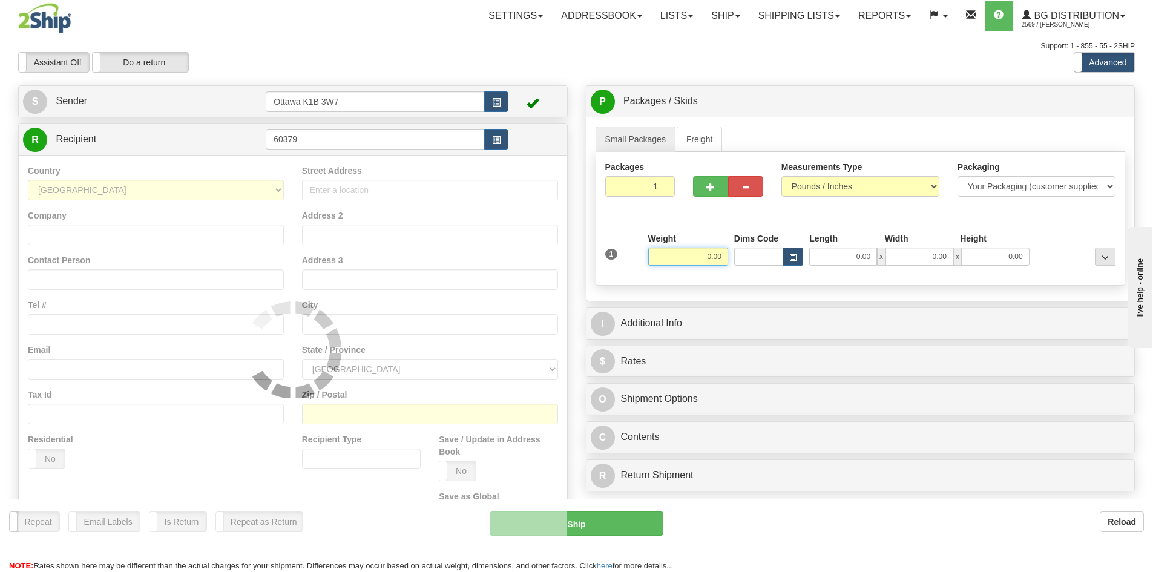
click at [561, 62] on div "Assistant On Assistant Off Do a return Do a return Previous Next Standard Advan…" at bounding box center [576, 62] width 1135 height 21
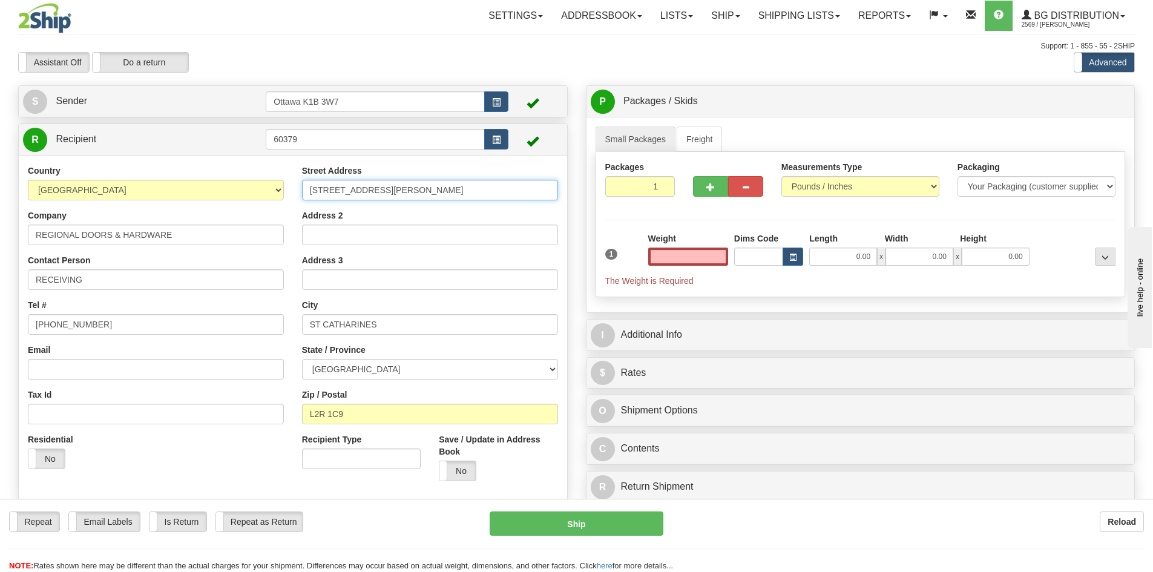
type input "0.00"
click at [310, 189] on input "44 SCOTT ST WEST" at bounding box center [430, 190] width 256 height 21
type input "44 SCOTT ST WEST"
click at [691, 260] on input "0.00" at bounding box center [688, 257] width 80 height 18
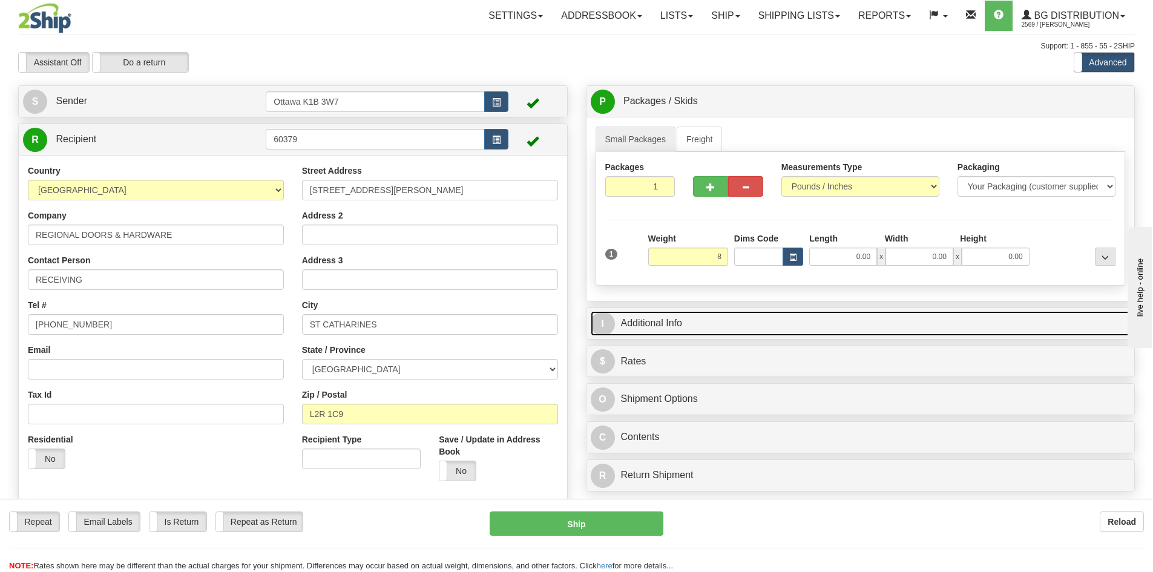
type input "8.00"
click at [749, 326] on link "I Additional Info" at bounding box center [861, 323] width 540 height 25
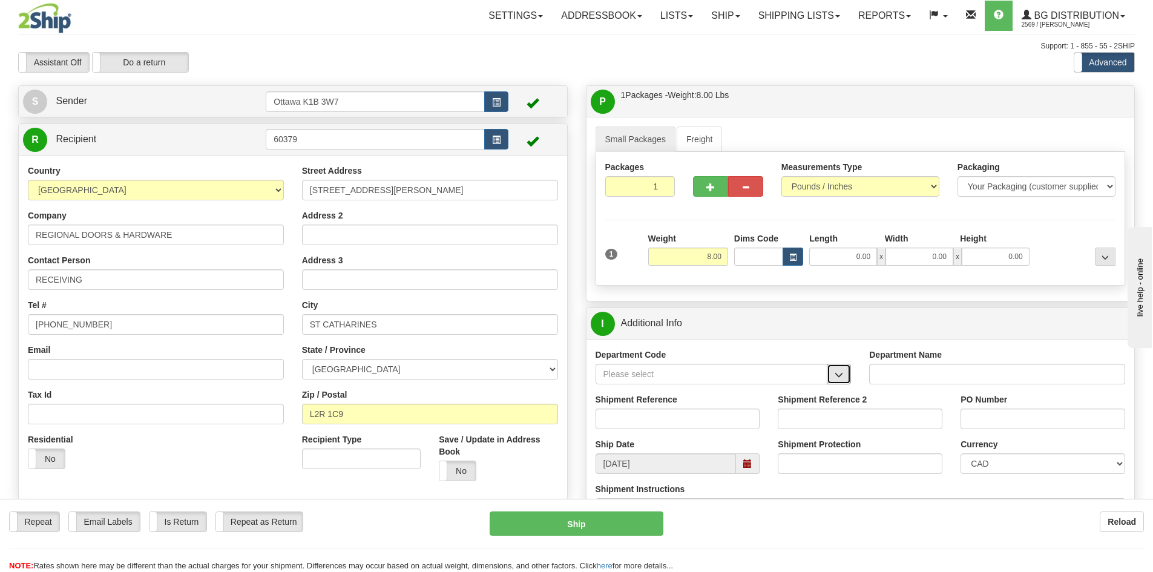
click at [837, 373] on span "button" at bounding box center [839, 375] width 8 height 8
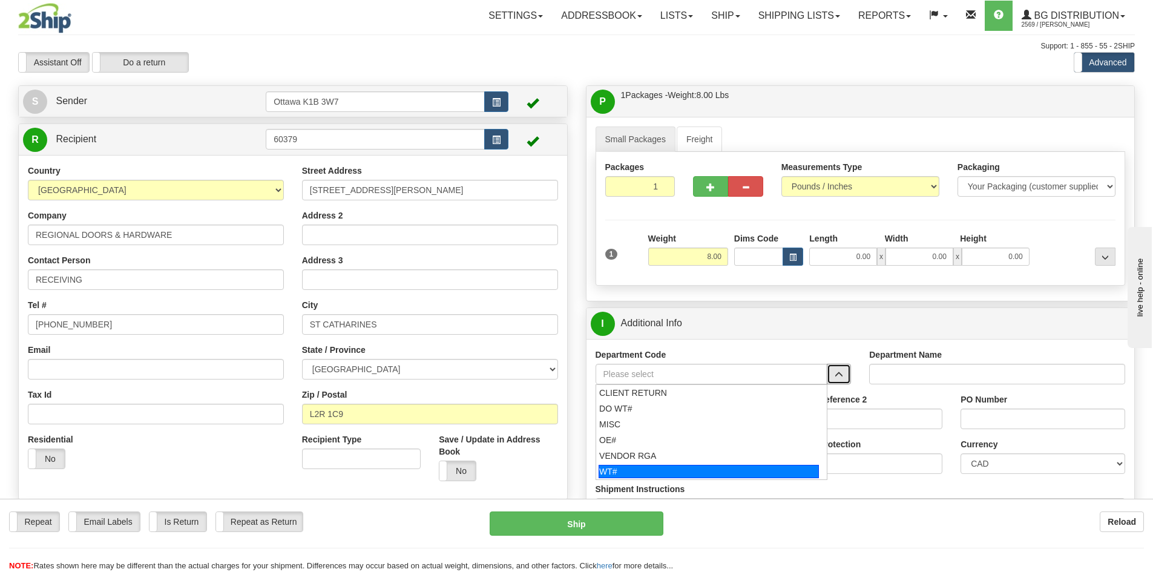
click at [679, 469] on div "WT#" at bounding box center [709, 471] width 220 height 13
type input "WT#"
type input "WAREHOUSE TRANSFERS"
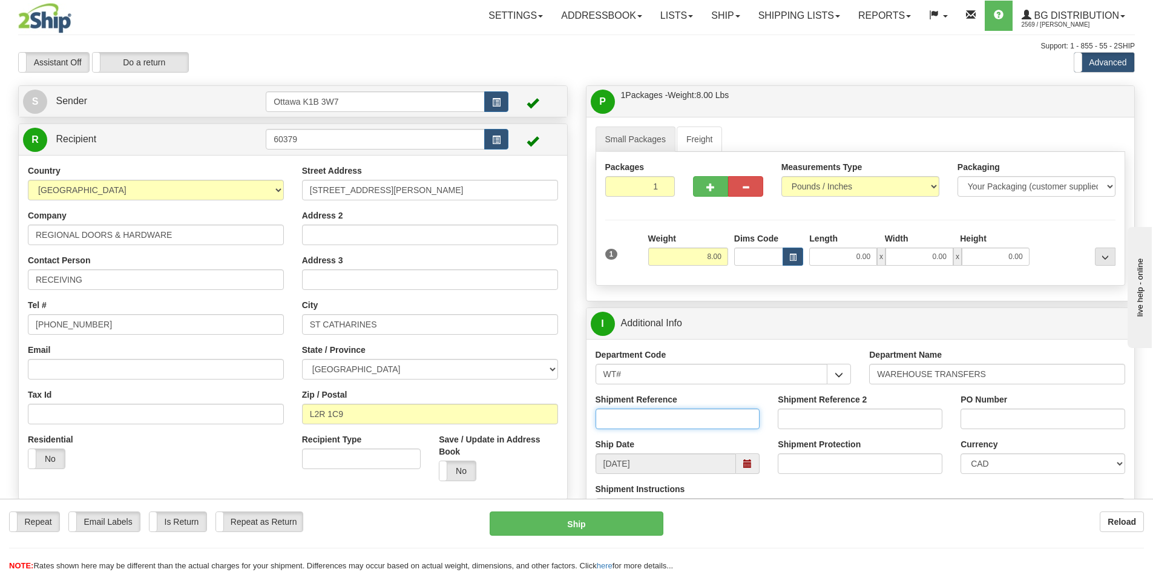
click at [662, 426] on input "Shipment Reference" at bounding box center [678, 419] width 165 height 21
type input "164572-00"
click at [954, 421] on div "PO Number" at bounding box center [1043, 415] width 183 height 45
click at [963, 419] on input "PO Number" at bounding box center [1043, 419] width 165 height 21
type input "127249"
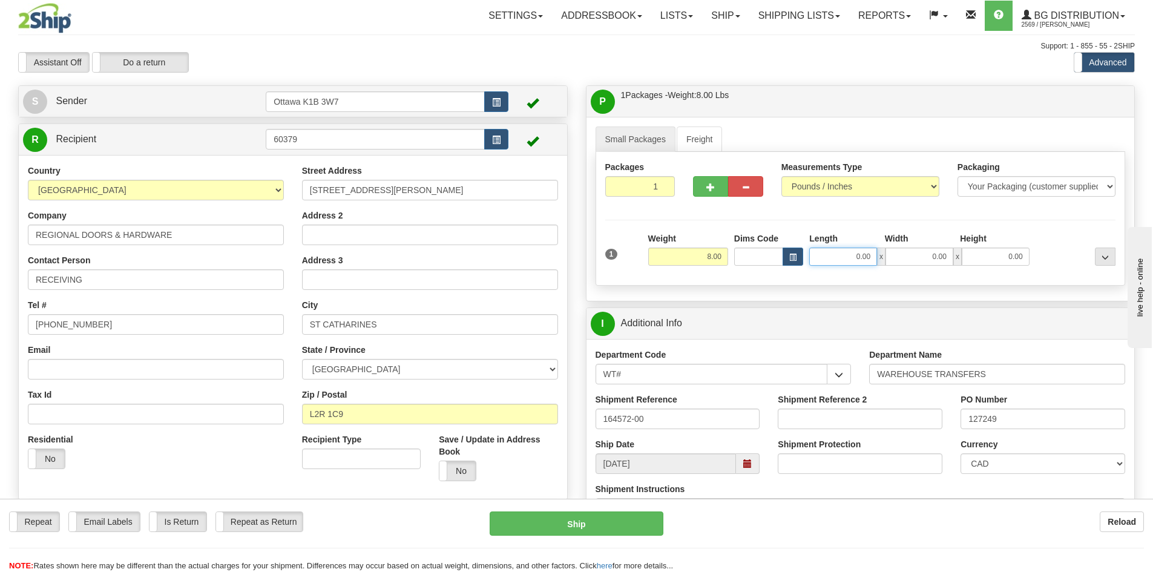
click at [820, 253] on input "0.00" at bounding box center [843, 257] width 68 height 18
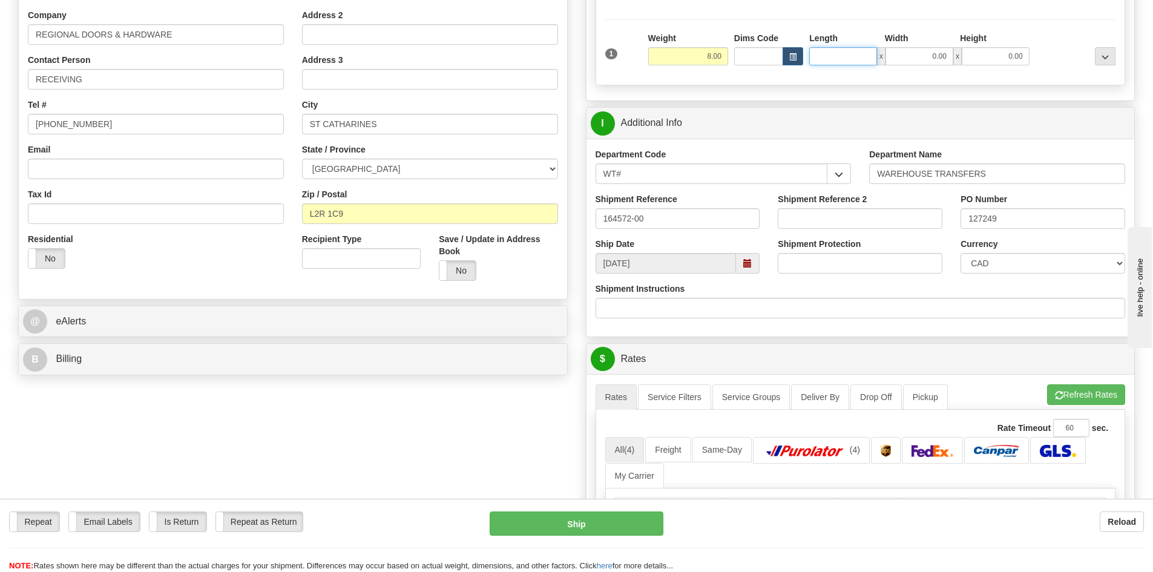
scroll to position [303, 0]
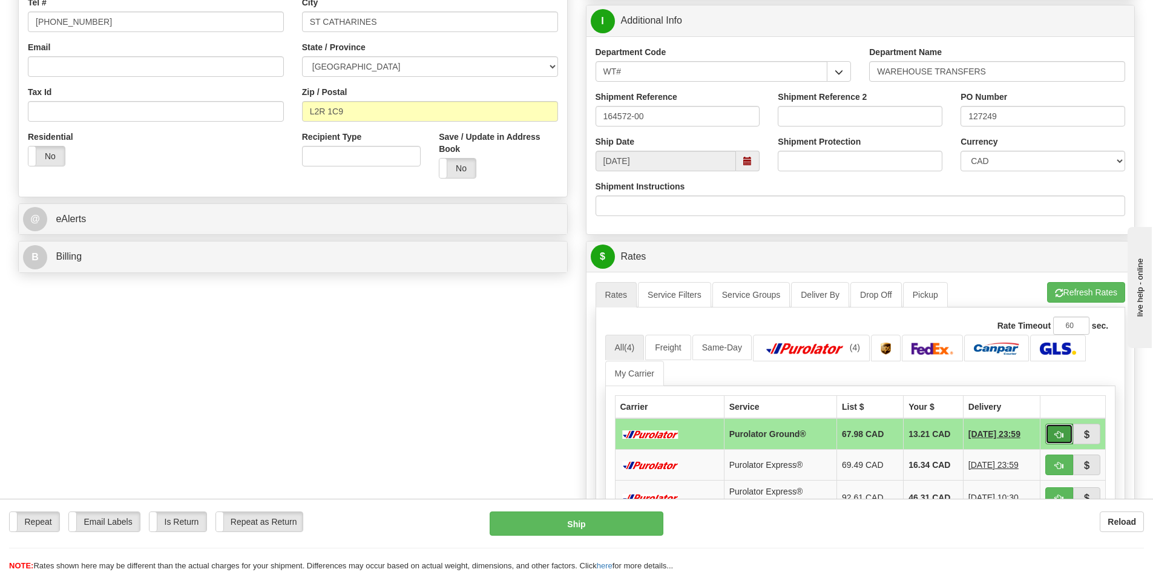
type input "0.00"
click at [1056, 431] on span "button" at bounding box center [1059, 435] width 8 height 8
type input "260"
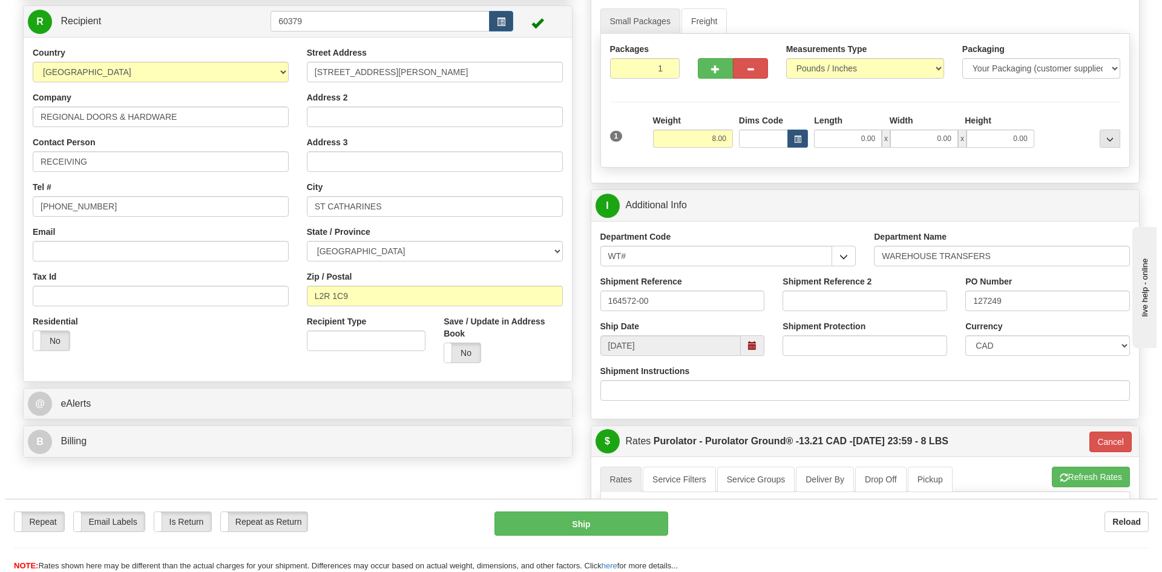
scroll to position [121, 0]
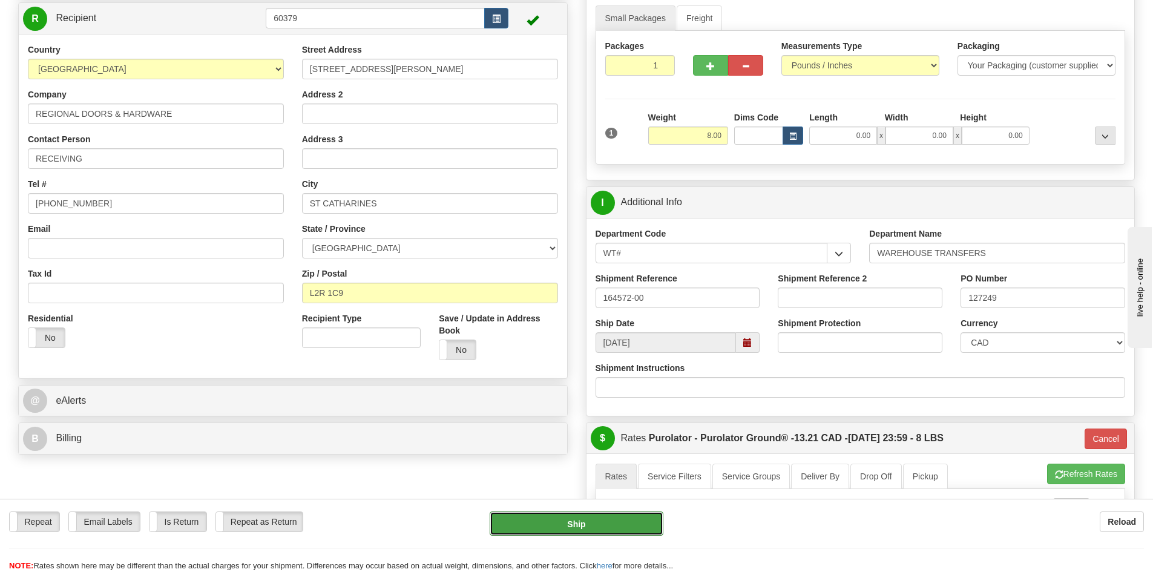
click at [619, 517] on button "Ship" at bounding box center [577, 524] width 174 height 24
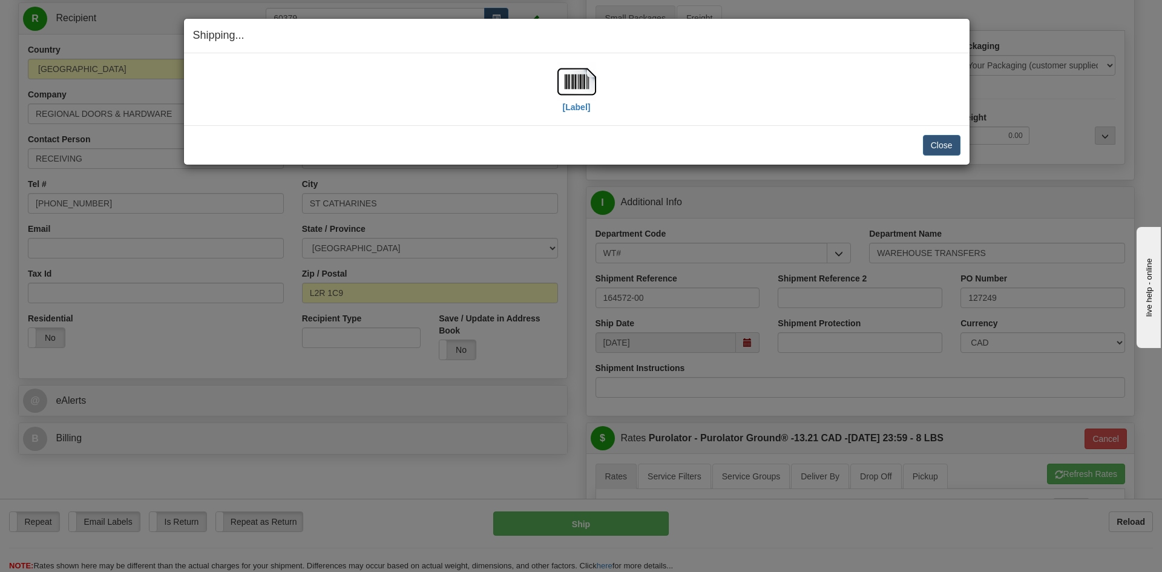
click at [585, 117] on div "[Label] IMPORTANT NOTICE Embassy / Consulate / Government Building / Hospital C…" at bounding box center [577, 89] width 786 height 72
click at [583, 107] on label "[Label]" at bounding box center [577, 107] width 28 height 12
click at [941, 142] on button "Close" at bounding box center [942, 145] width 38 height 21
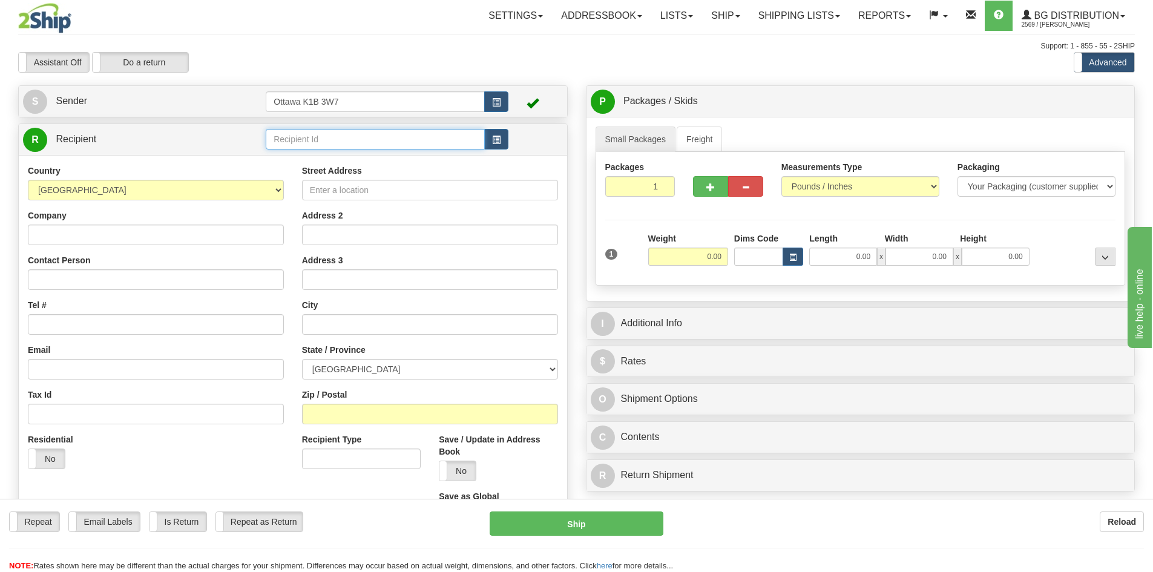
click at [381, 139] on input "text" at bounding box center [375, 139] width 219 height 21
type input "80127"
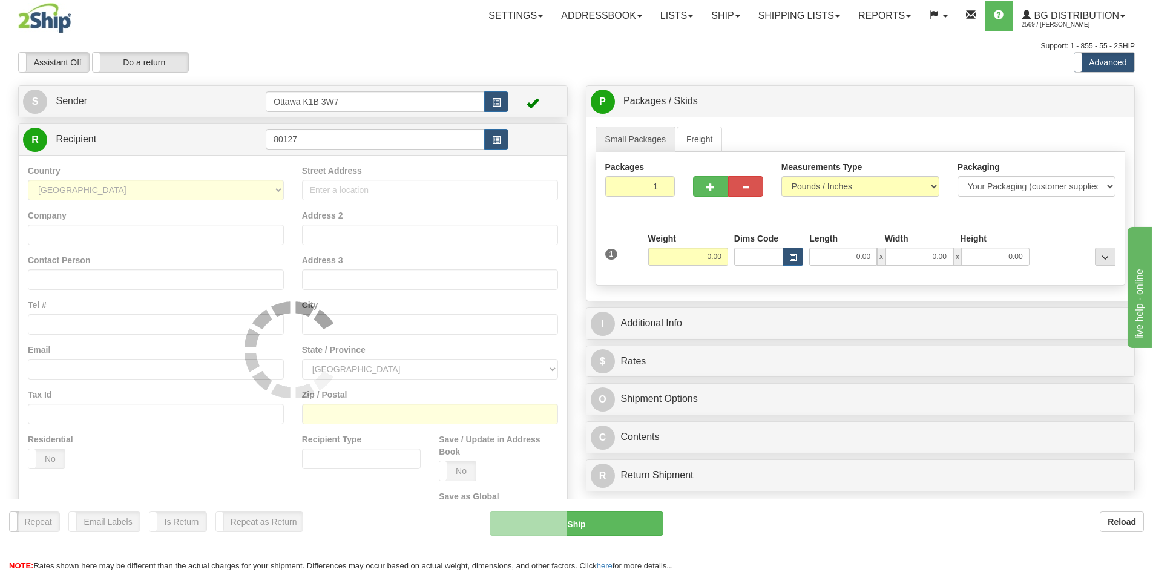
click at [450, 30] on div "Settings Shipping Preferences Fields Preferences New Store Connections Addressb…" at bounding box center [674, 16] width 921 height 30
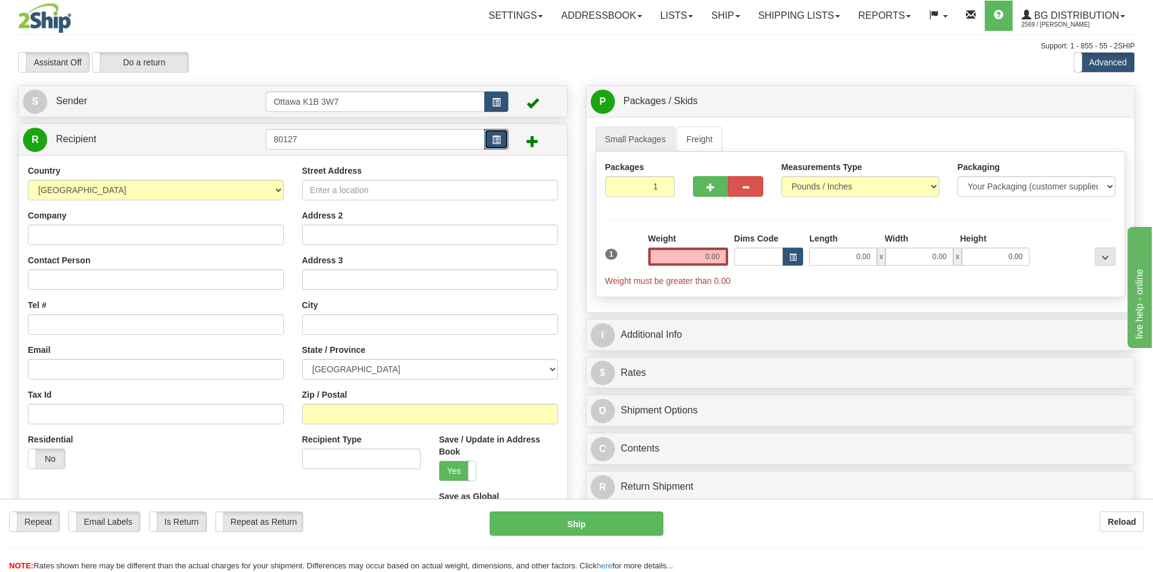
click at [501, 134] on button "button" at bounding box center [496, 139] width 24 height 21
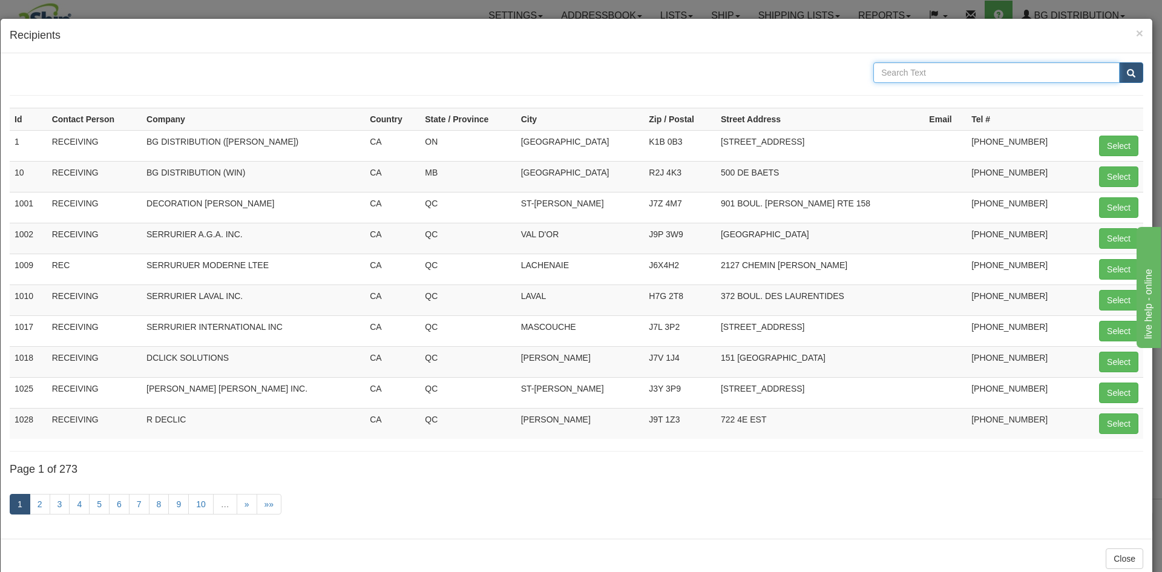
click at [890, 79] on input "text" at bounding box center [997, 72] width 246 height 21
type input "GUNNEBO"
click at [1127, 70] on span "submit" at bounding box center [1131, 74] width 8 height 8
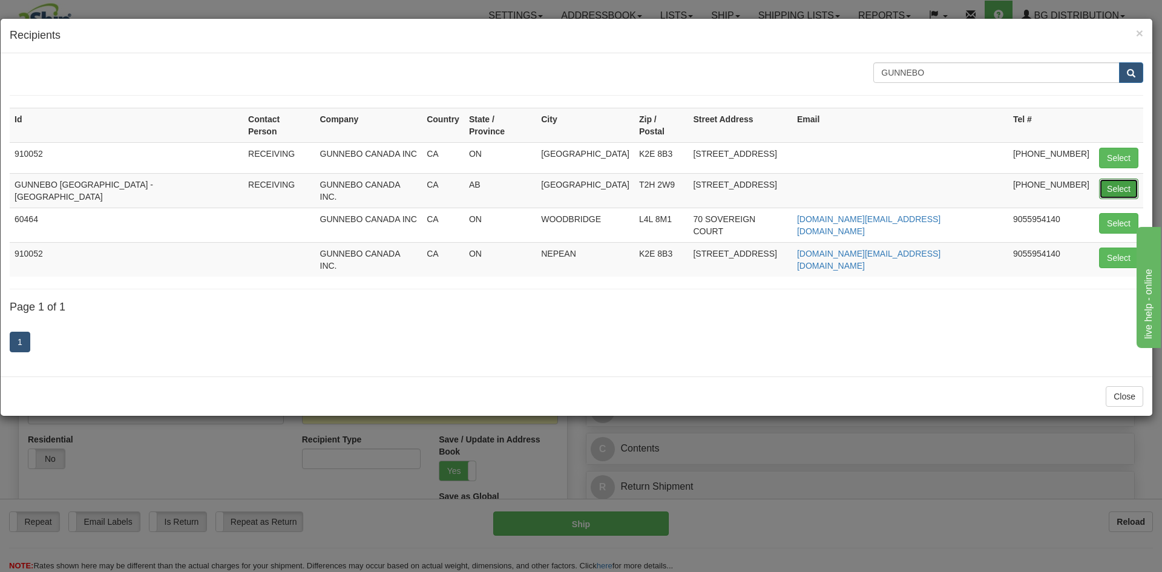
click at [1109, 180] on button "Select" at bounding box center [1118, 189] width 39 height 21
type input "GUNNEBO [GEOGRAPHIC_DATA] - [GEOGRAPHIC_DATA]"
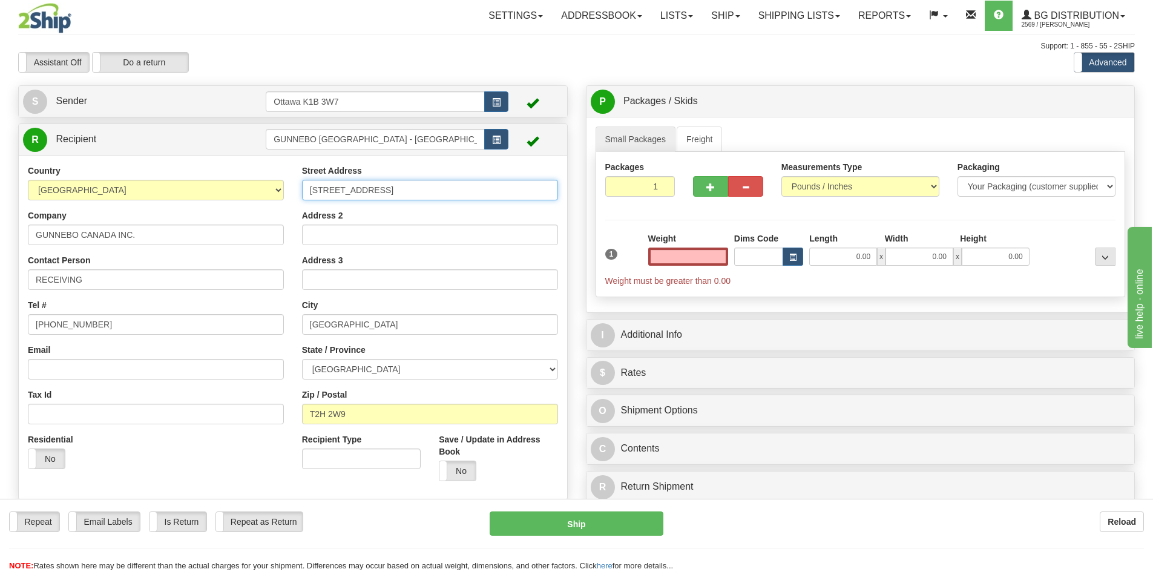
type input "0.00"
click at [492, 192] on input "[STREET_ADDRESS]" at bounding box center [430, 190] width 256 height 21
type input "[STREET_ADDRESS]"
drag, startPoint x: 453, startPoint y: 488, endPoint x: 458, endPoint y: 472, distance: 17.0
click at [454, 484] on div "Save / Update in Address Book Yes No" at bounding box center [498, 461] width 137 height 57
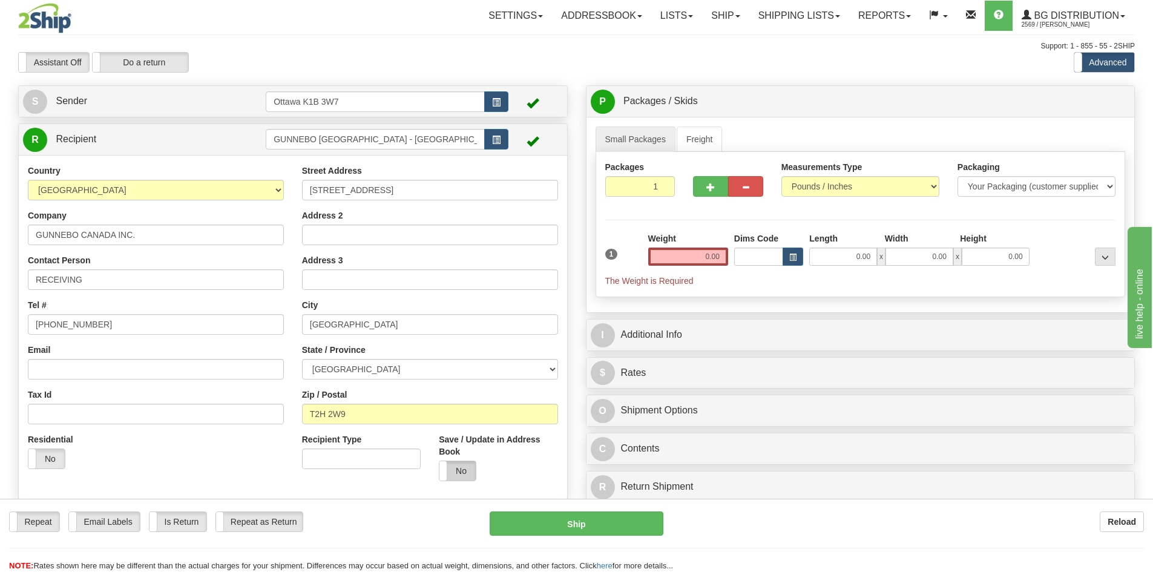
click at [459, 469] on label "No" at bounding box center [457, 470] width 36 height 19
click at [694, 258] on input "0.00" at bounding box center [688, 257] width 80 height 18
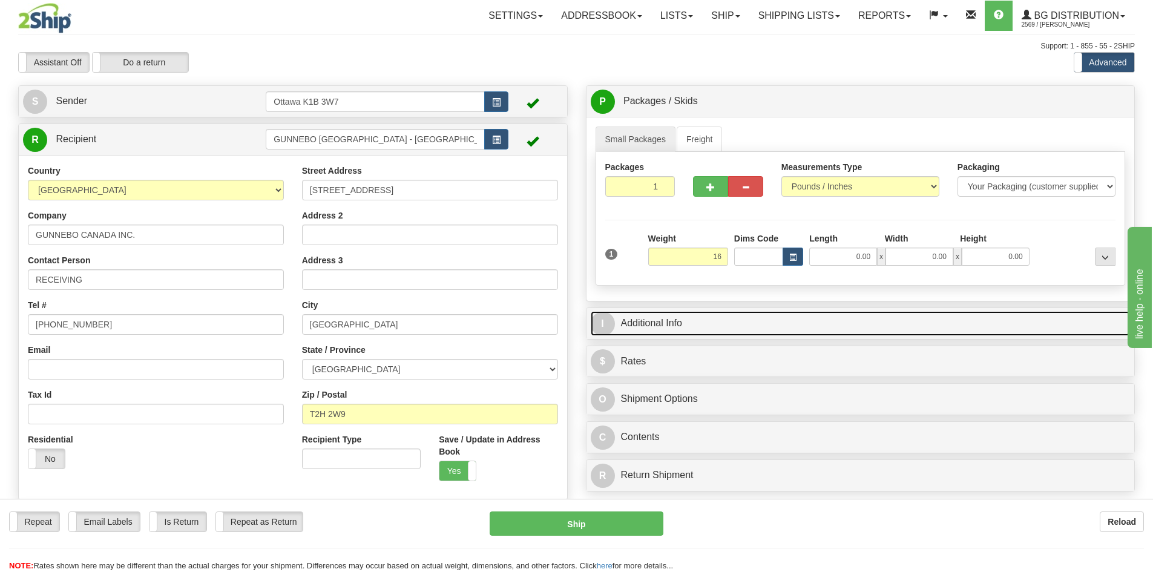
type input "16.00"
click at [842, 316] on link "I Additional Info" at bounding box center [861, 323] width 540 height 25
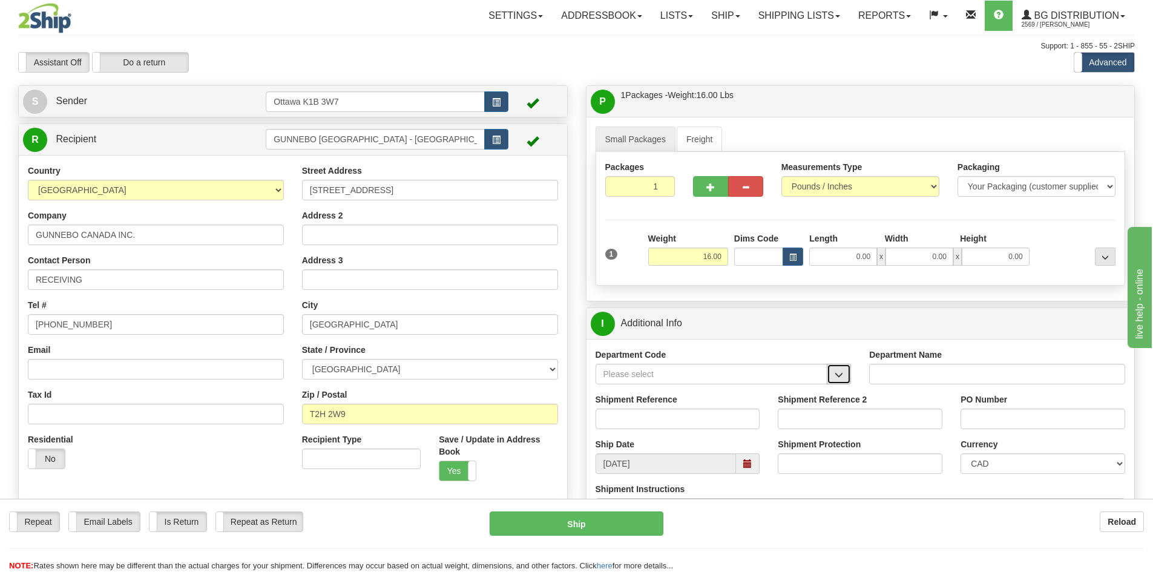
click at [843, 369] on button "button" at bounding box center [839, 374] width 24 height 21
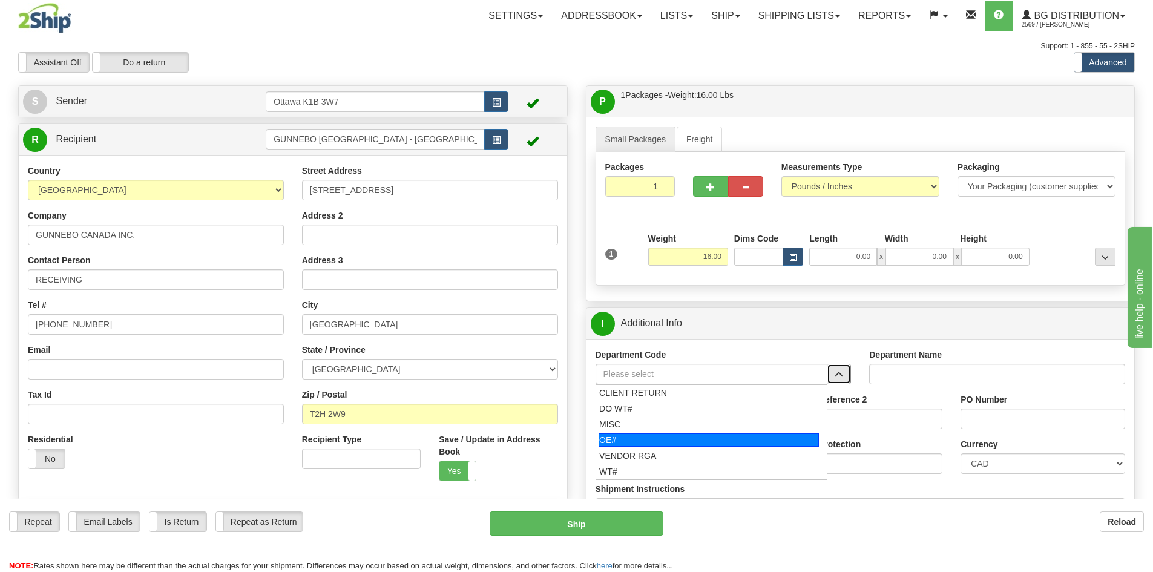
click at [713, 439] on div "OE#" at bounding box center [709, 439] width 220 height 13
type input "OE#"
type input "ORDERS"
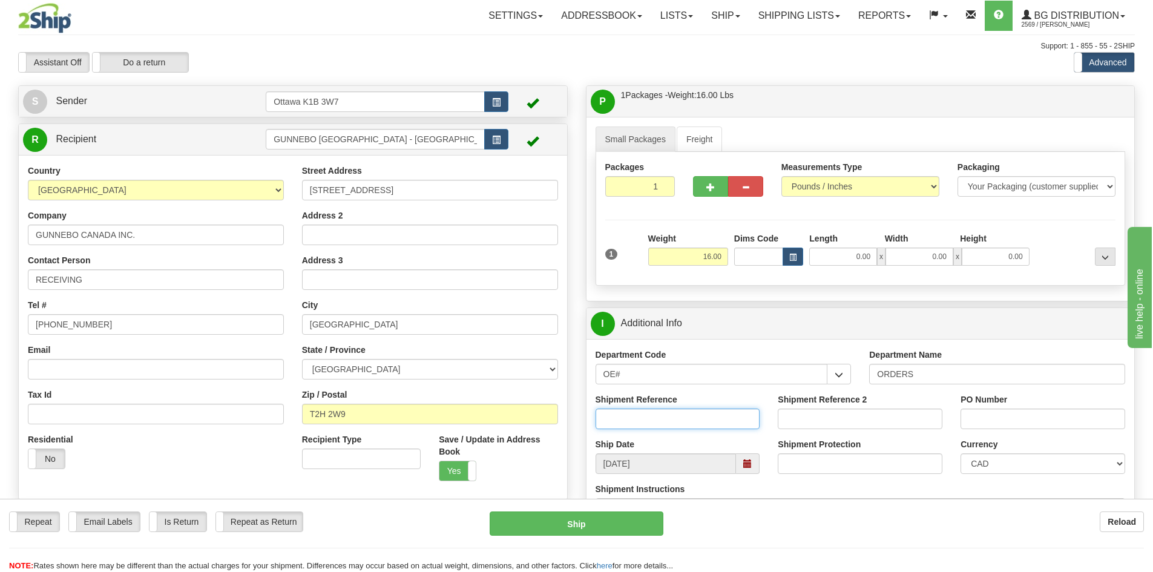
click at [670, 413] on input "Shipment Reference" at bounding box center [678, 419] width 165 height 21
type input "10202783-00"
type input "IPH07729"
drag, startPoint x: 824, startPoint y: 241, endPoint x: 830, endPoint y: 251, distance: 11.1
click at [825, 246] on div "Length" at bounding box center [843, 239] width 75 height 15
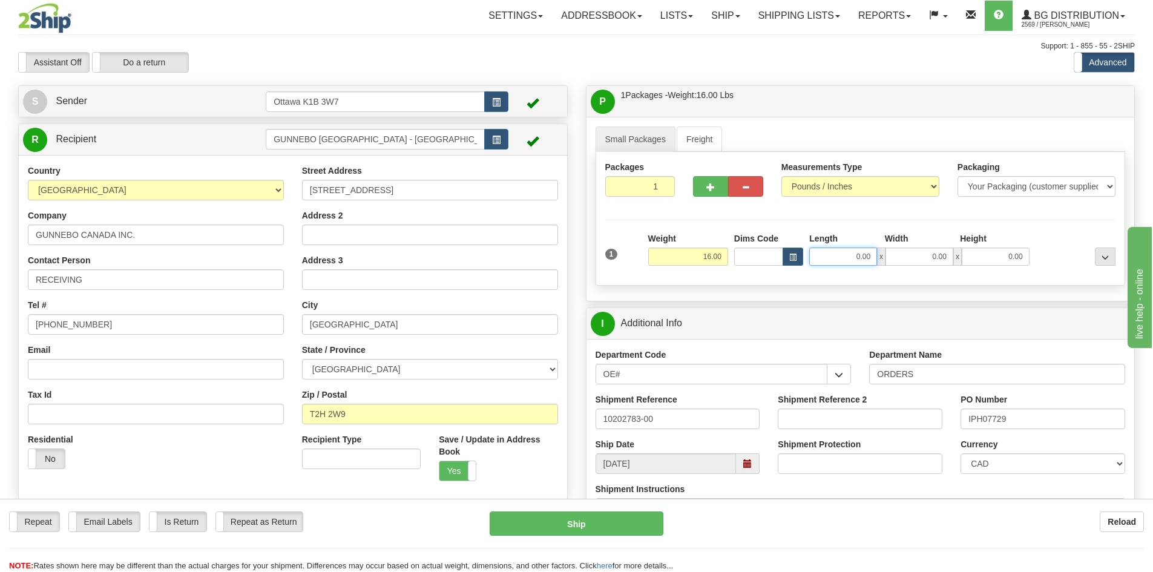
click at [830, 251] on input "0.00" at bounding box center [843, 257] width 68 height 18
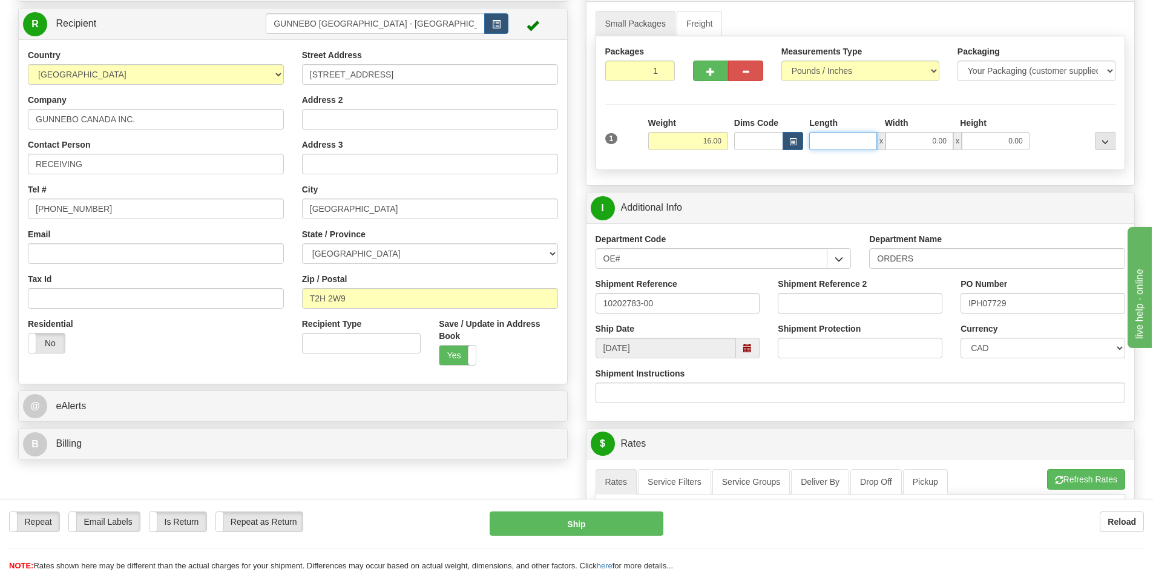
scroll to position [121, 0]
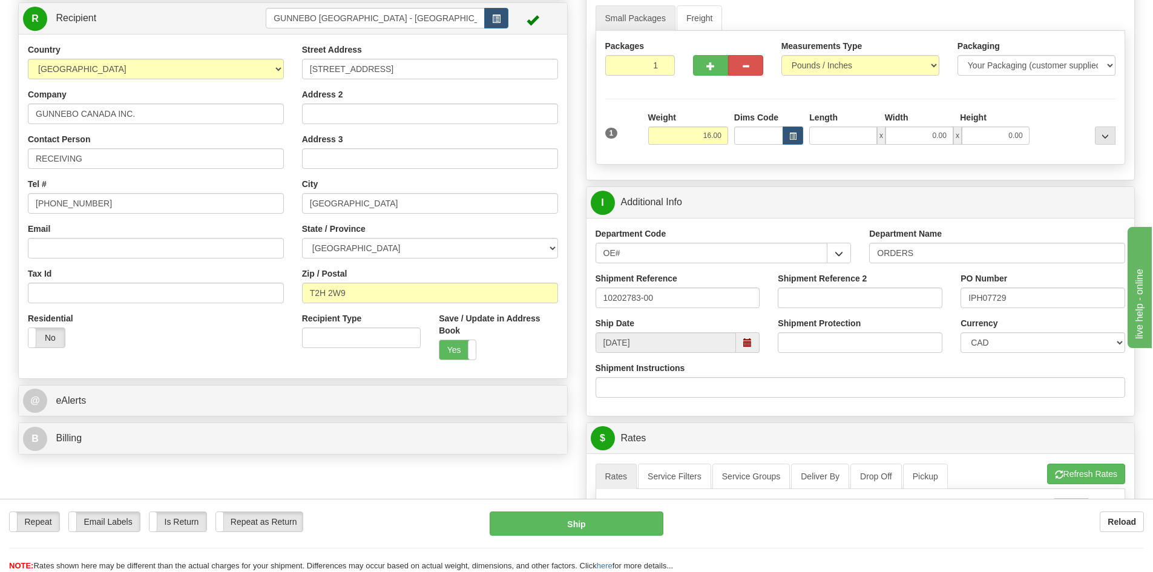
type input "0.00"
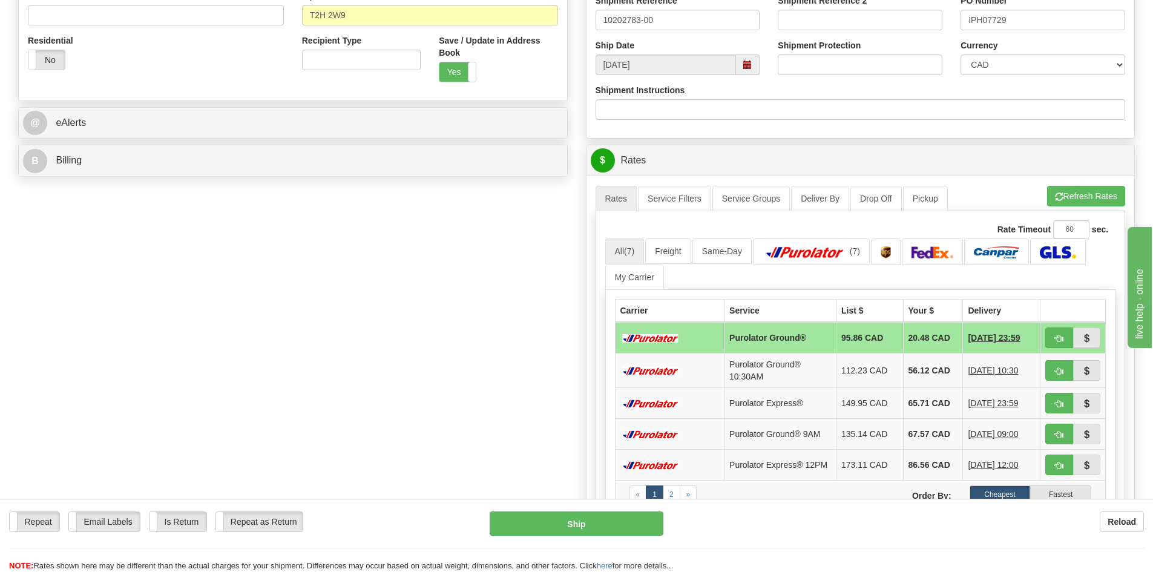
scroll to position [424, 0]
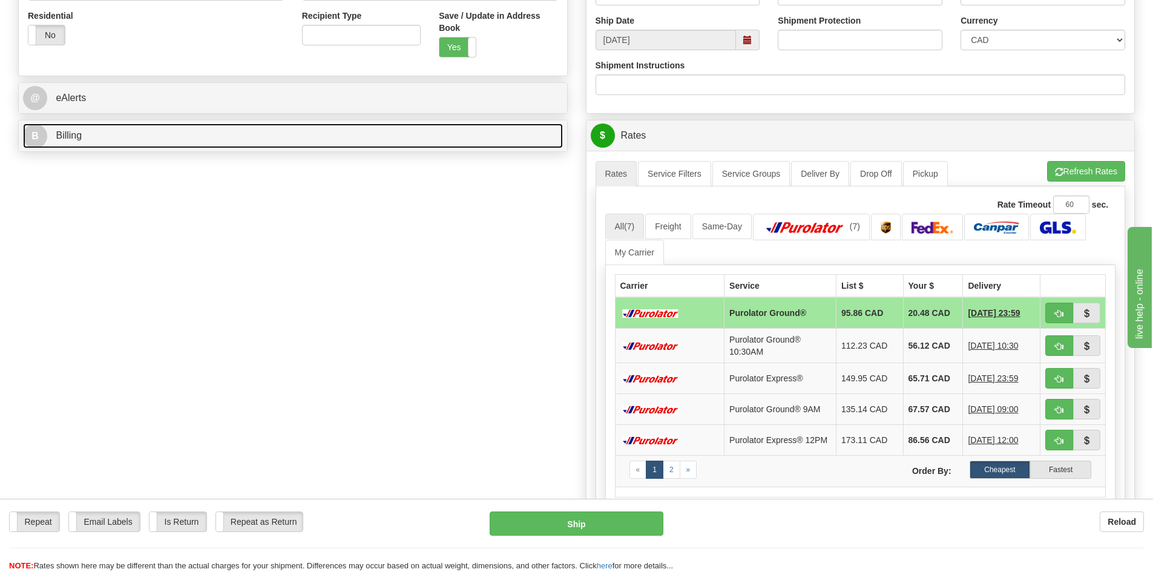
click at [168, 146] on link "B Billing" at bounding box center [293, 135] width 540 height 25
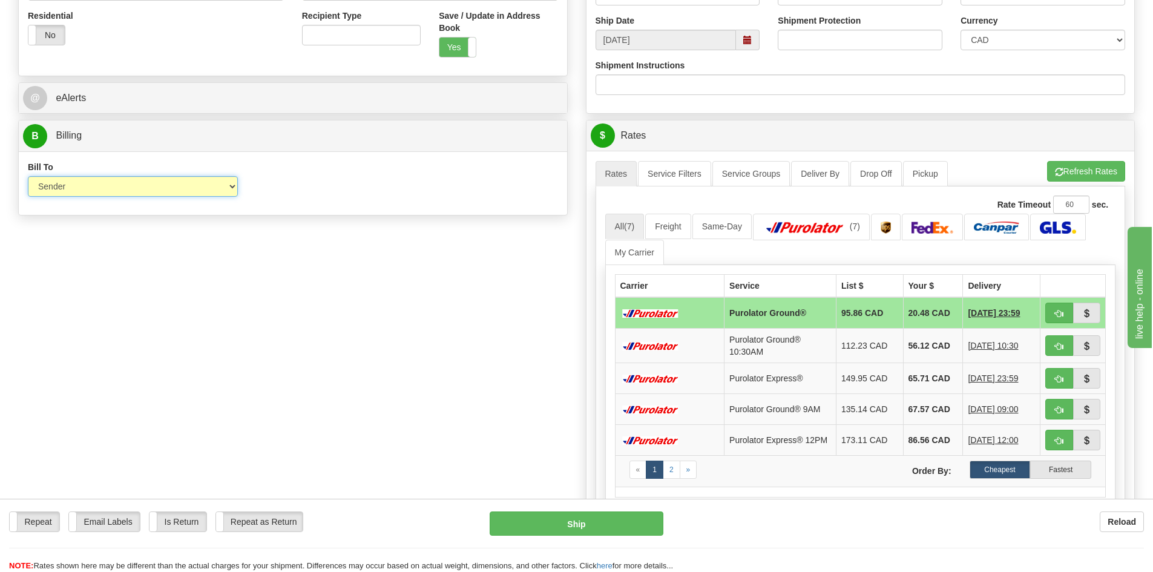
click at [225, 187] on select "Sender Recipient Third Party Collect" at bounding box center [133, 186] width 210 height 21
select select "2"
click at [28, 176] on select "Sender Recipient Third Party Collect" at bounding box center [133, 186] width 210 height 21
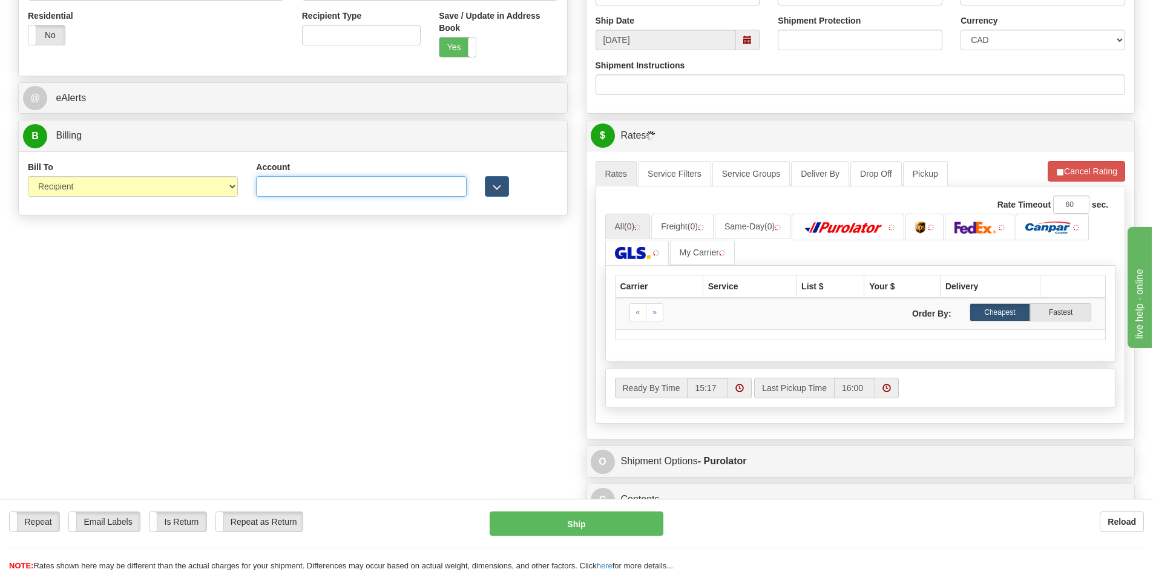
click at [350, 191] on input "Account" at bounding box center [361, 186] width 210 height 21
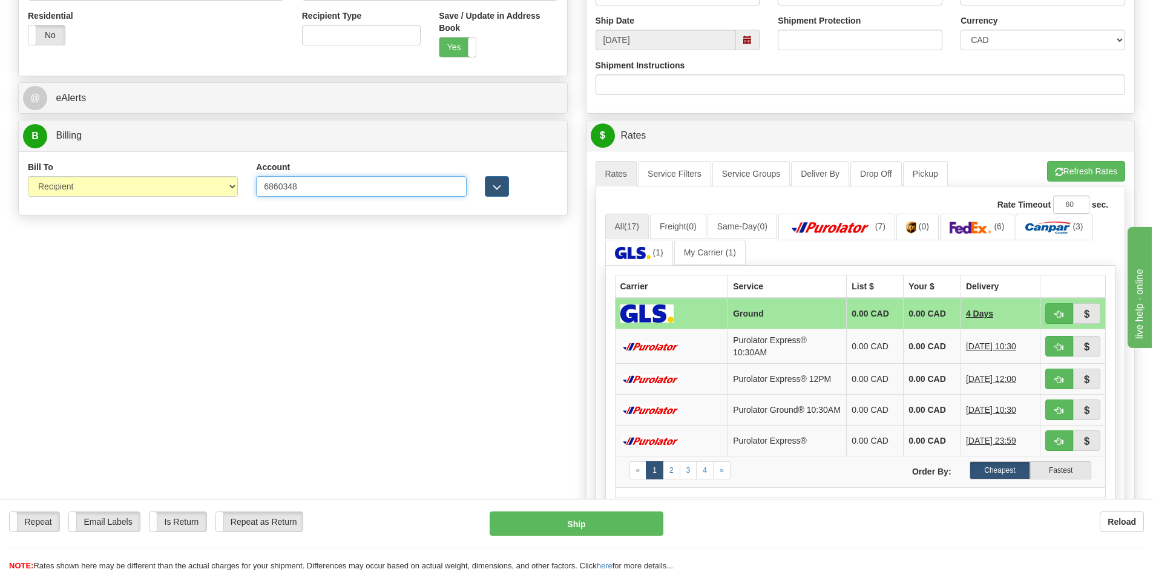
type input "6860348"
click at [504, 300] on div "Create a label for the return Create Pickup Without Label S" at bounding box center [576, 190] width 1135 height 1056
click at [1053, 446] on button "button" at bounding box center [1059, 440] width 28 height 21
type input "202"
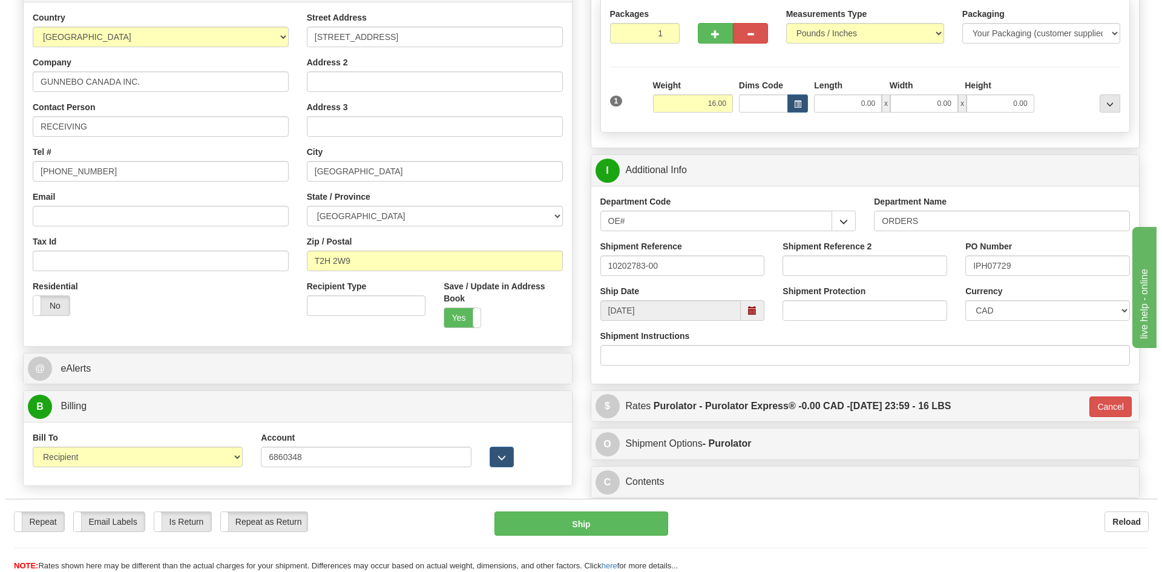
scroll to position [182, 0]
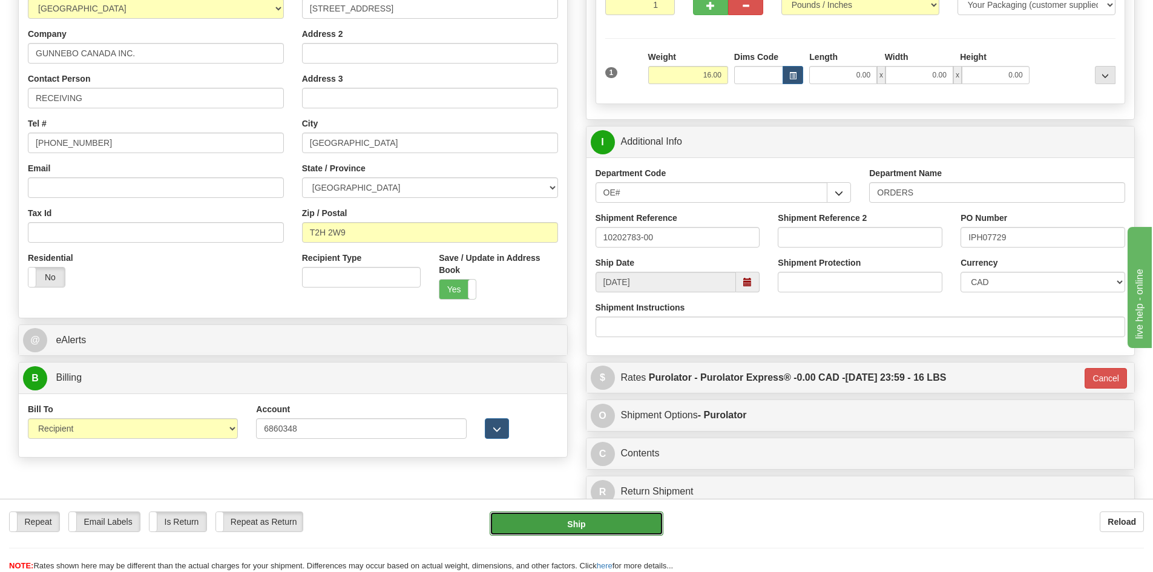
click at [584, 524] on button "Ship" at bounding box center [577, 524] width 174 height 24
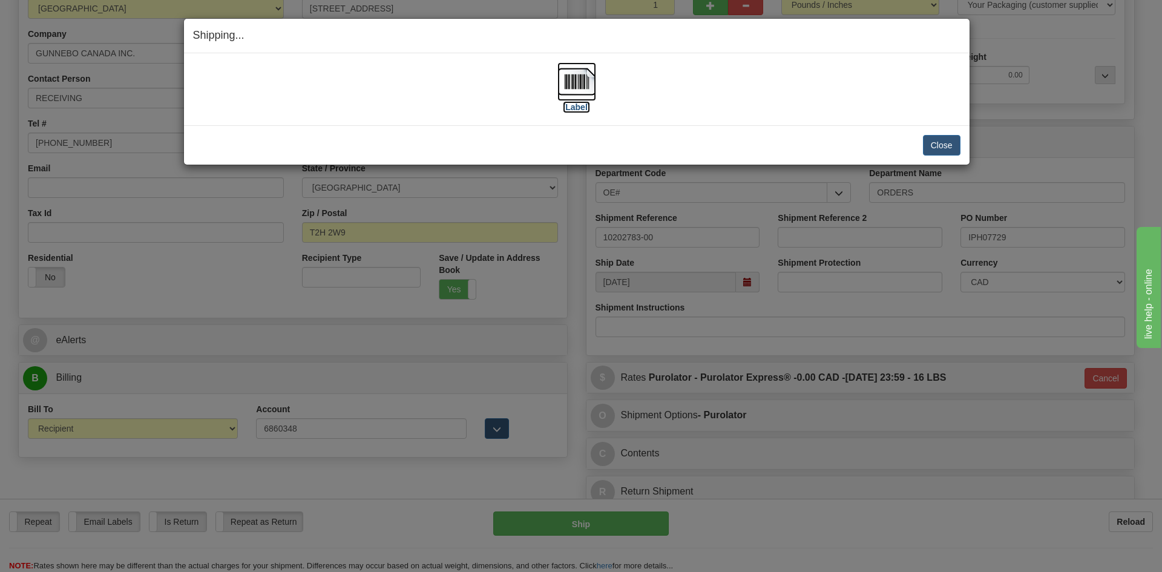
click at [584, 107] on label "[Label]" at bounding box center [577, 107] width 28 height 12
click at [938, 149] on button "Close" at bounding box center [942, 145] width 38 height 21
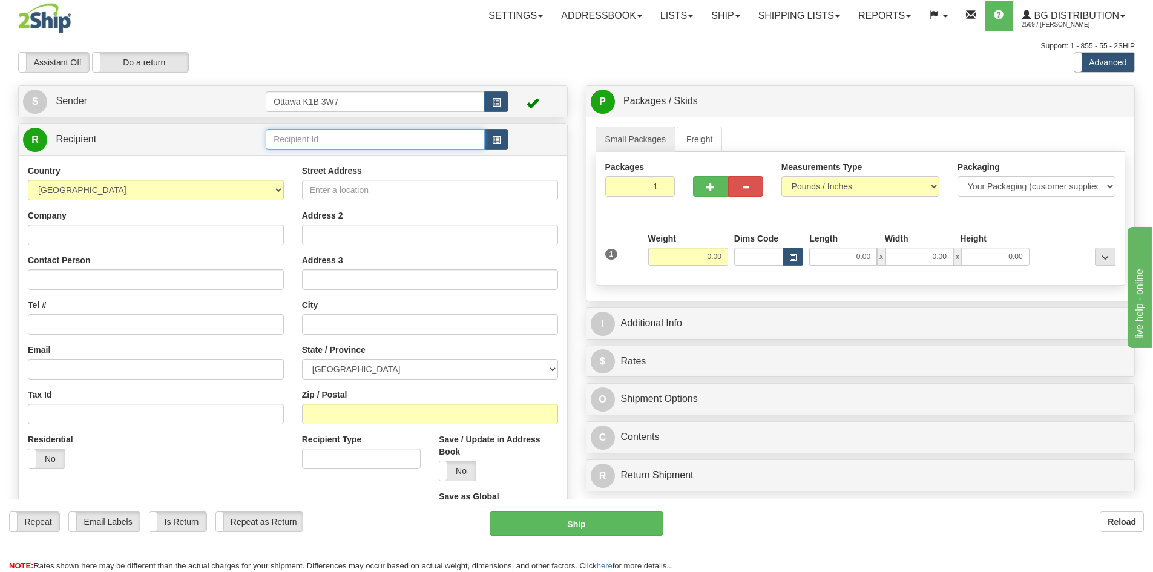
click at [334, 131] on input "text" at bounding box center [375, 139] width 219 height 21
type input "7"
click at [392, 22] on div "Settings Shipping Preferences Fields Preferences New Store Connections Addressb…" at bounding box center [674, 16] width 921 height 30
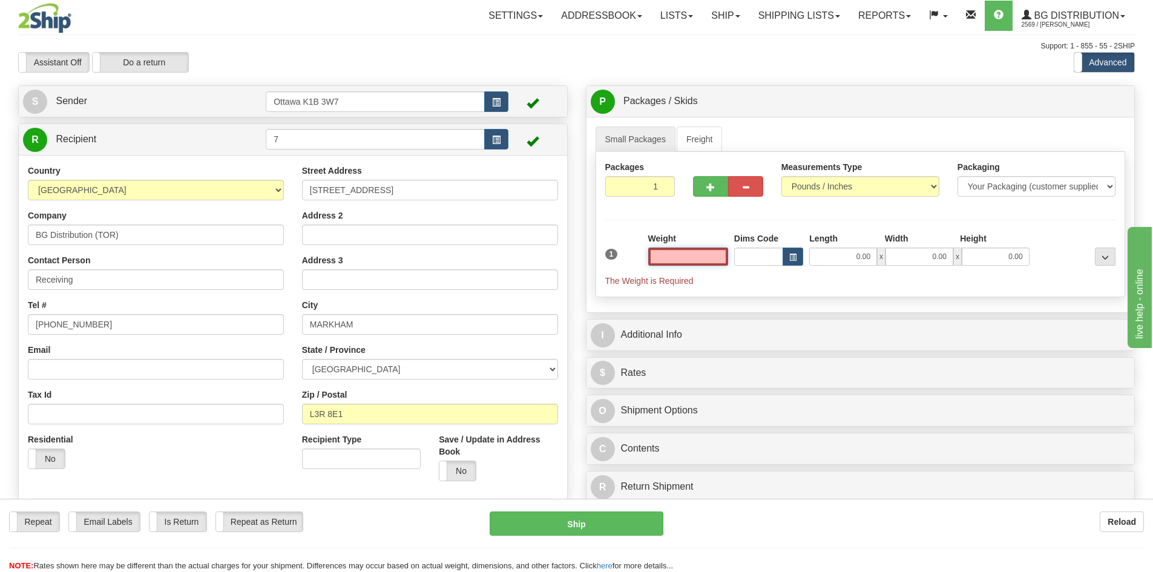
click at [702, 250] on input "text" at bounding box center [688, 257] width 80 height 18
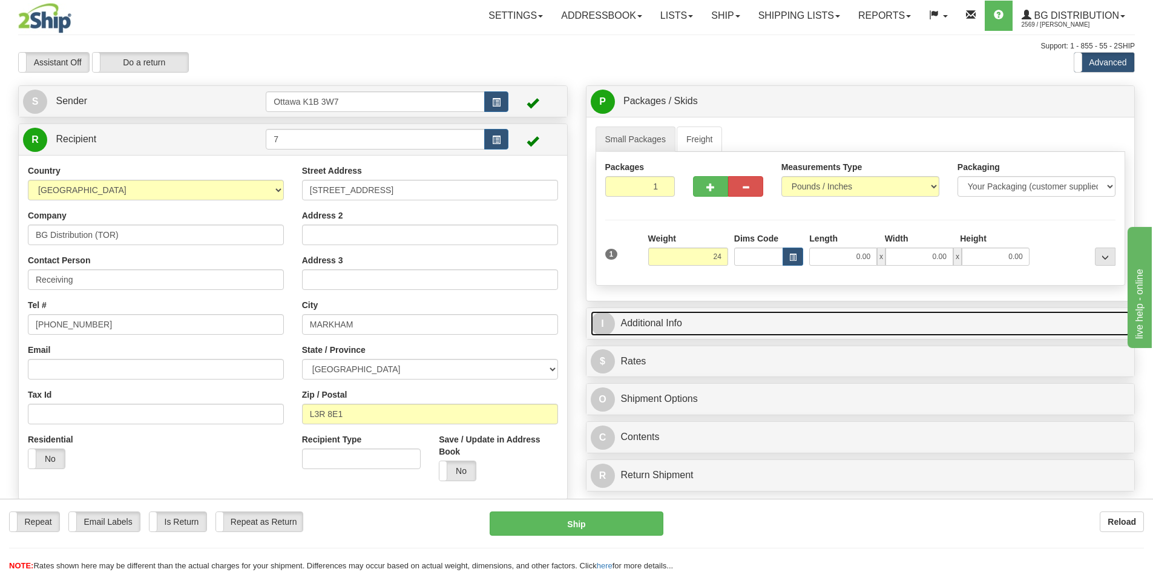
type input "24.00"
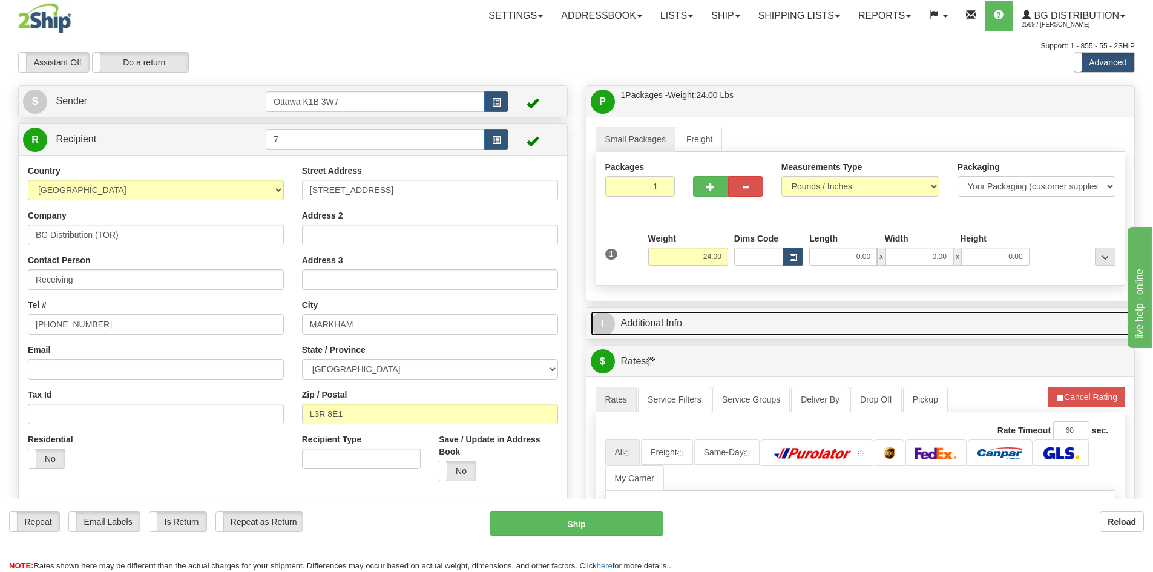
click at [765, 323] on link "I Additional Info" at bounding box center [861, 323] width 540 height 25
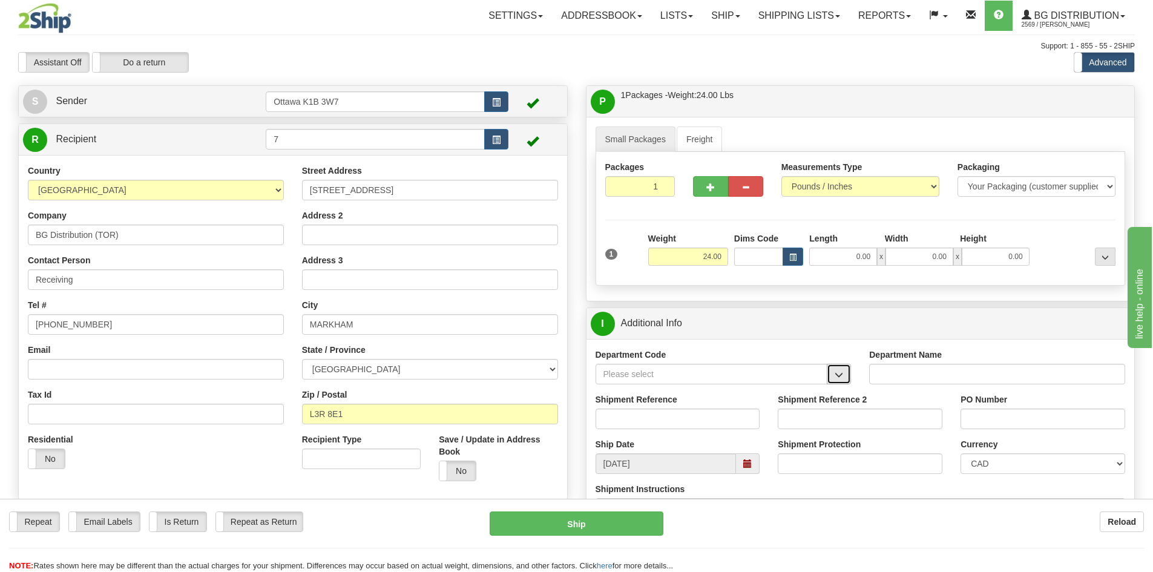
click at [843, 371] on span "button" at bounding box center [839, 375] width 8 height 8
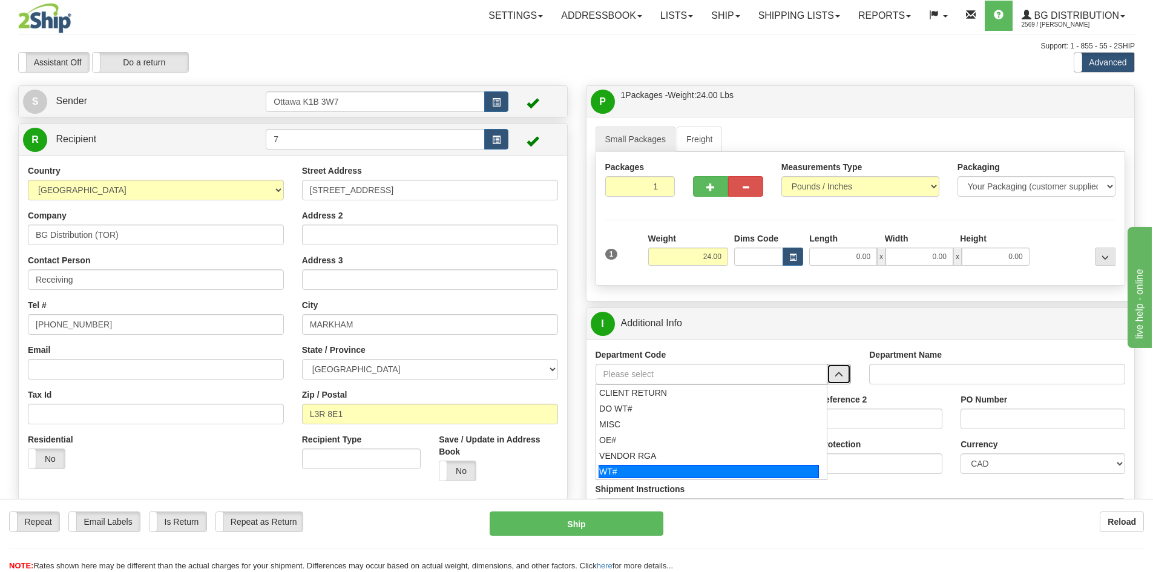
click at [646, 469] on div "WT#" at bounding box center [709, 471] width 220 height 13
type input "WT#"
type input "WAREHOUSE TRANSFERS"
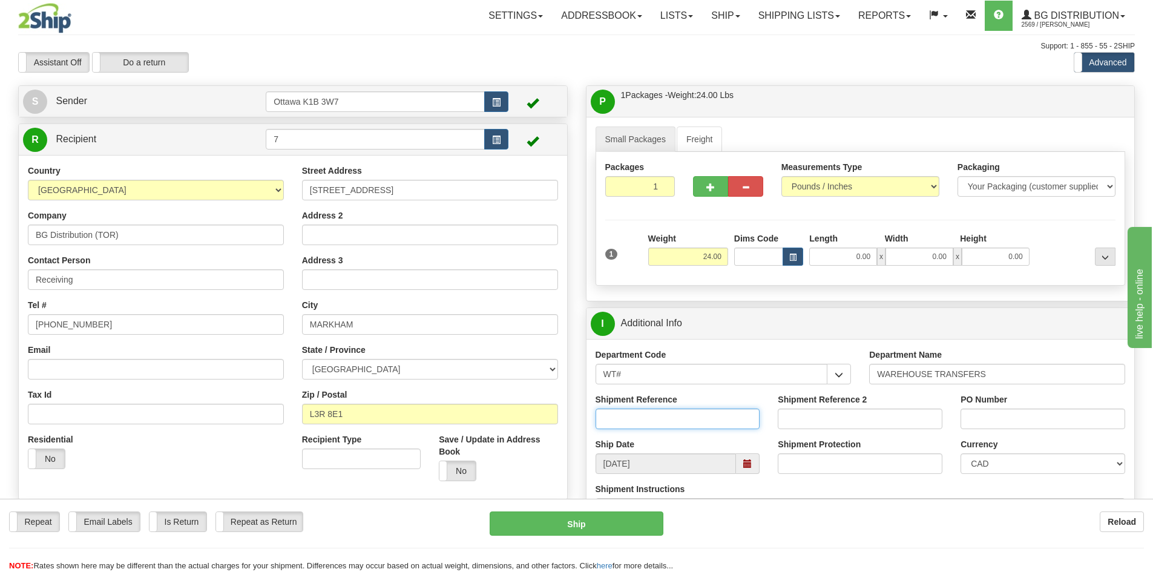
click at [642, 420] on input "Shipment Reference" at bounding box center [678, 419] width 165 height 21
type input "164582-00"
click at [846, 432] on div "Shipment Reference 2" at bounding box center [860, 415] width 183 height 45
click at [849, 423] on input "Shipment Reference 2" at bounding box center [860, 419] width 165 height 21
type input "164583-00"
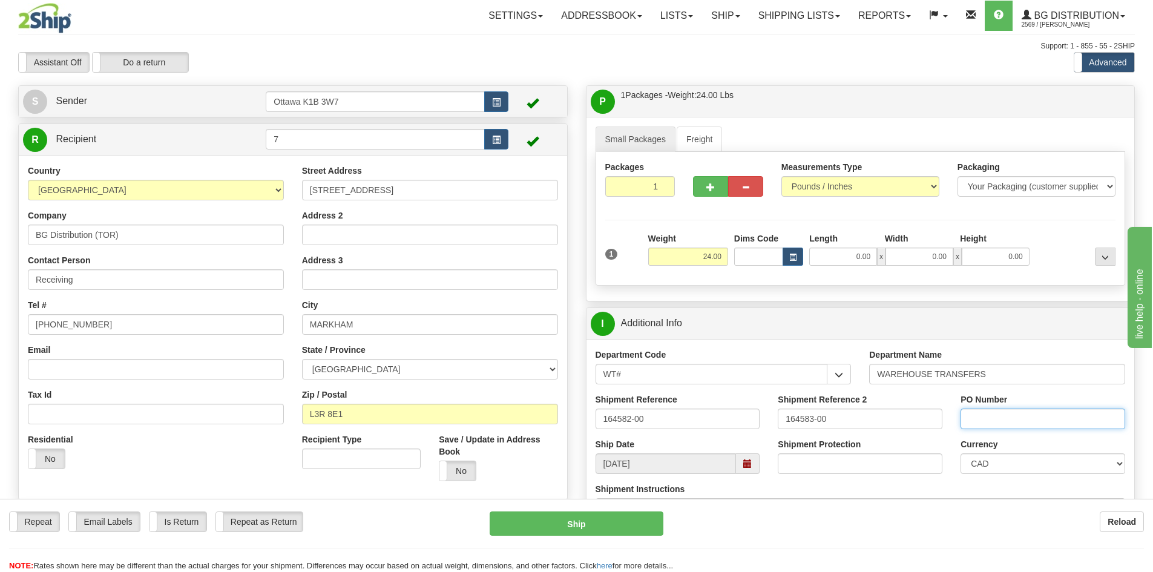
click at [971, 419] on input "PO Number" at bounding box center [1043, 419] width 165 height 21
type input "N/A"
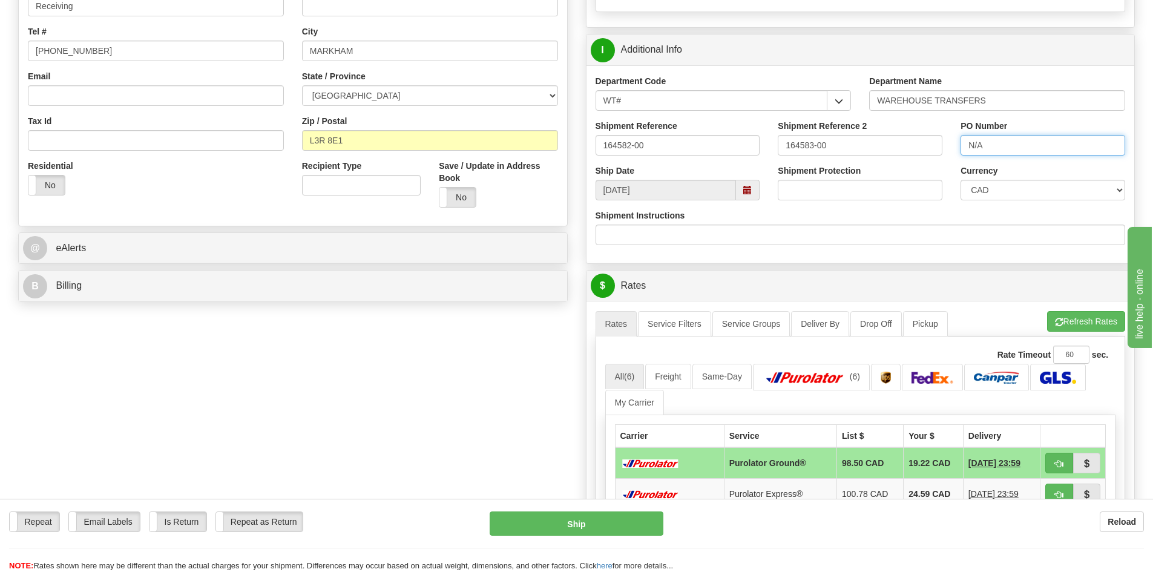
scroll to position [303, 0]
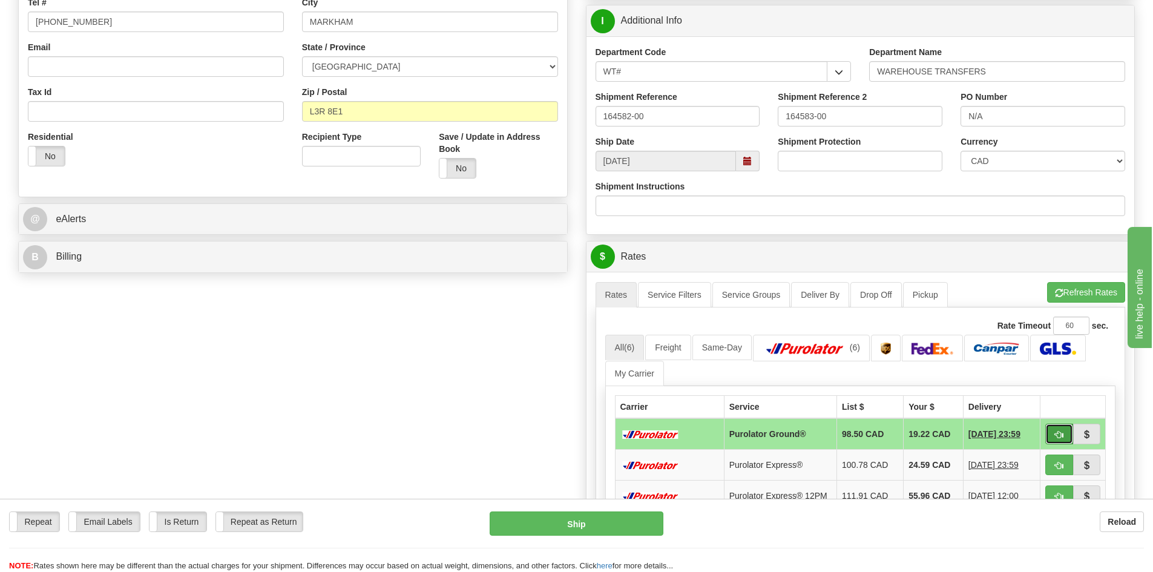
click at [1051, 438] on button "button" at bounding box center [1059, 434] width 28 height 21
type input "260"
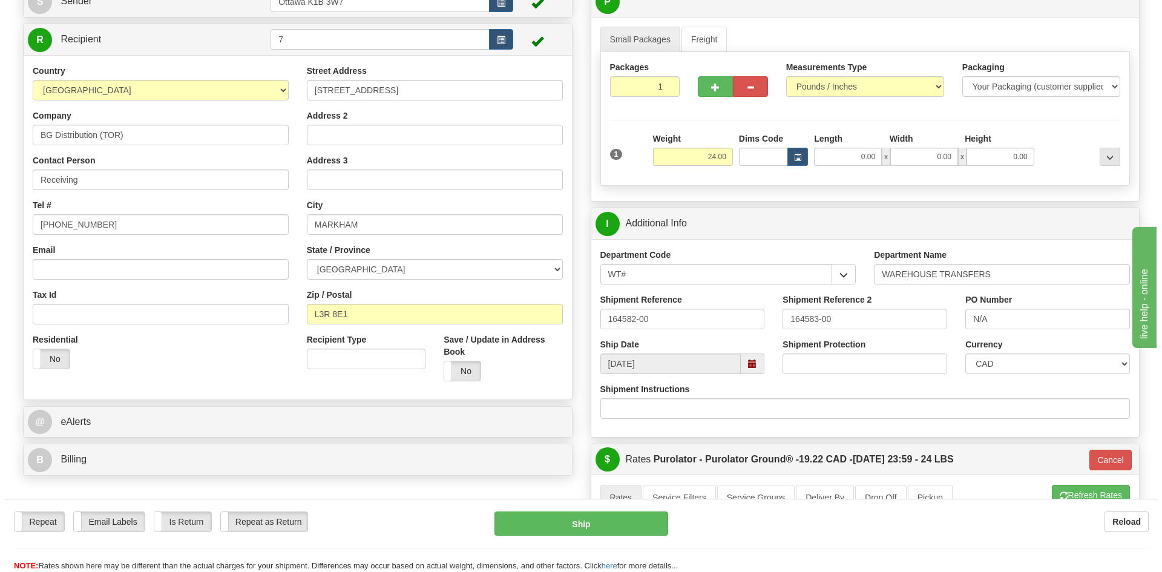
scroll to position [121, 0]
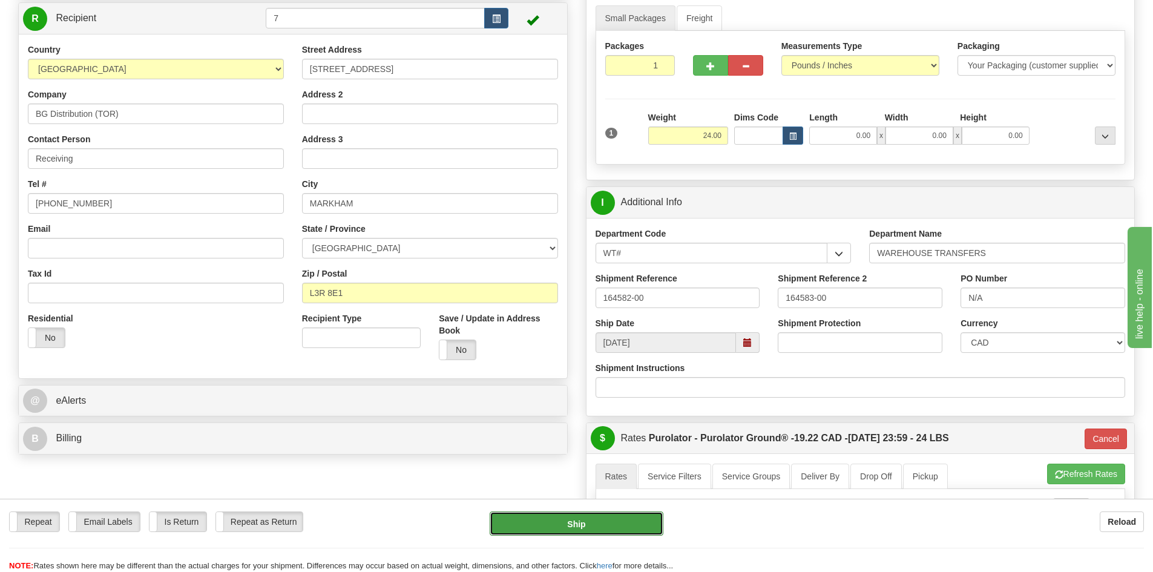
click at [570, 532] on button "Ship" at bounding box center [577, 524] width 174 height 24
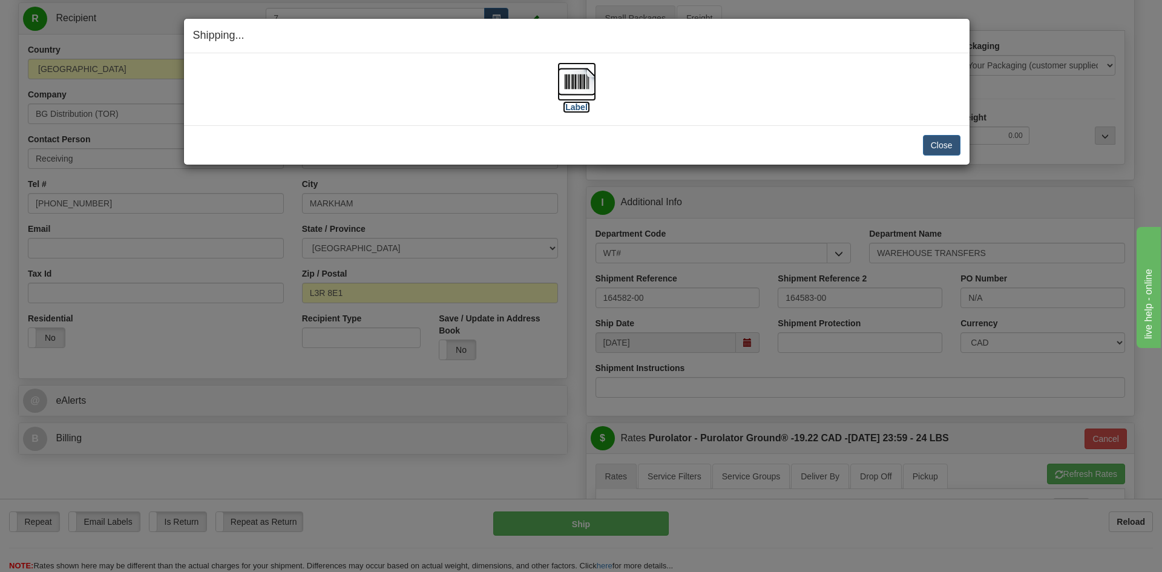
click at [581, 107] on label "[Label]" at bounding box center [577, 107] width 28 height 12
click at [943, 148] on button "Close" at bounding box center [942, 145] width 38 height 21
